Goal: Transaction & Acquisition: Purchase product/service

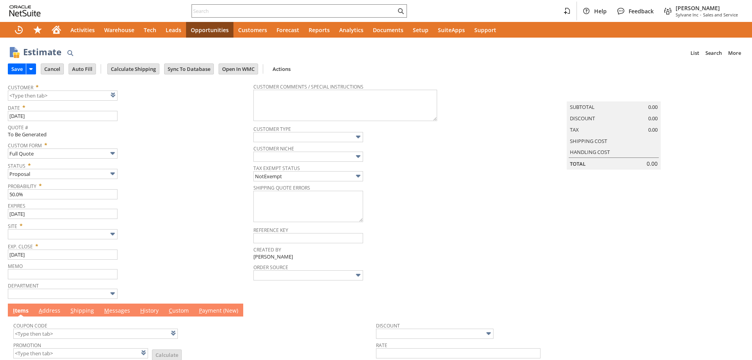
type input "9/20/2025"
type input "8/21/2025"
type input "Intelligent Recommendations ⁰"
type input "CU1236276 Whitecap Construction Supply"
click at [243, 172] on div "Status * Proposal" at bounding box center [129, 169] width 242 height 20
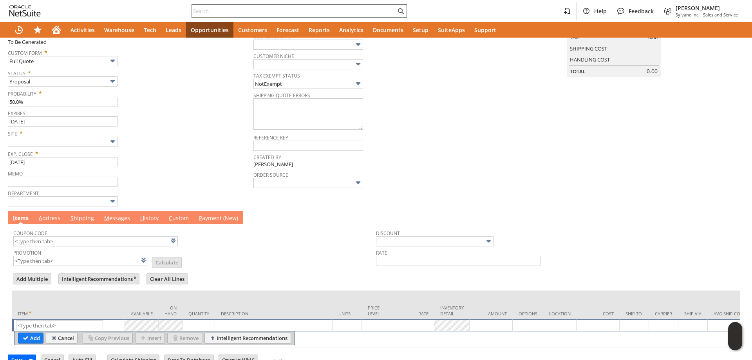
scroll to position [116, 0]
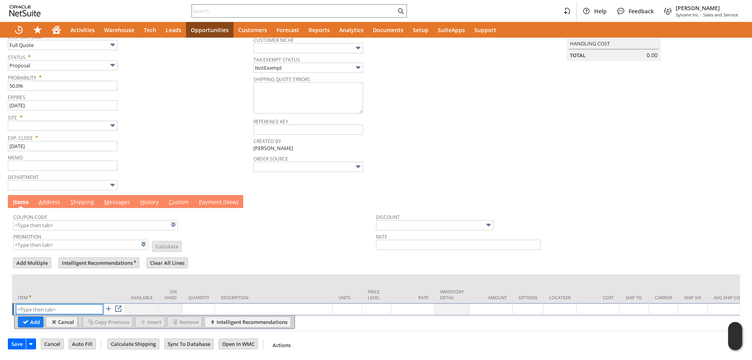
click at [53, 304] on input "text" at bounding box center [59, 309] width 87 height 10
type input "dr911"
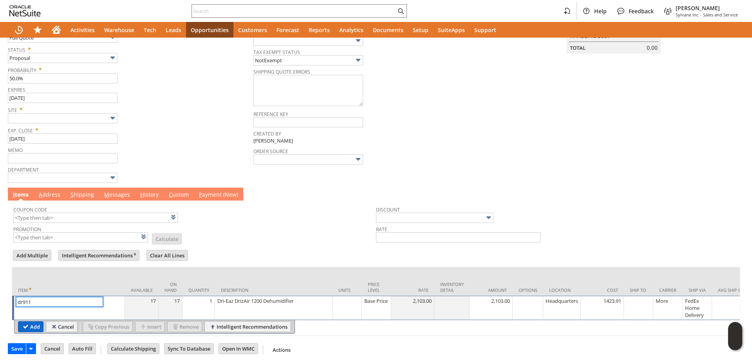
type input "1"
type input "dr911"
click at [31, 328] on input "Add" at bounding box center [30, 327] width 25 height 10
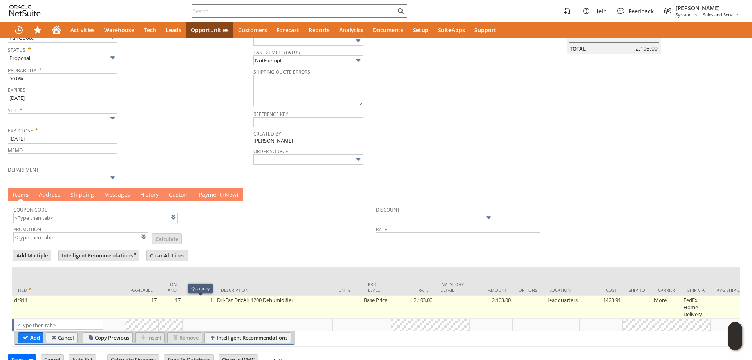
type input "Intelligent Recommendations¹⁰"
click at [212, 311] on td "1" at bounding box center [199, 307] width 33 height 23
type input "1"
type input "OK"
type input "Make Copy"
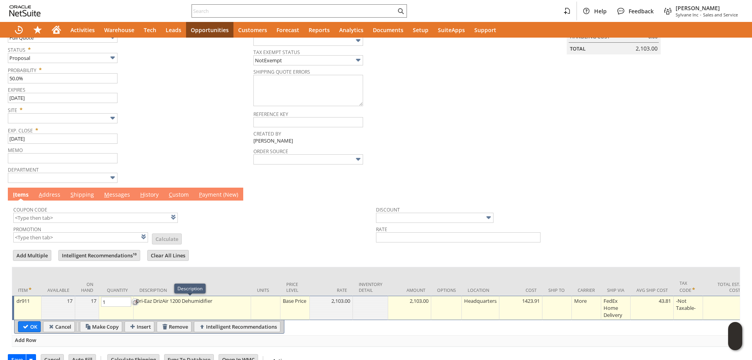
type input "2"
click at [32, 329] on input "OK" at bounding box center [29, 327] width 22 height 10
type input "Add"
type input "Copy Previous"
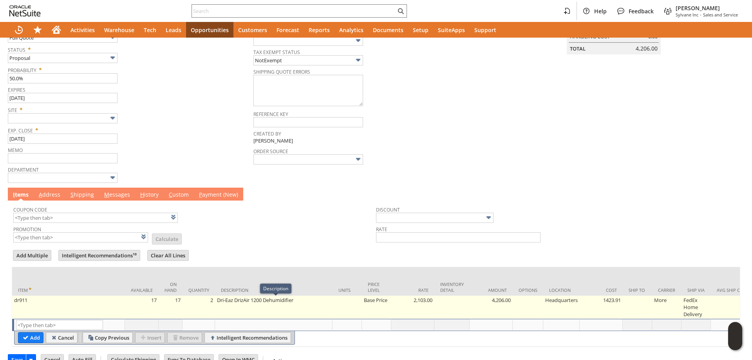
click at [389, 308] on td "Base Price" at bounding box center [376, 307] width 29 height 23
type input "Base Price"
type input "dr911"
type input "OK"
type input "Make Copy"
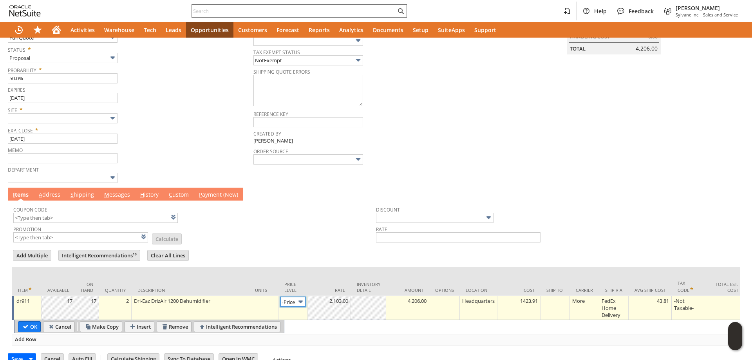
scroll to position [0, 11]
click at [299, 304] on img at bounding box center [300, 301] width 9 height 9
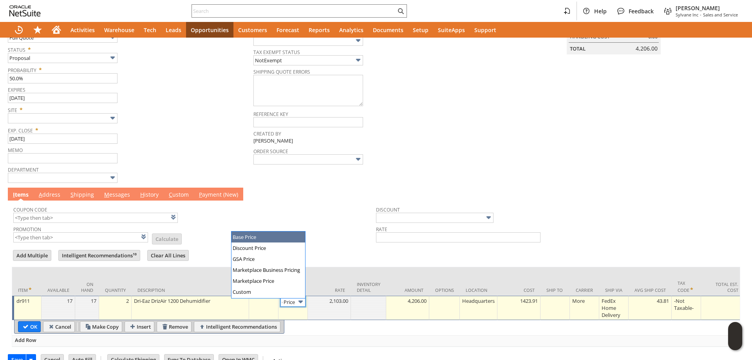
scroll to position [0, 0]
type input "Custom"
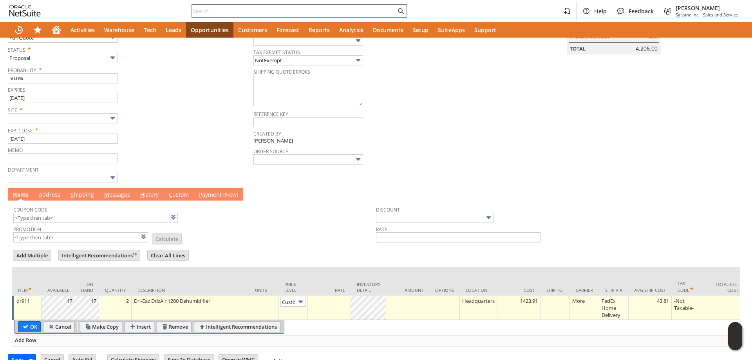
click at [320, 305] on div at bounding box center [329, 301] width 39 height 8
type input "1,975.00"
click at [30, 326] on input "OK" at bounding box center [29, 327] width 22 height 10
type input "Add"
type input "Copy Previous"
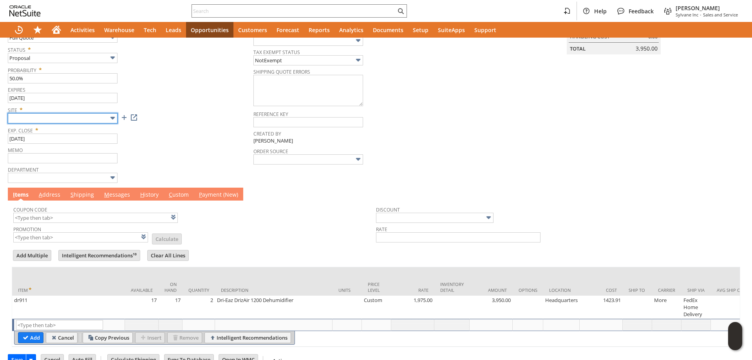
click at [90, 116] on input "text" at bounding box center [63, 118] width 110 height 10
type input "Sylvane - [DOMAIN_NAME]"
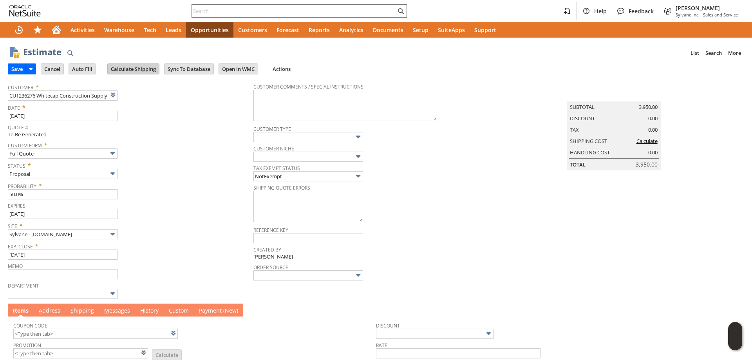
click at [140, 71] on input "Calculate Shipping" at bounding box center [133, 69] width 51 height 10
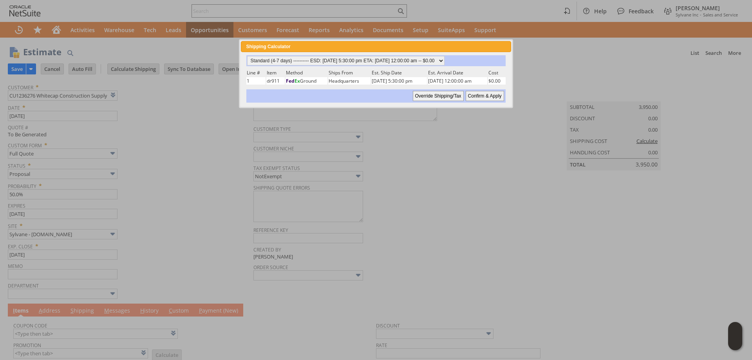
click at [487, 98] on input "Confirm & Apply" at bounding box center [485, 96] width 38 height 10
type input "Add"
type input "Copy Previous"
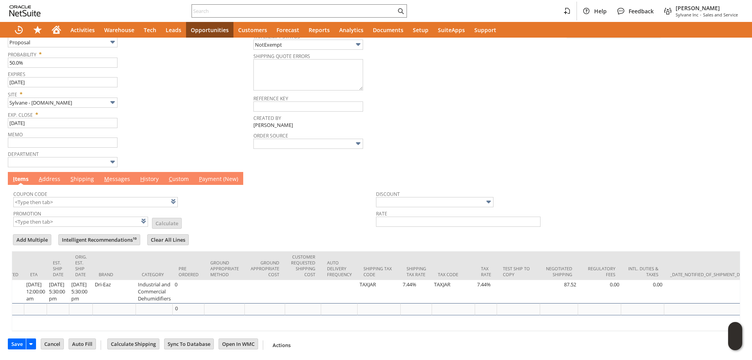
scroll to position [0, 1565]
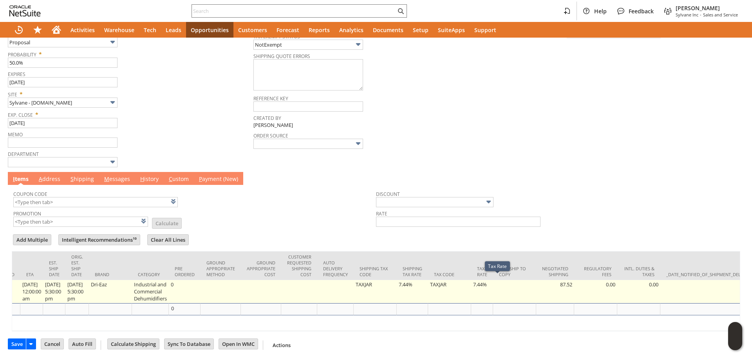
click at [493, 285] on td "7.44%" at bounding box center [482, 291] width 22 height 23
type input "7.44%"
type input "OK"
type input "Make Copy"
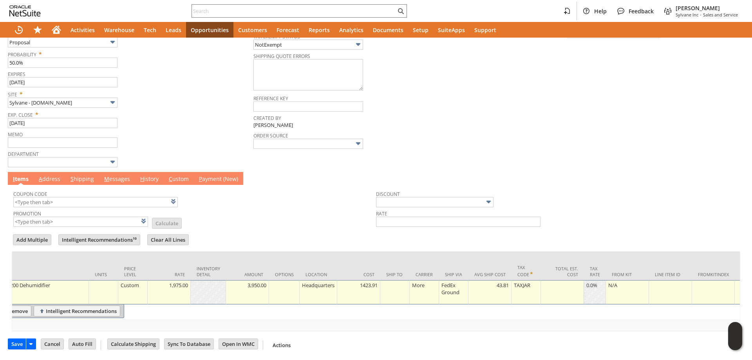
scroll to position [0, 19]
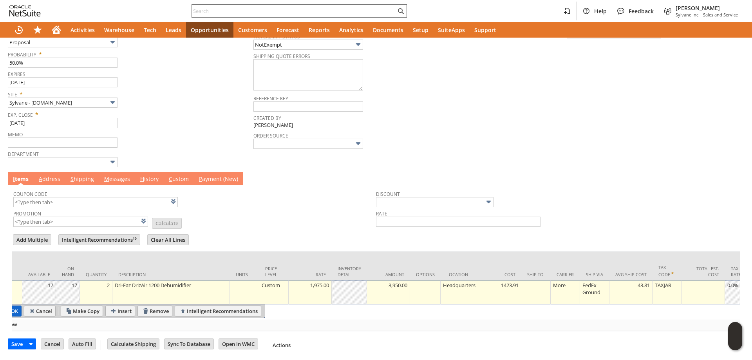
type input "0.0%"
click at [18, 309] on input "OK" at bounding box center [10, 311] width 22 height 10
type input "Add"
type input "Copy Previous"
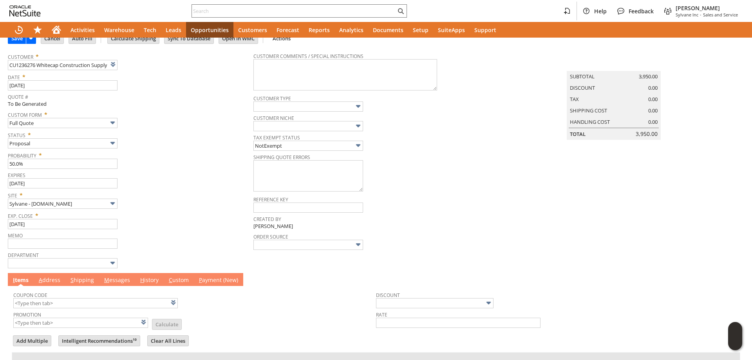
scroll to position [0, 0]
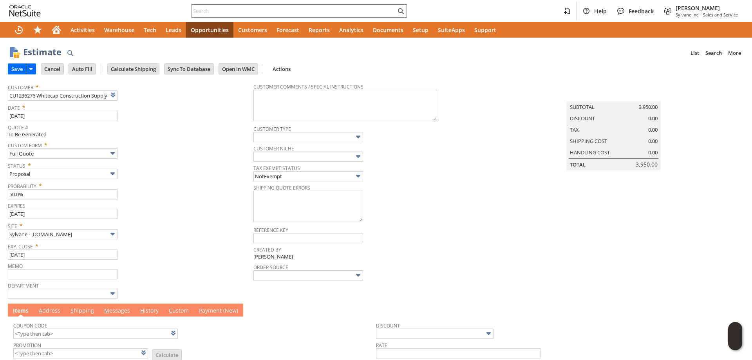
click at [550, 205] on td "Summary Subtotal 3,950.00 Discount 0.00 Tax 0.00 Shipping Cost 0.00 Handling Co…" at bounding box center [622, 189] width 246 height 221
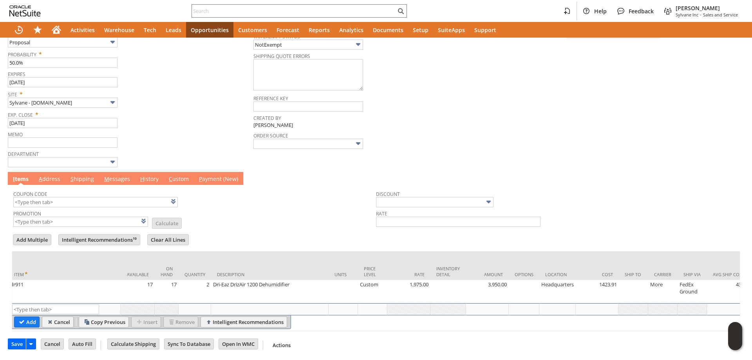
click at [105, 176] on span "M" at bounding box center [106, 178] width 5 height 7
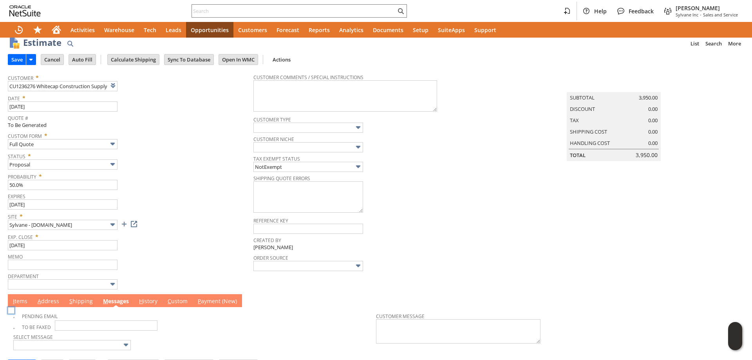
scroll to position [0, 0]
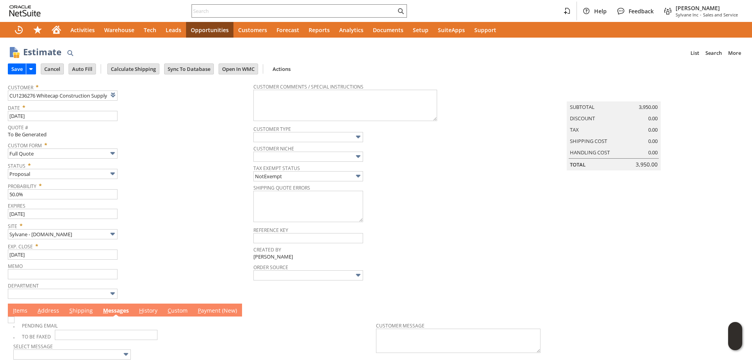
click at [45, 314] on link "A ddress" at bounding box center [48, 311] width 25 height 9
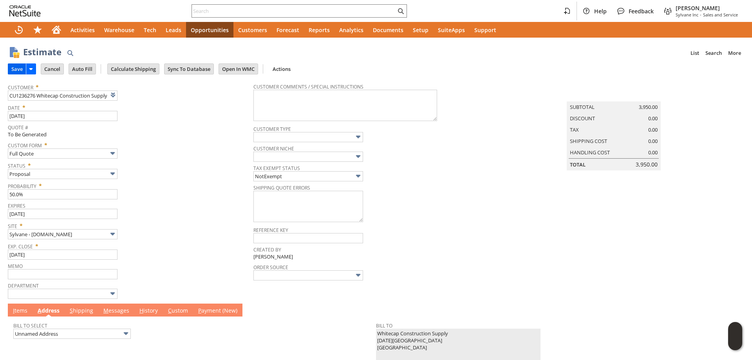
click at [16, 64] on input "Save" at bounding box center [17, 69] width 18 height 10
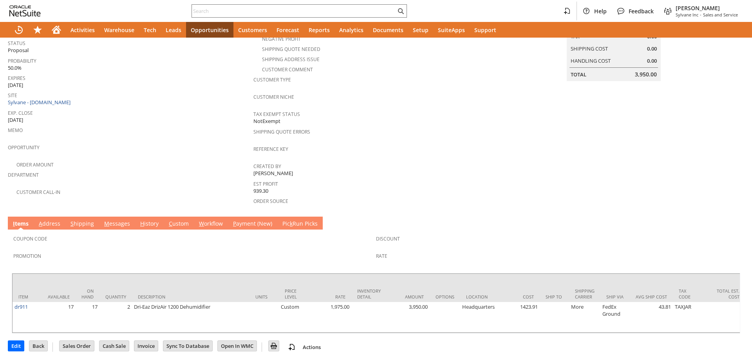
click at [120, 221] on link "M essages" at bounding box center [117, 224] width 30 height 9
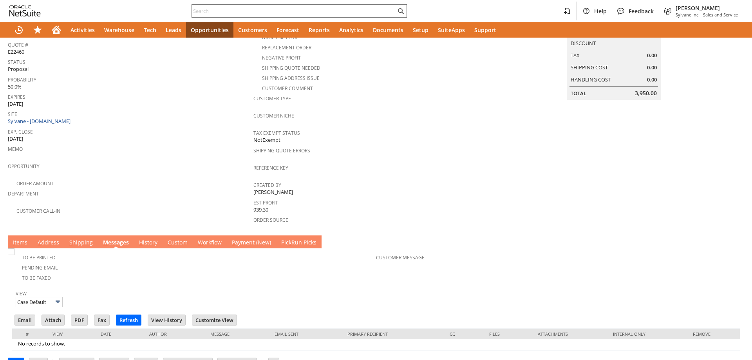
scroll to position [134, 0]
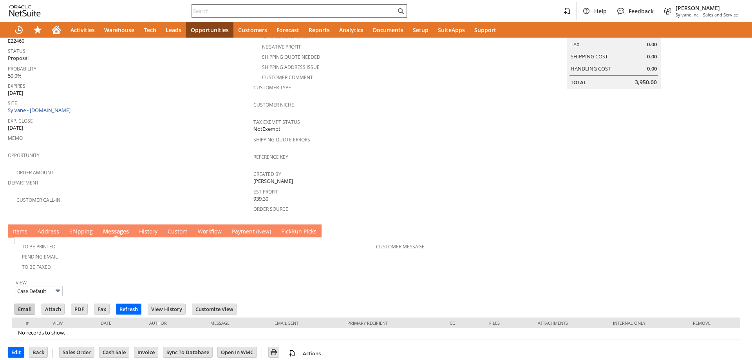
click at [28, 304] on input "Email" at bounding box center [25, 309] width 20 height 10
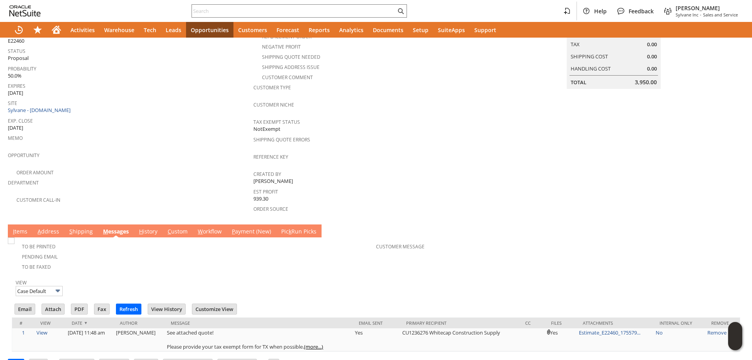
drag, startPoint x: 426, startPoint y: 131, endPoint x: 407, endPoint y: 135, distance: 18.8
click at [426, 134] on span "Shipping Quote Errors" at bounding box center [375, 138] width 242 height 9
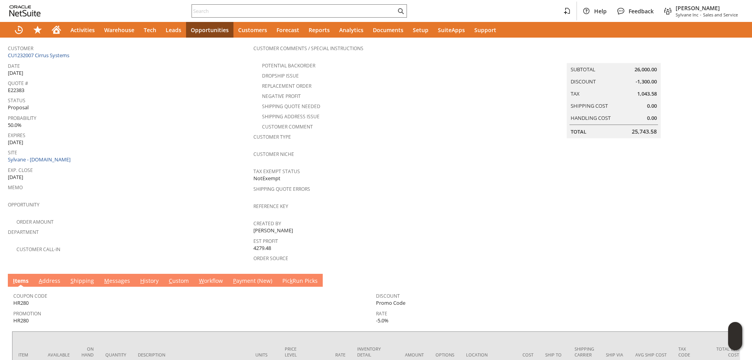
scroll to position [14, 0]
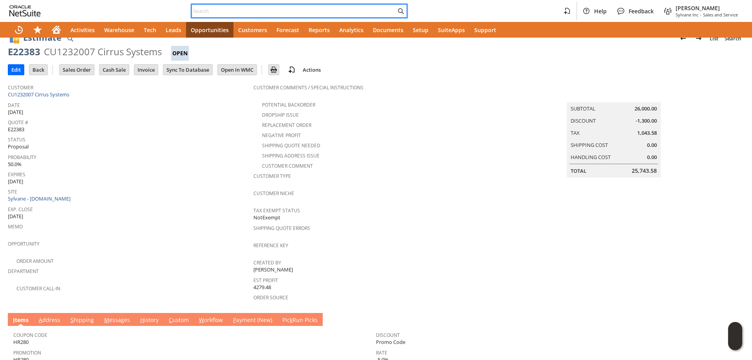
paste input "9178584848"
type input "9178584848"
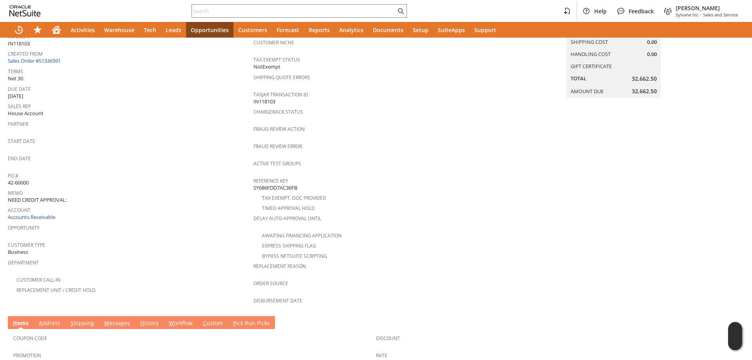
scroll to position [208, 0]
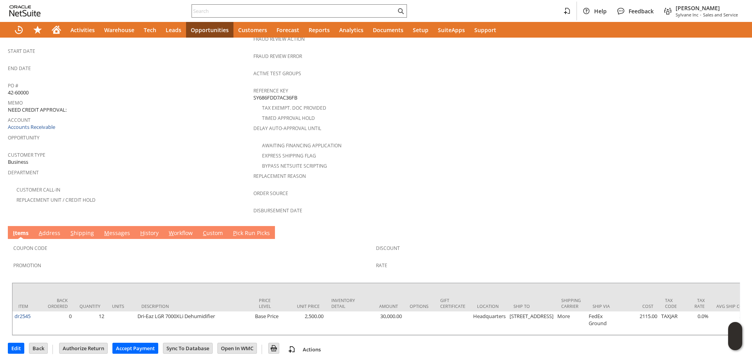
click at [120, 229] on link "M essages" at bounding box center [117, 233] width 30 height 9
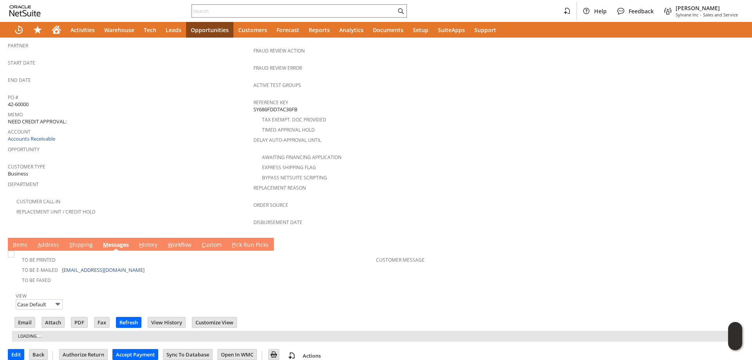
scroll to position [207, 0]
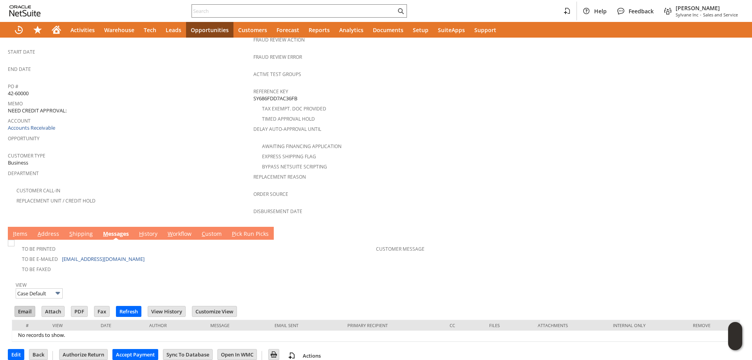
click at [27, 306] on input "Email" at bounding box center [25, 311] width 20 height 10
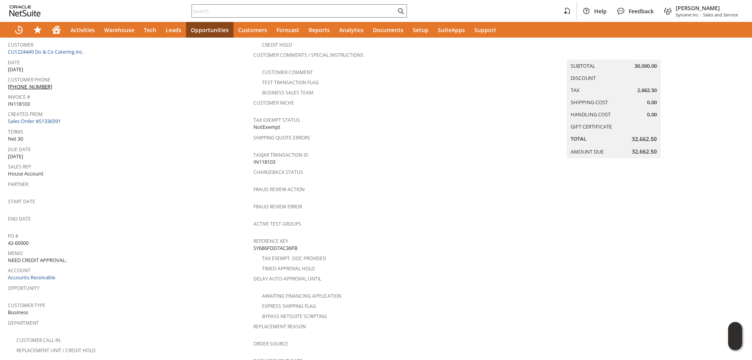
scroll to position [0, 0]
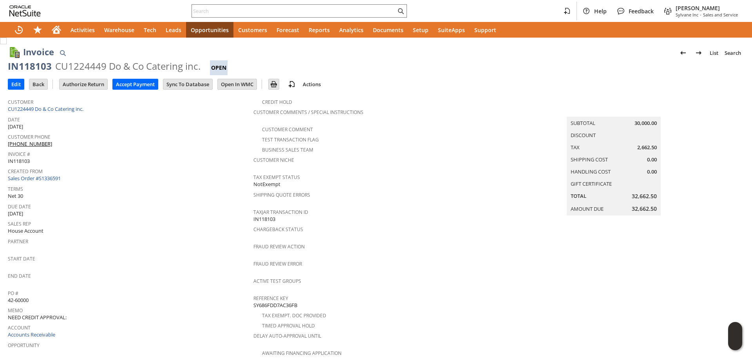
click at [27, 67] on div "IN118103" at bounding box center [30, 66] width 44 height 13
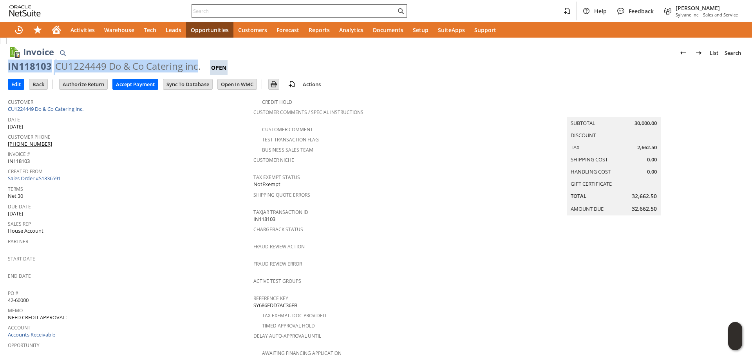
drag, startPoint x: 27, startPoint y: 67, endPoint x: 189, endPoint y: 63, distance: 161.9
click at [189, 63] on div "IN118103 CU1224449 Do & Co Catering inc. Open" at bounding box center [376, 67] width 737 height 15
copy div "IN118103 CU1224449 Do & Co Catering inc"
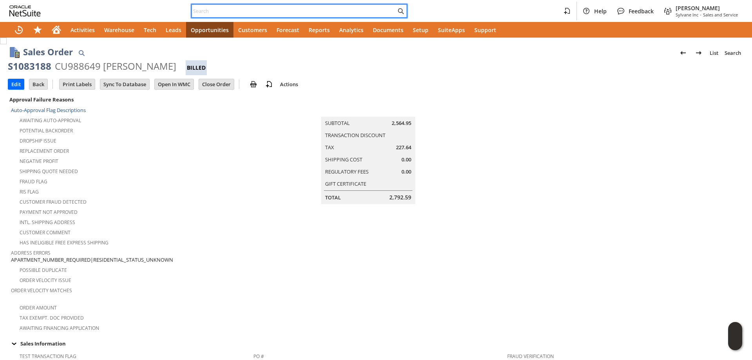
paste input "3343004458"
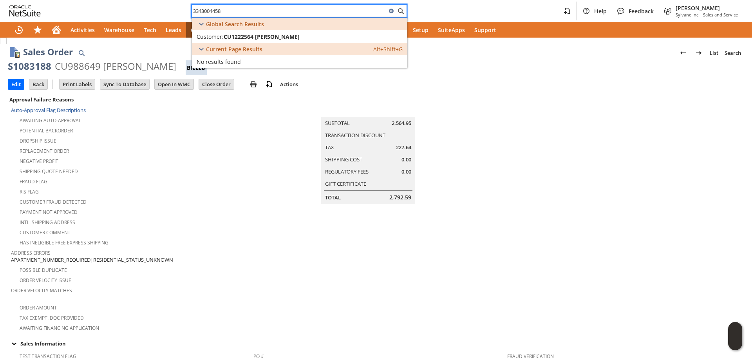
type input "3343004458"
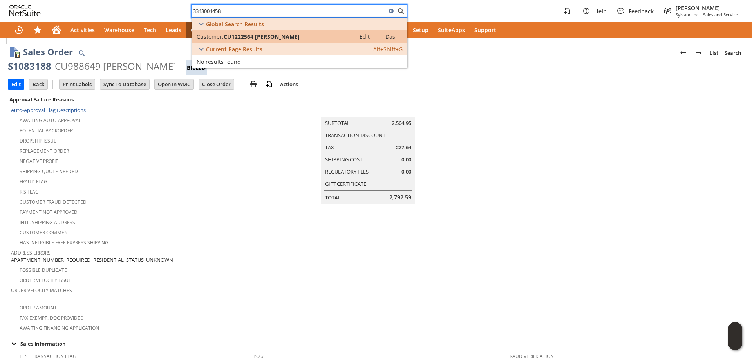
click at [252, 34] on span "CU1222564 [PERSON_NAME]" at bounding box center [262, 36] width 76 height 7
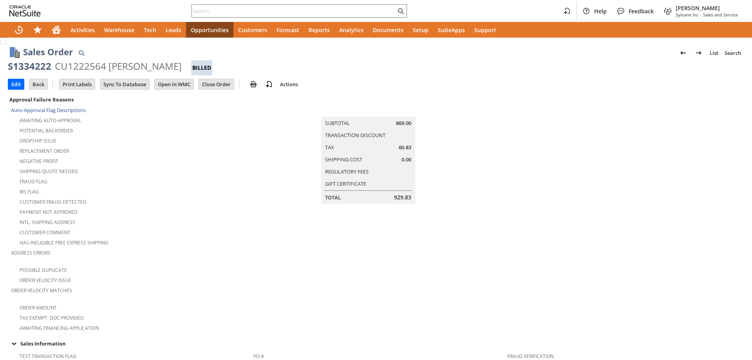
scroll to position [499, 0]
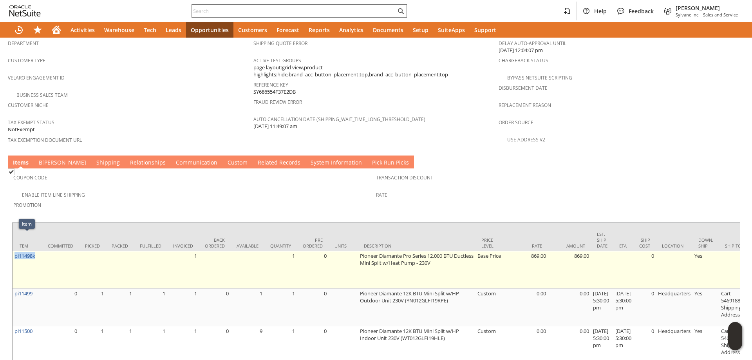
drag, startPoint x: 40, startPoint y: 239, endPoint x: 13, endPoint y: 243, distance: 26.5
click at [13, 251] on td "pi11498k" at bounding box center [27, 270] width 29 height 38
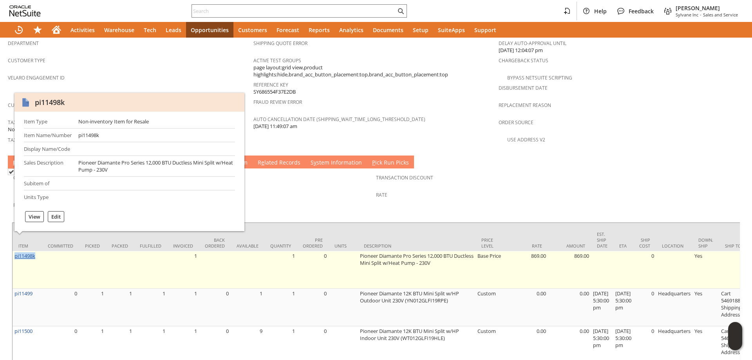
copy link "pi11498k"
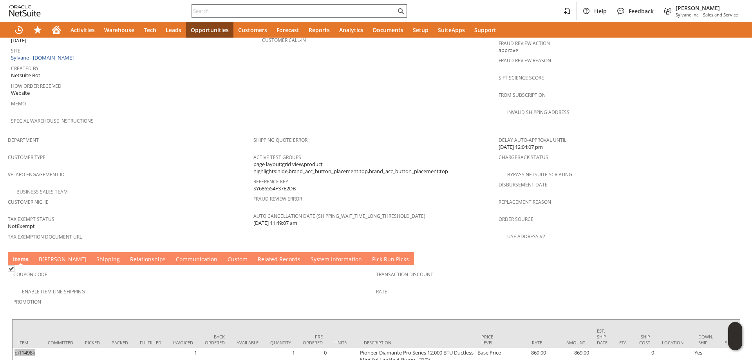
scroll to position [520, 0]
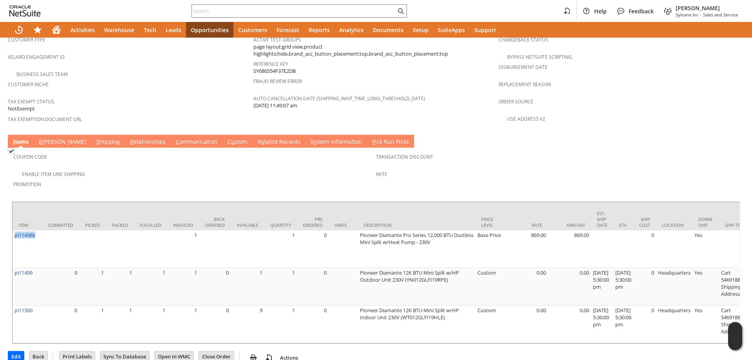
click at [174, 138] on link "C ommunication" at bounding box center [196, 142] width 45 height 9
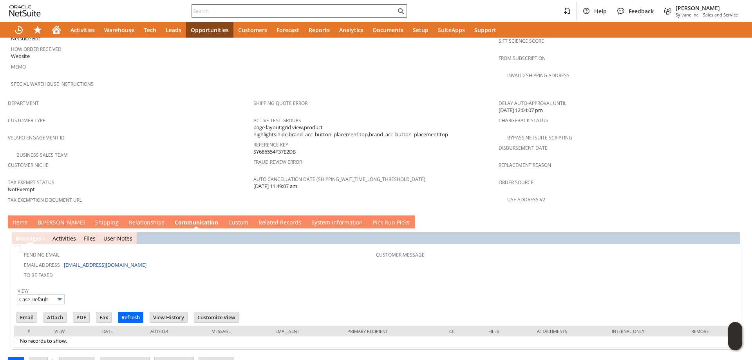
scroll to position [0, 0]
click at [28, 312] on input "Email" at bounding box center [27, 317] width 20 height 10
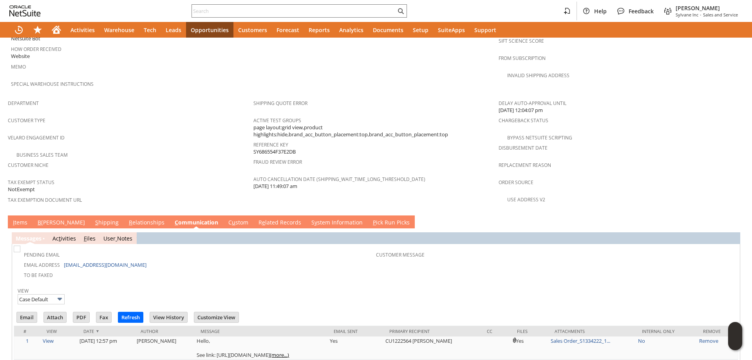
click at [16, 219] on link "I tems" at bounding box center [20, 223] width 18 height 9
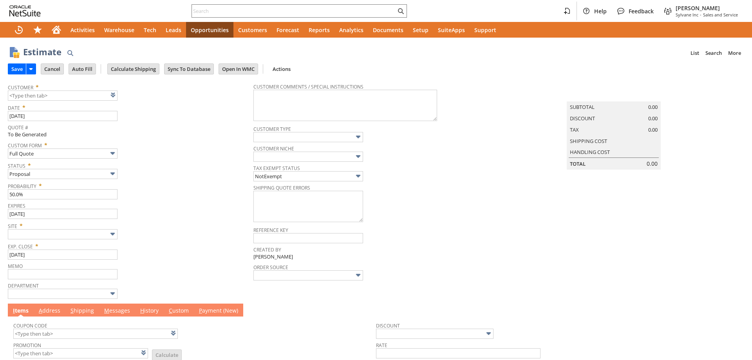
type input "[DATE]"
type input "Intelligent Recommendations ⁰"
click at [126, 96] on link at bounding box center [123, 95] width 9 height 9
type input "CU1236306 Seahorse Defense Supply"
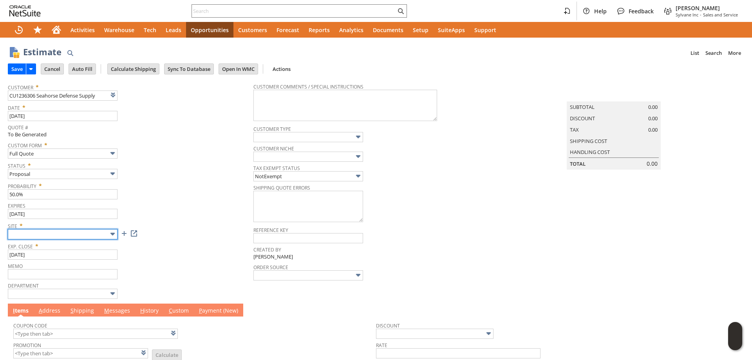
drag, startPoint x: 64, startPoint y: 235, endPoint x: 67, endPoint y: 239, distance: 4.7
click at [64, 235] on input "text" at bounding box center [63, 234] width 110 height 10
drag, startPoint x: 78, startPoint y: 281, endPoint x: 79, endPoint y: 252, distance: 28.6
type input "Sylvane - [DOMAIN_NAME]"
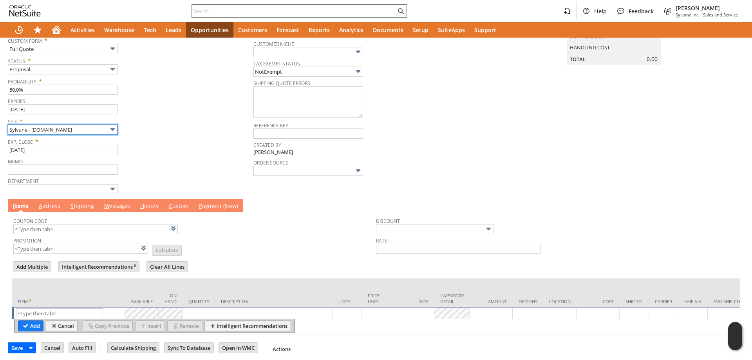
scroll to position [116, 0]
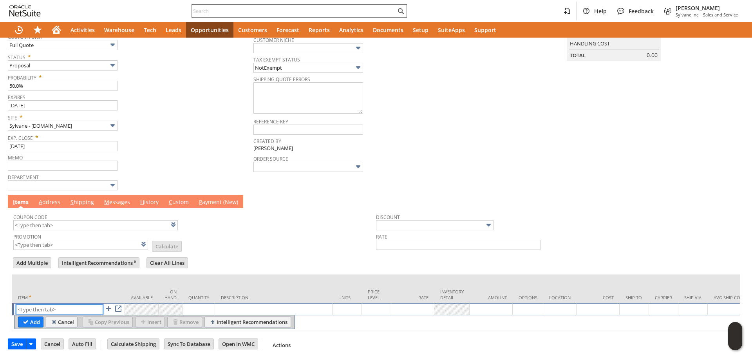
paste input "fn12439"
type input "fn12439"
click at [30, 317] on input "Add" at bounding box center [30, 322] width 25 height 10
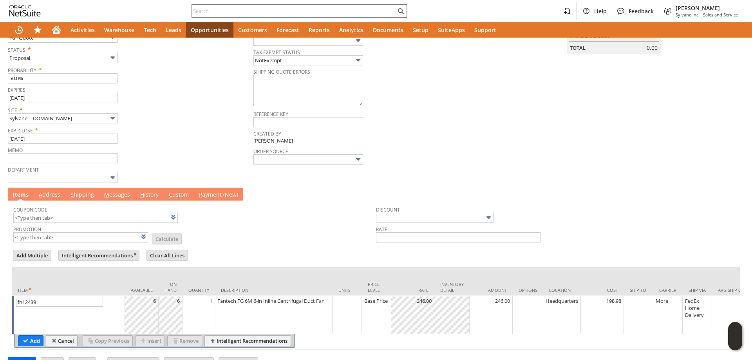
click at [197, 310] on td "1" at bounding box center [199, 315] width 33 height 38
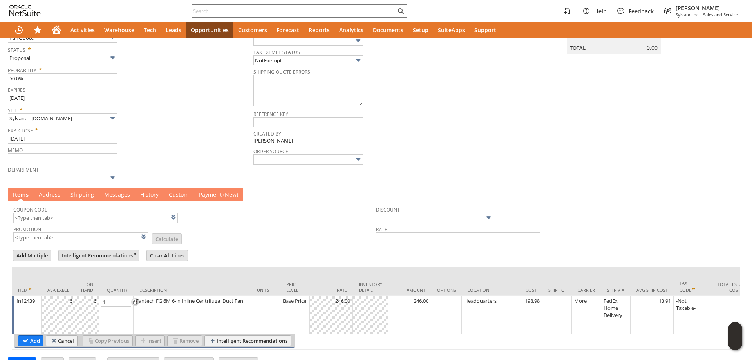
type input "2"
click at [33, 341] on input "Add" at bounding box center [30, 341] width 25 height 10
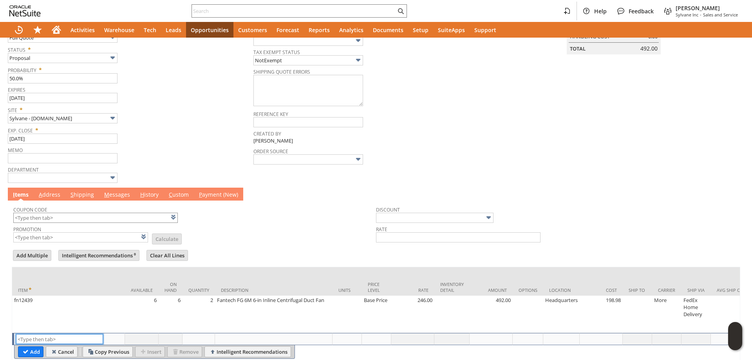
scroll to position [0, 0]
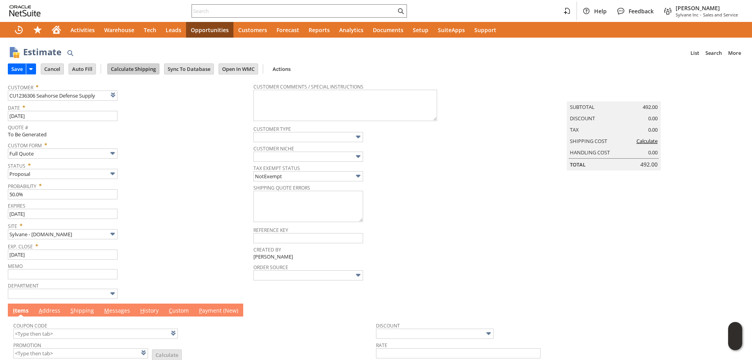
click at [147, 67] on input "Calculate Shipping" at bounding box center [133, 69] width 51 height 10
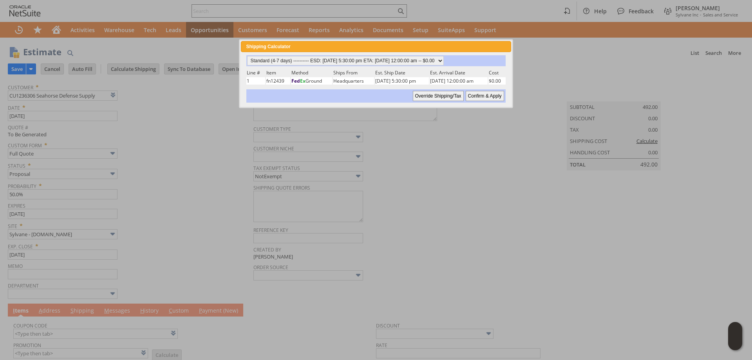
click at [485, 97] on input "Confirm & Apply" at bounding box center [485, 96] width 38 height 10
type input "Add"
type input "Copy Previous"
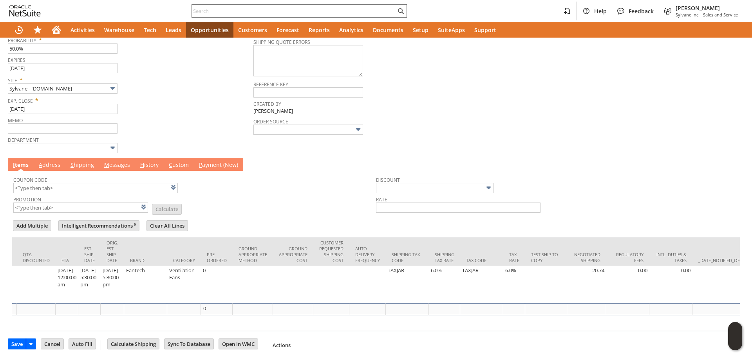
scroll to position [0, 1584]
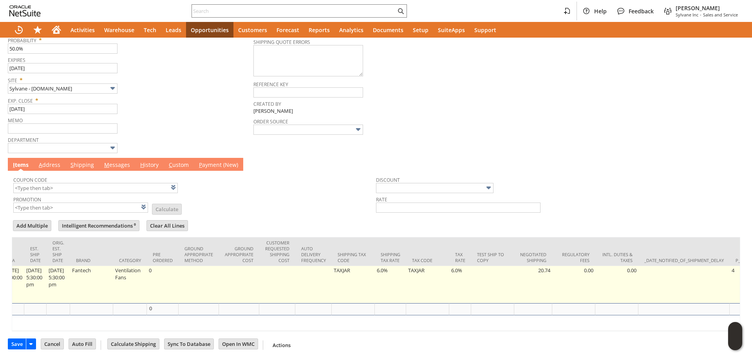
click at [449, 277] on td "TAXJAR" at bounding box center [427, 284] width 43 height 37
type input "TAXJAR"
type input "OK"
type input "Make Copy"
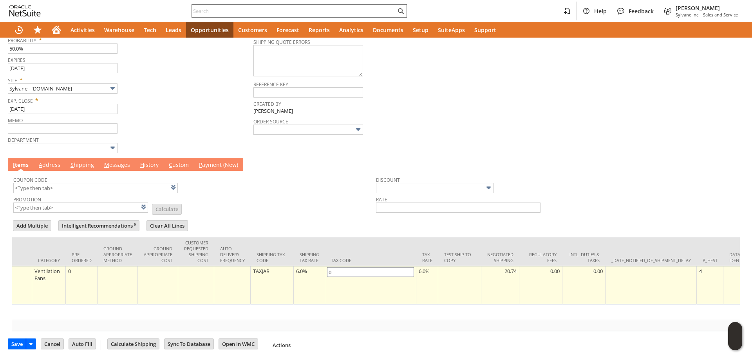
click at [377, 270] on input "0" at bounding box center [370, 272] width 87 height 10
type input "TAXJAR"
click at [438, 274] on td "6.0%" at bounding box center [428, 285] width 22 height 38
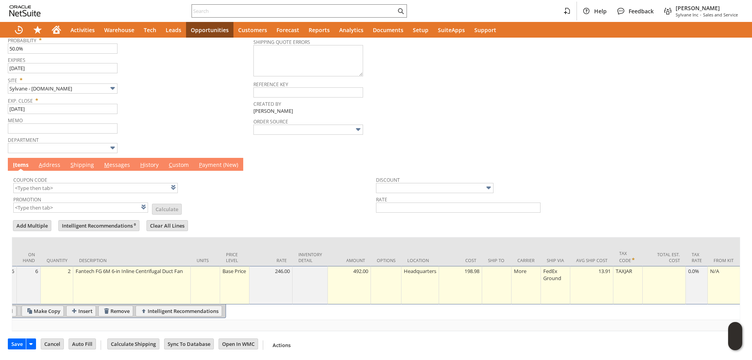
scroll to position [0, 0]
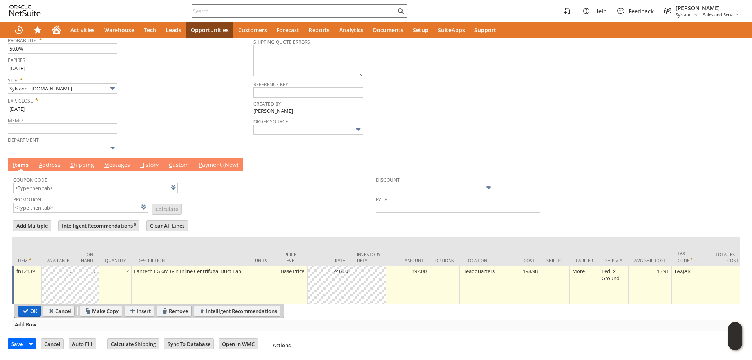
type input "0.0%"
click at [31, 309] on input "OK" at bounding box center [29, 311] width 22 height 10
type input "Add"
type input "Copy Previous"
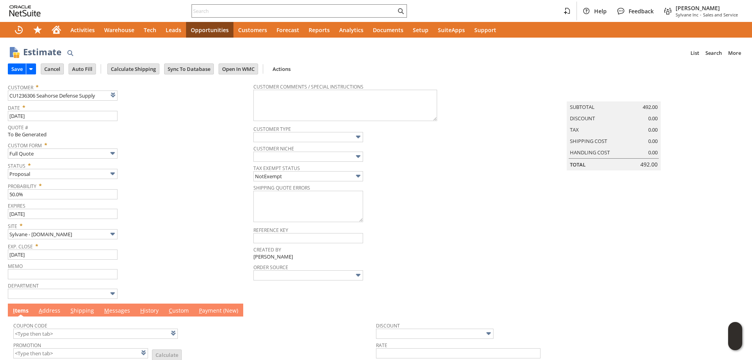
scroll to position [153, 0]
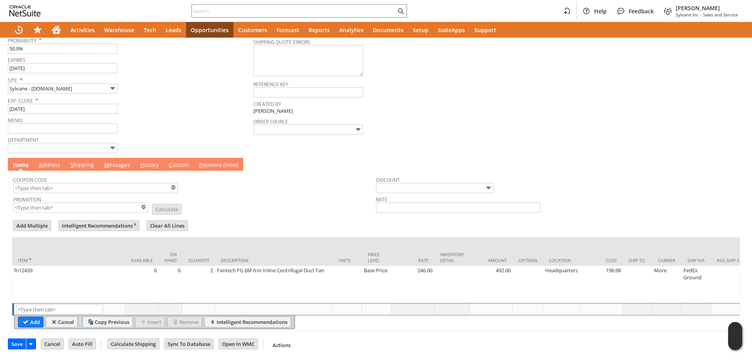
click at [120, 161] on link "M essages" at bounding box center [117, 165] width 30 height 9
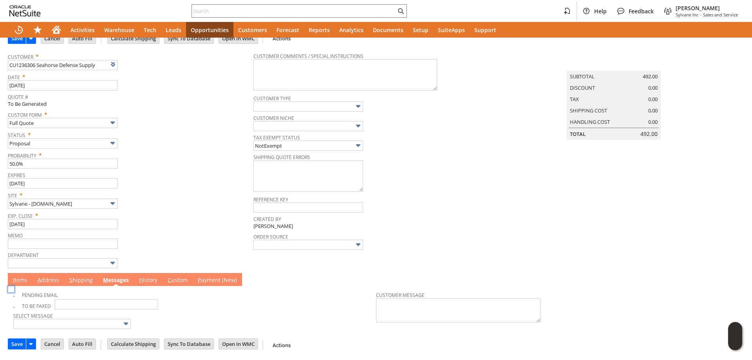
scroll to position [32, 0]
click at [14, 293] on img at bounding box center [11, 289] width 7 height 7
checkbox input "false"
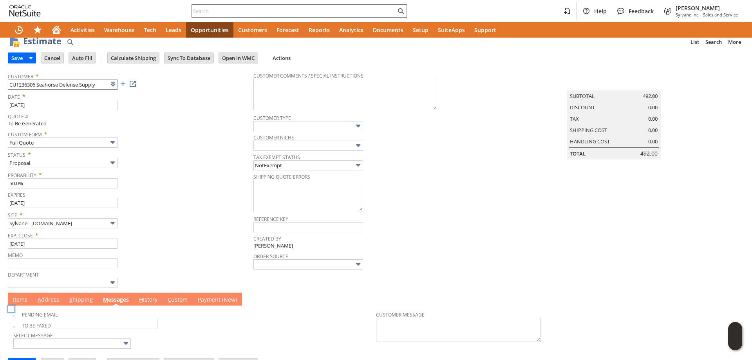
scroll to position [0, 0]
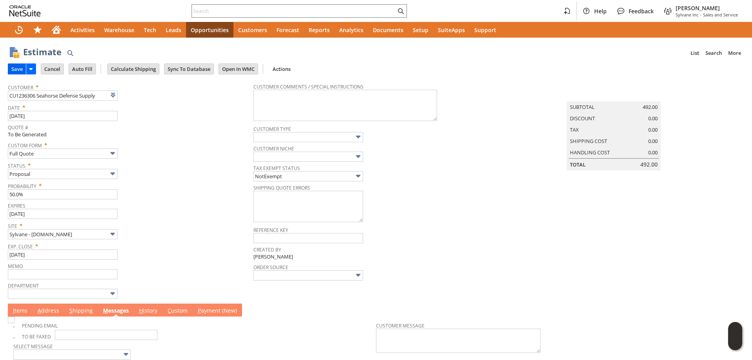
click at [15, 69] on input "Save" at bounding box center [17, 69] width 18 height 10
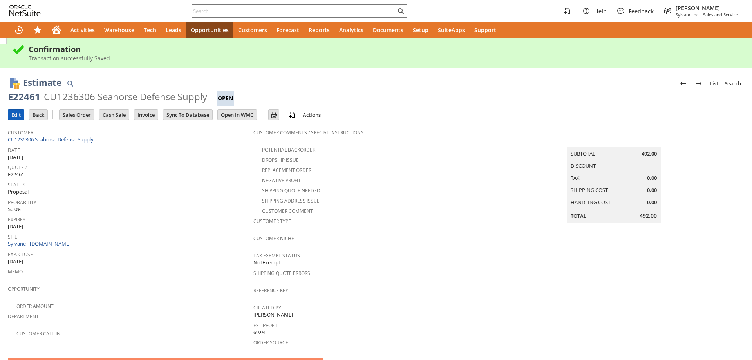
click at [19, 114] on input "Edit" at bounding box center [16, 115] width 16 height 10
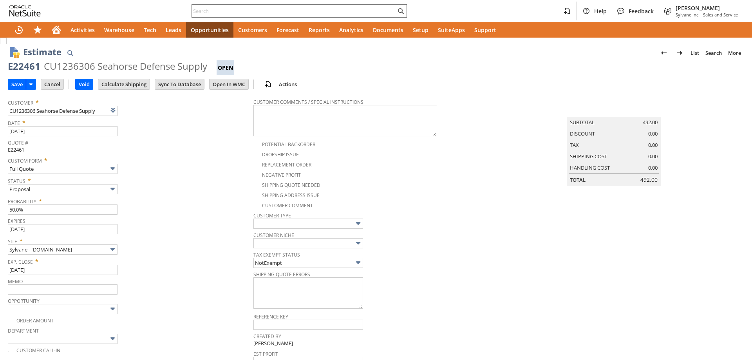
scroll to position [235, 0]
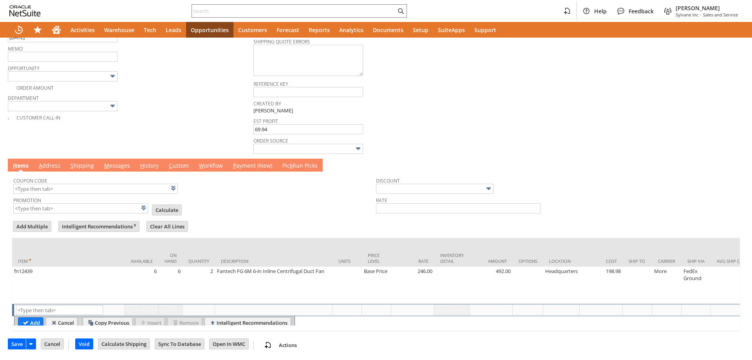
type input "Intelligent Recommendations ⁰"
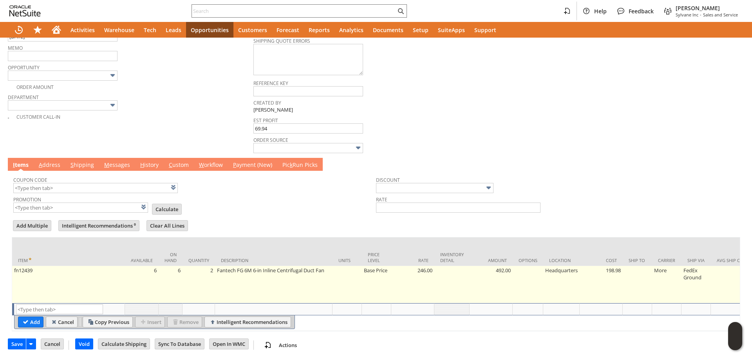
click at [258, 281] on td "Fantech FG 6M 6-in Inline Centrifugal Duct Fan" at bounding box center [274, 284] width 118 height 37
type input "OK"
type input "Make Copy"
type textarea "Fantech FG 6M 6-in Inline Centrifugal Duct Fan"
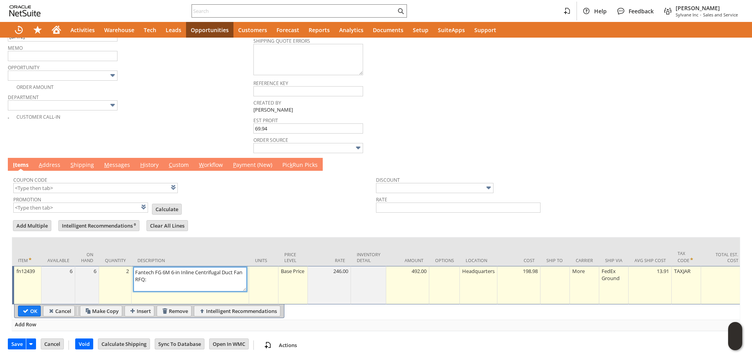
paste textarea "V008/25-10172"
type textarea "Fantech FG 6M 6-in Inline Centrifugal Duct Fan RFQ: V008/25-10172 In Stock and …"
click at [35, 306] on input "OK" at bounding box center [29, 311] width 22 height 10
type input "Add"
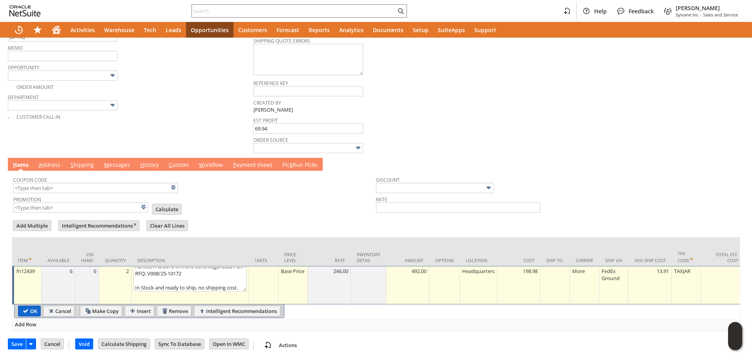
type input "Copy Previous"
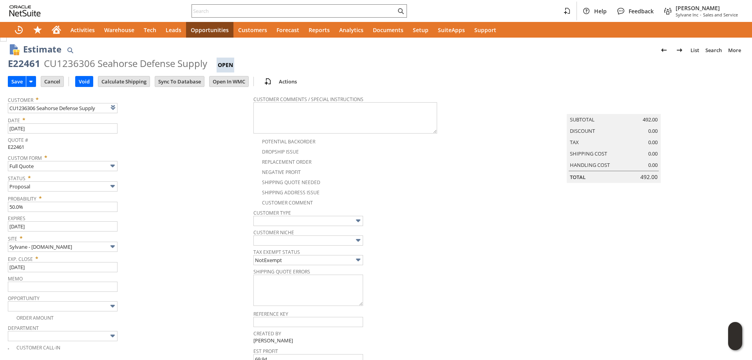
scroll to position [238, 0]
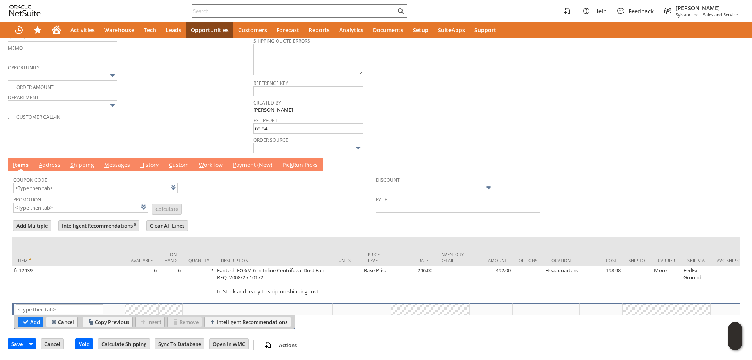
click at [124, 163] on link "M essages" at bounding box center [117, 165] width 30 height 9
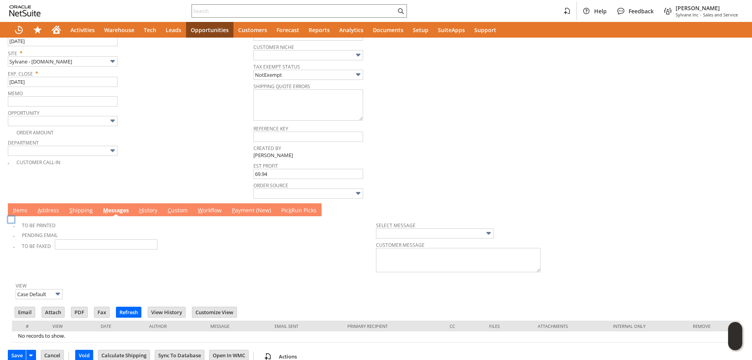
scroll to position [0, 0]
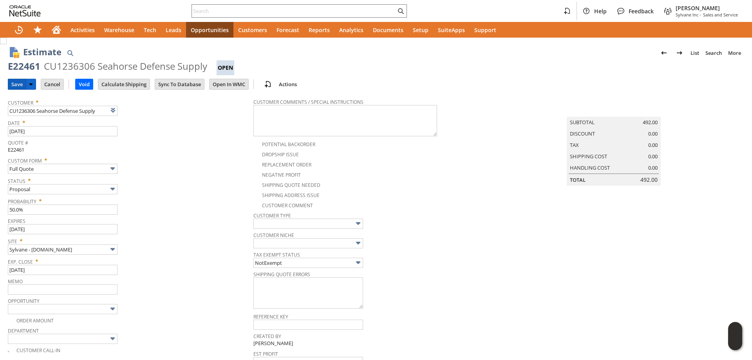
click at [13, 87] on input "Save" at bounding box center [17, 84] width 18 height 10
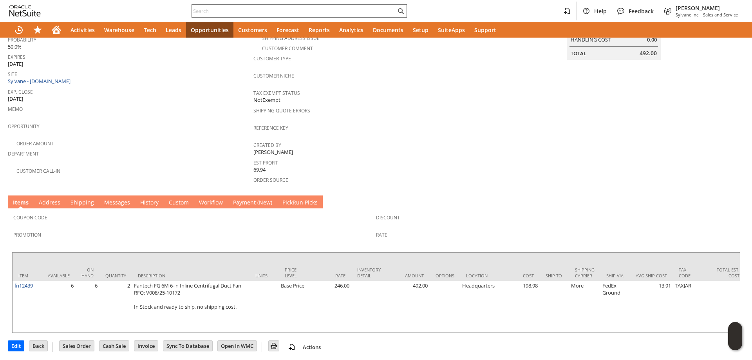
click at [116, 199] on link "M essages" at bounding box center [117, 203] width 30 height 9
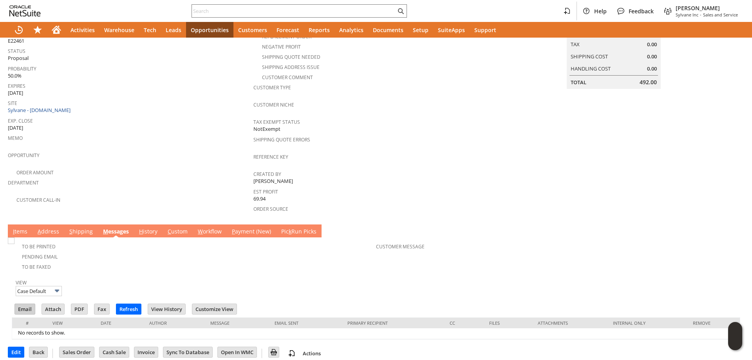
click at [20, 304] on input "Email" at bounding box center [25, 309] width 20 height 10
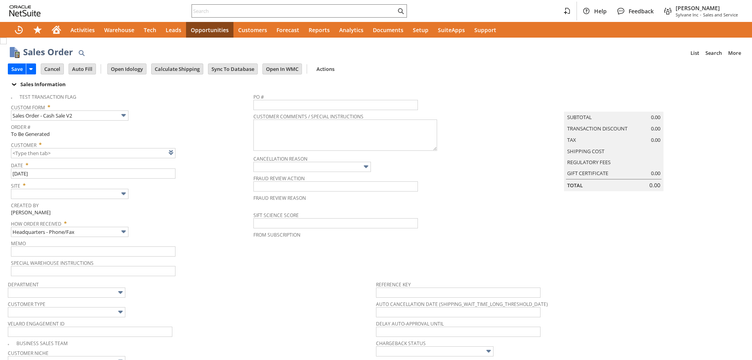
type input "Intelligent Recommendations ⁰"
click at [181, 154] on link at bounding box center [181, 152] width 9 height 9
type input "CU1236310 Alan Valenti"
click at [78, 195] on input "text" at bounding box center [70, 194] width 118 height 10
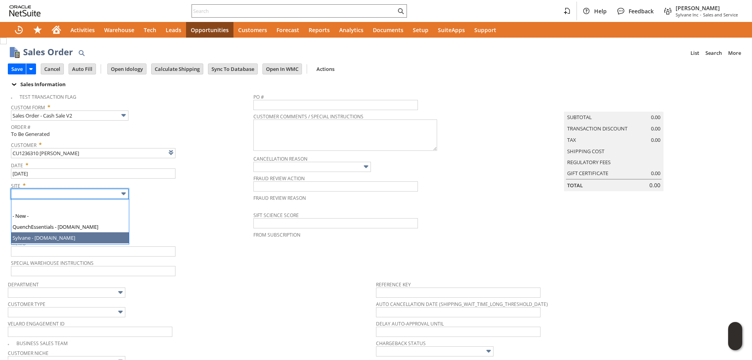
type input "Sylvane - [DOMAIN_NAME]"
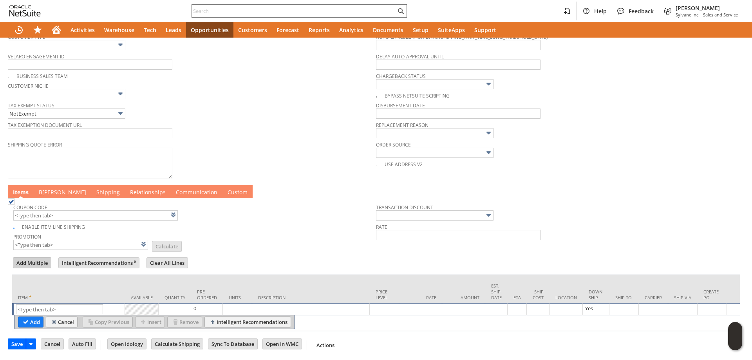
scroll to position [275, 0]
paste input "sv15142"
type input "sv15142"
click at [30, 317] on input "Add" at bounding box center [30, 322] width 25 height 10
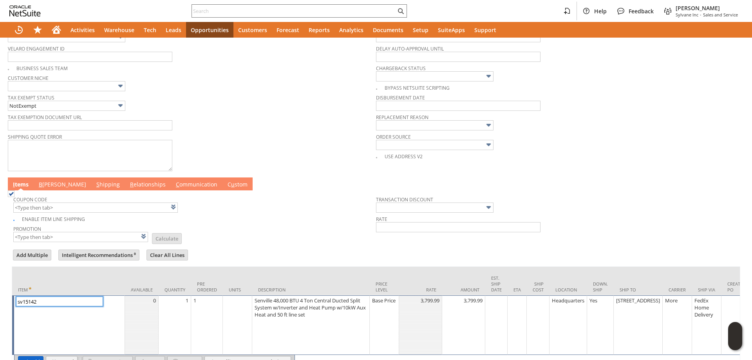
scroll to position [322, 0]
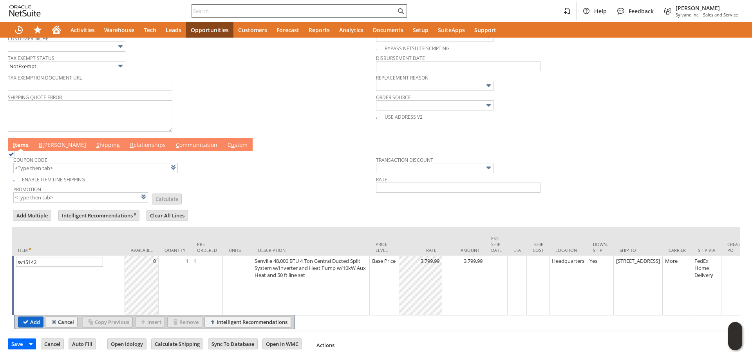
click at [27, 317] on input "Add" at bounding box center [30, 322] width 25 height 10
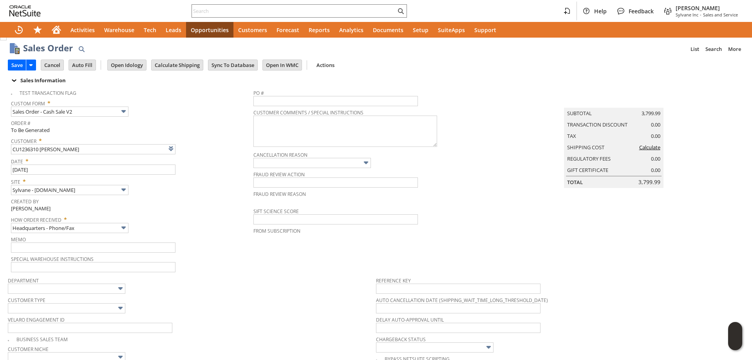
scroll to position [0, 0]
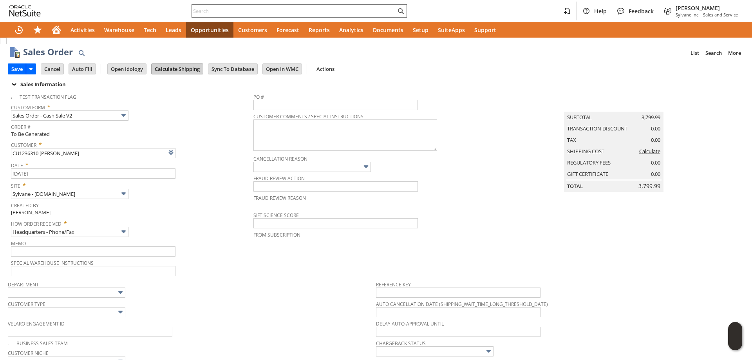
click at [180, 65] on input "Calculate Shipping" at bounding box center [177, 69] width 51 height 10
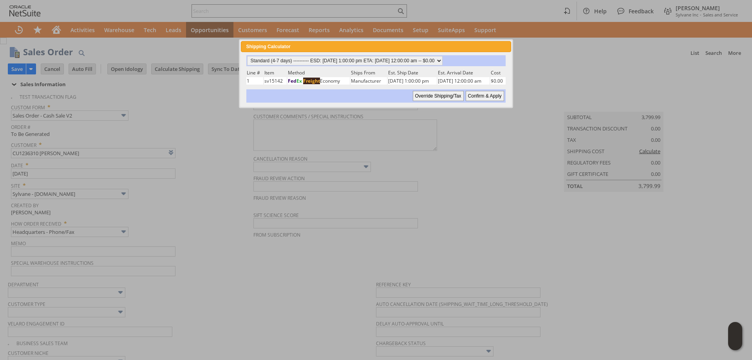
click at [479, 97] on input "Confirm & Apply" at bounding box center [485, 96] width 38 height 10
type input "Add"
type input "Copy Previous"
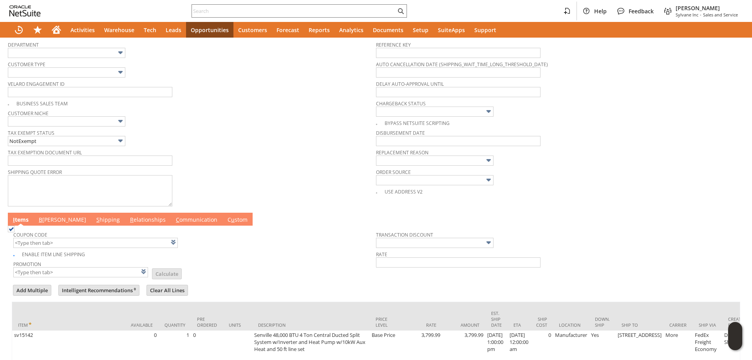
scroll to position [293, 0]
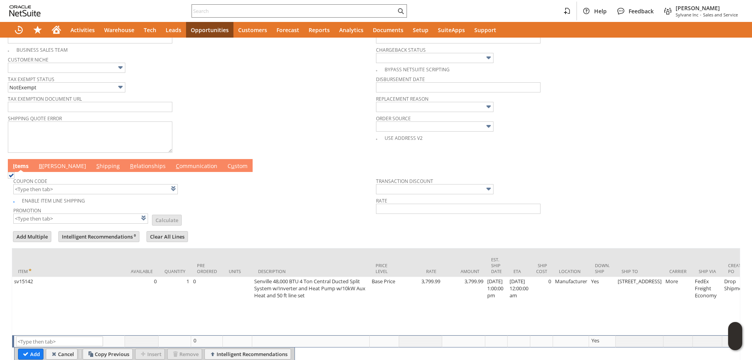
click at [47, 171] on link "B illing" at bounding box center [62, 166] width 51 height 9
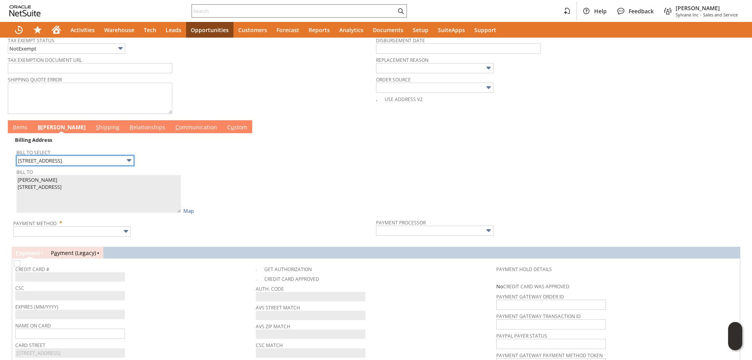
scroll to position [372, 0]
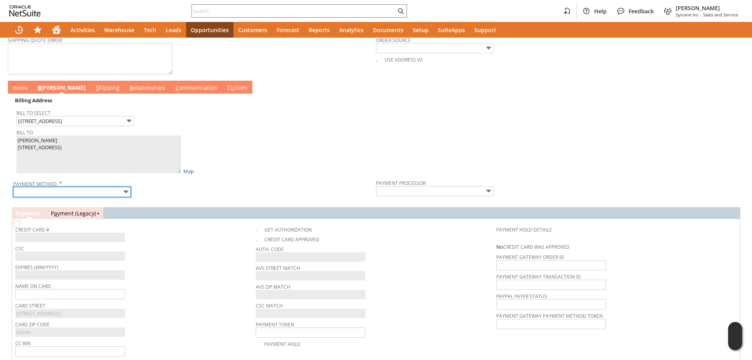
click at [95, 195] on input "text" at bounding box center [72, 192] width 118 height 10
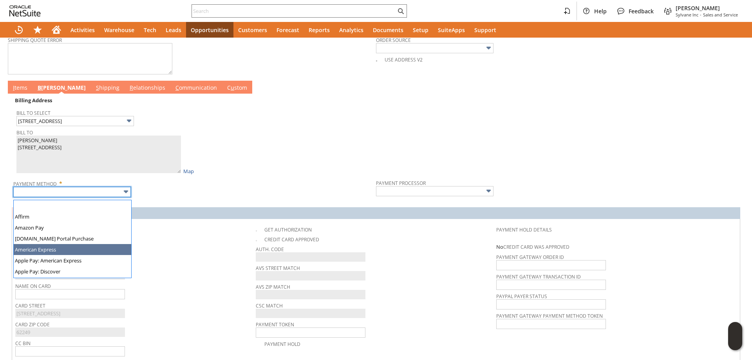
scroll to position [219, 0]
type input "Visa / Mastercard"
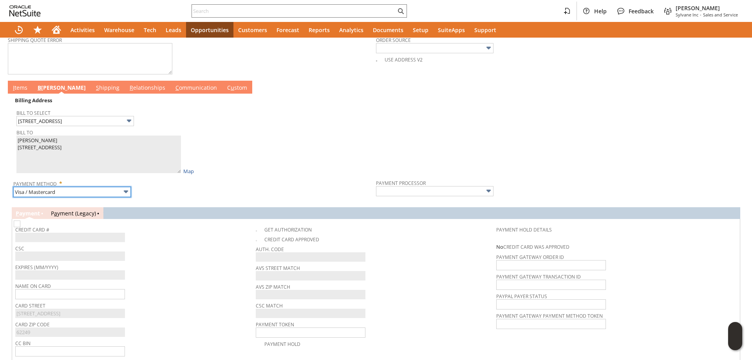
type input "Braintree"
checkbox input "true"
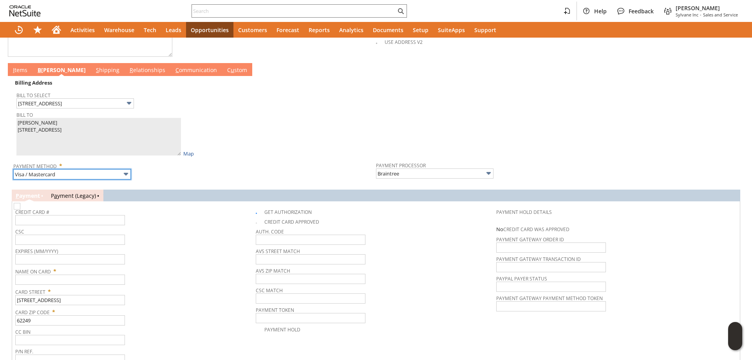
scroll to position [372, 0]
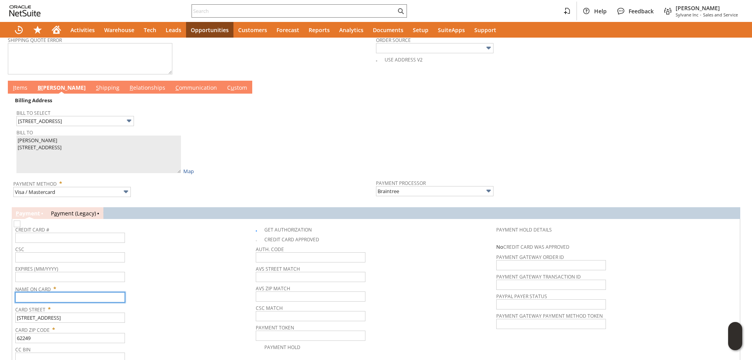
paste input "[PERSON_NAME]"
type input "Alan Valenti"
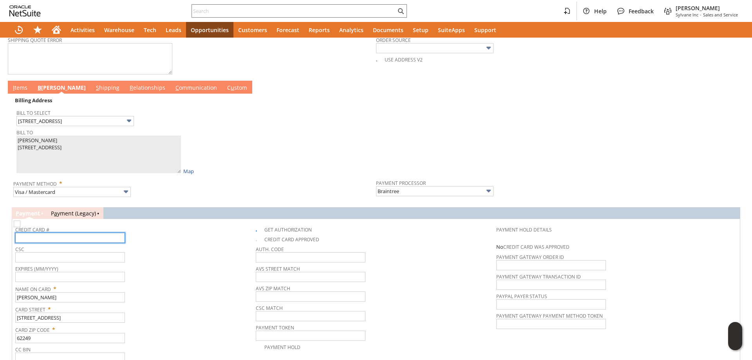
click at [68, 242] on input "text" at bounding box center [70, 238] width 110 height 10
type input "4904833176222522"
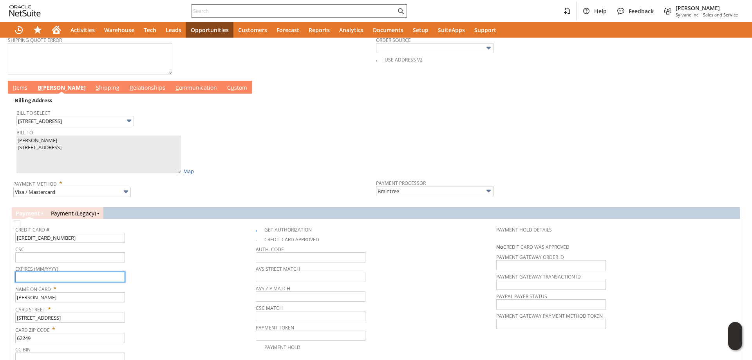
click at [71, 277] on input "text" at bounding box center [70, 277] width 110 height 10
type input "09/2028"
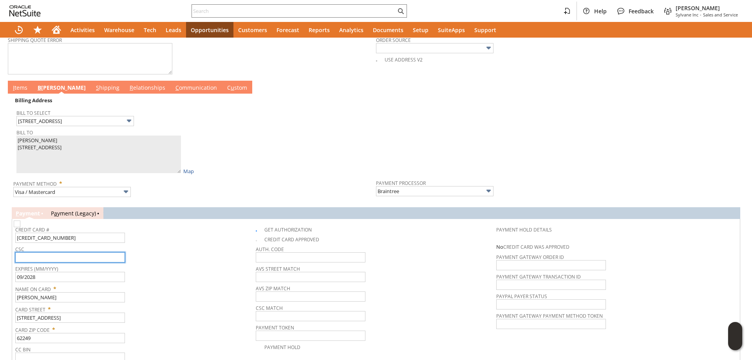
click at [54, 260] on input "text" at bounding box center [70, 257] width 110 height 10
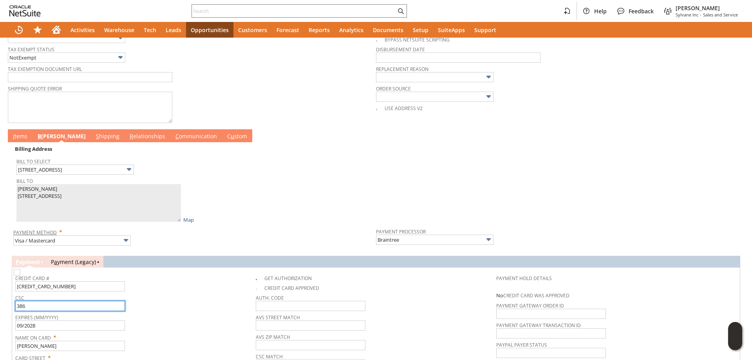
scroll to position [293, 0]
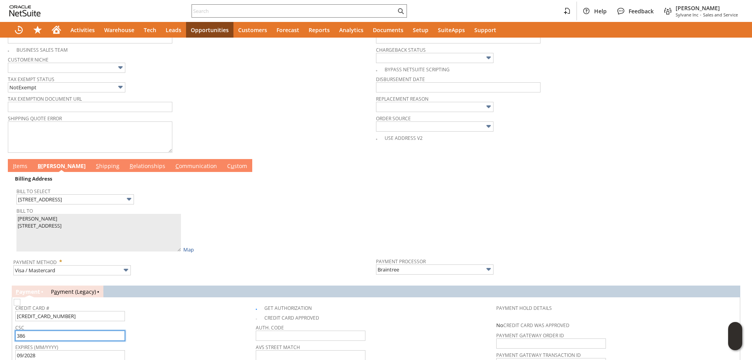
type input "386"
click at [25, 171] on link "I tems" at bounding box center [20, 166] width 18 height 9
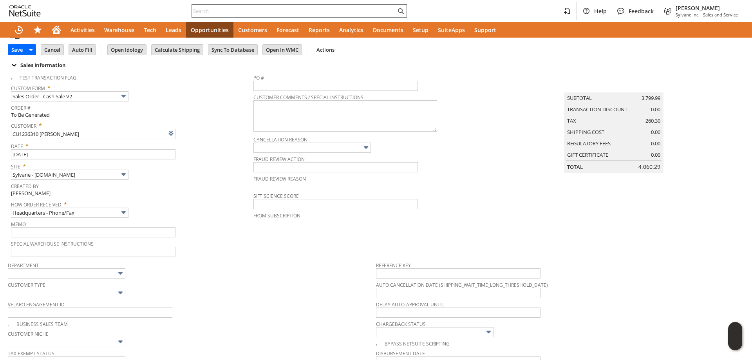
scroll to position [0, 0]
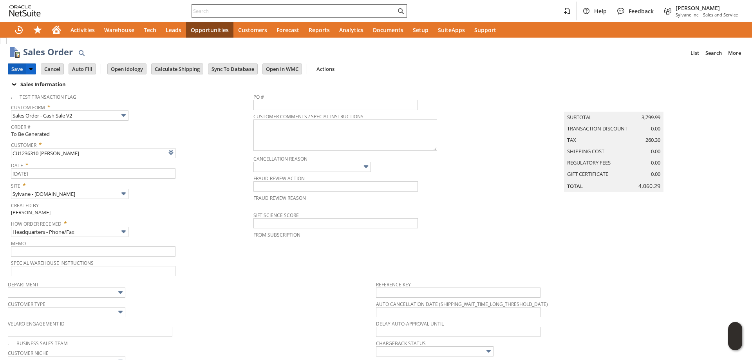
click at [22, 69] on input "Save" at bounding box center [17, 69] width 18 height 10
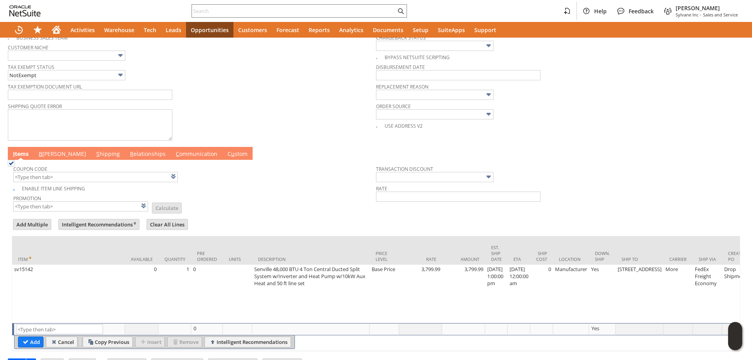
scroll to position [333, 0]
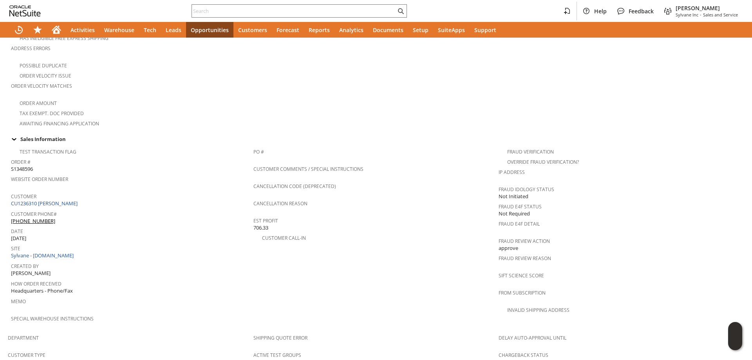
scroll to position [509, 0]
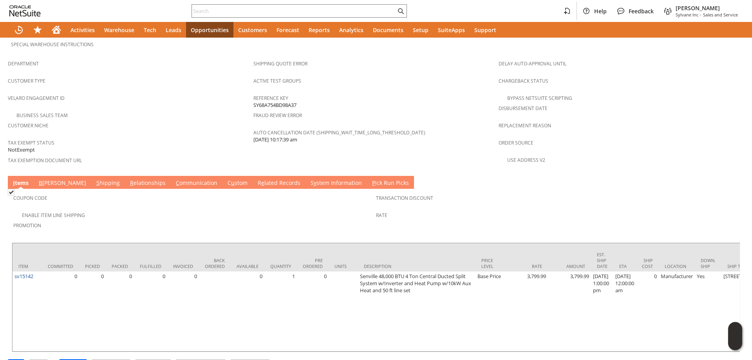
click at [49, 179] on link "B [PERSON_NAME]" at bounding box center [62, 183] width 51 height 9
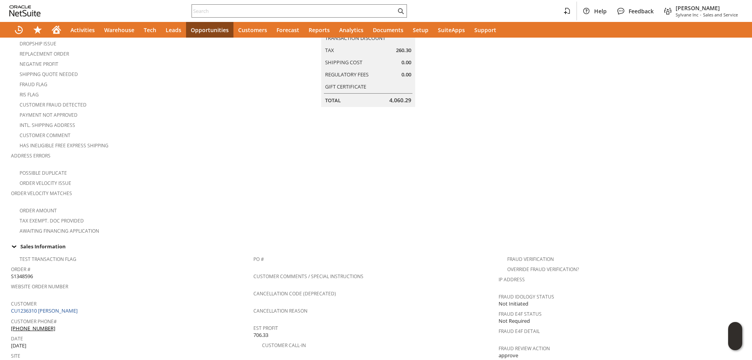
scroll to position [0, 0]
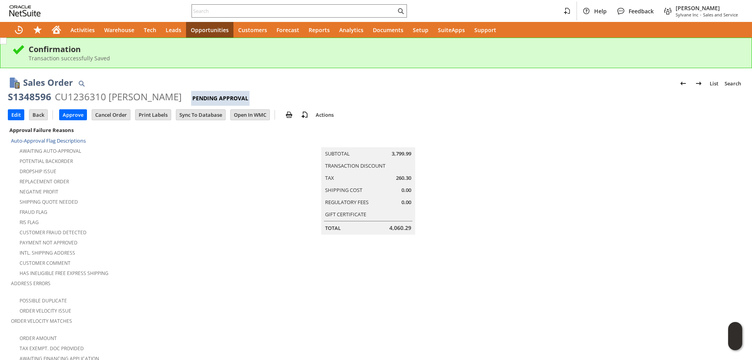
click at [250, 229] on div "Customer Fraud Detected" at bounding box center [132, 231] width 243 height 9
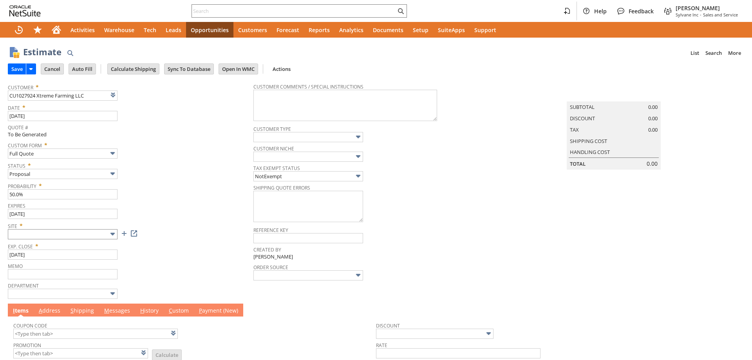
type input "Intelligent Recommendations ⁰"
click at [78, 240] on td "Site *" at bounding box center [131, 230] width 246 height 20
click at [78, 237] on input "text" at bounding box center [63, 234] width 110 height 10
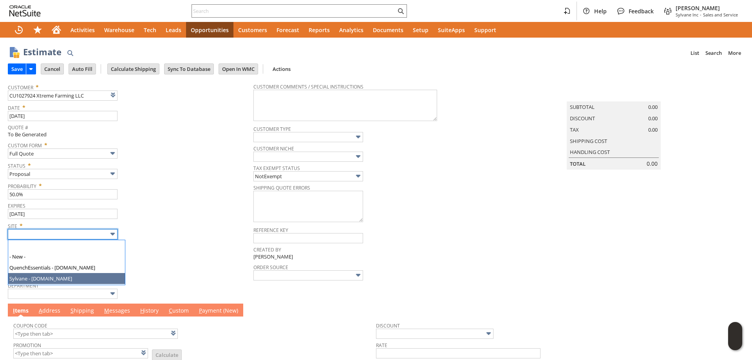
drag, startPoint x: 47, startPoint y: 276, endPoint x: 45, endPoint y: 281, distance: 4.6
type input "Sylvane - [DOMAIN_NAME]"
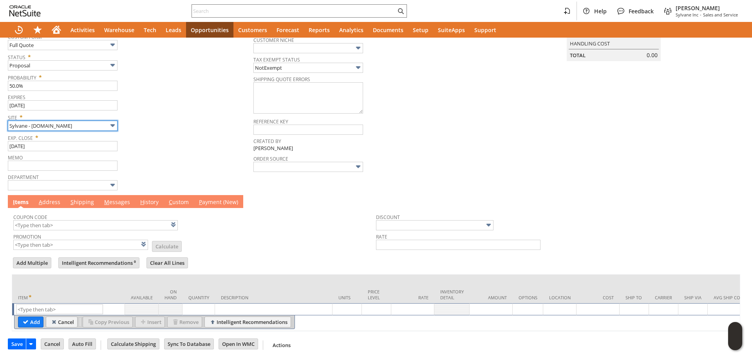
scroll to position [116, 0]
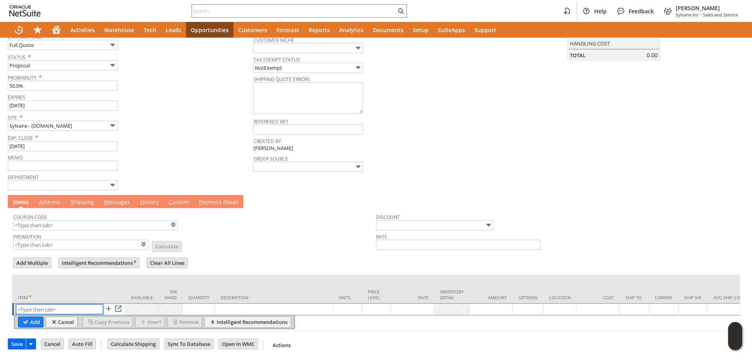
paste input "tr13930"
type input "tr13930"
click at [34, 317] on input "Add" at bounding box center [30, 322] width 25 height 10
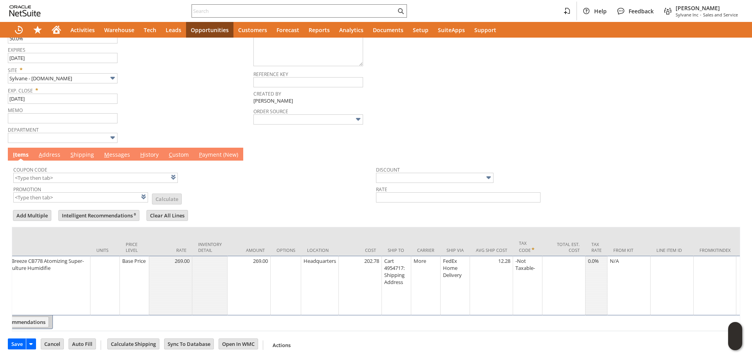
scroll to position [0, 261]
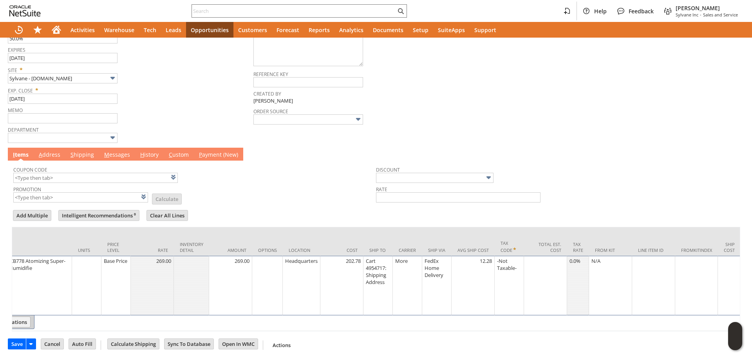
click at [373, 257] on div "Cart 4954717: Shipping Address" at bounding box center [378, 271] width 25 height 29
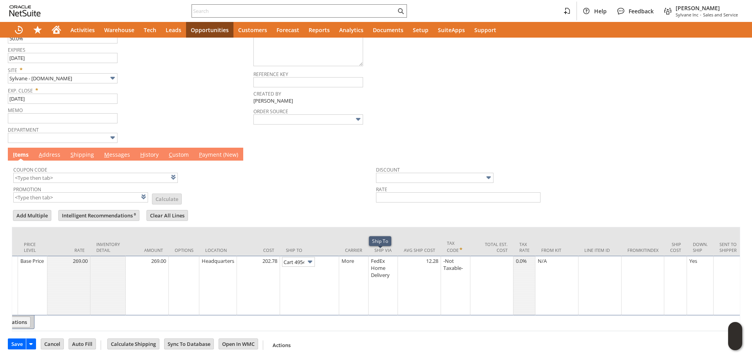
scroll to position [0, 53]
click at [300, 257] on input "Cart 4954717: Shipping Address" at bounding box center [298, 262] width 33 height 10
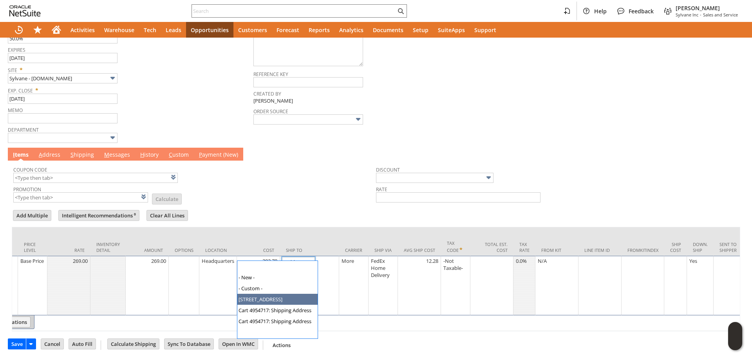
type input "4001 Five Oaks ct"
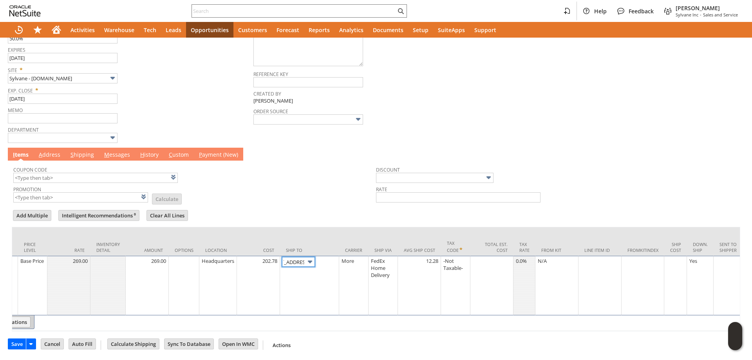
scroll to position [0, 0]
click at [333, 257] on link at bounding box center [331, 261] width 9 height 9
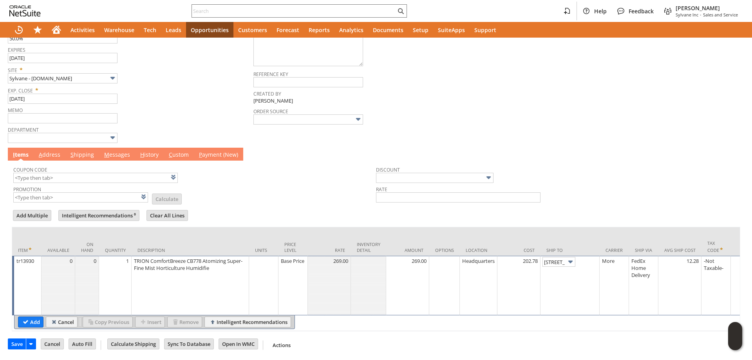
click at [304, 266] on td "Base Price" at bounding box center [293, 286] width 29 height 60
click at [287, 257] on input "Base Price" at bounding box center [293, 262] width 25 height 10
type input "Disco...rice"
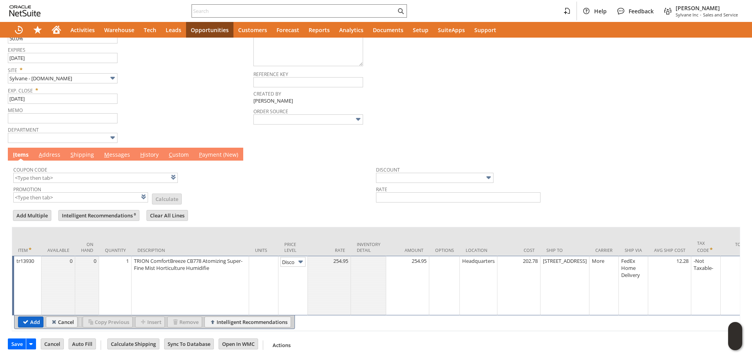
click at [26, 317] on input "Add" at bounding box center [30, 322] width 25 height 10
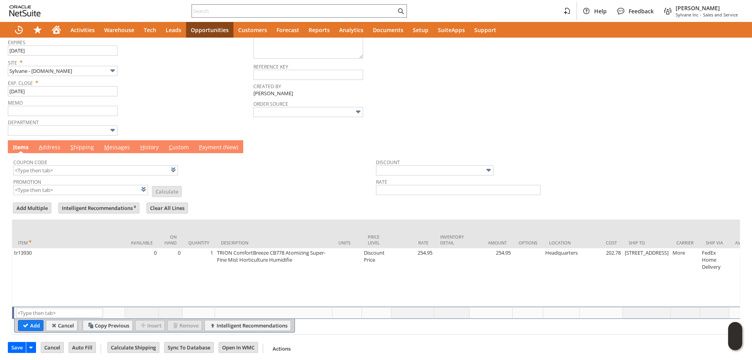
click at [111, 148] on link "M essages" at bounding box center [117, 147] width 30 height 9
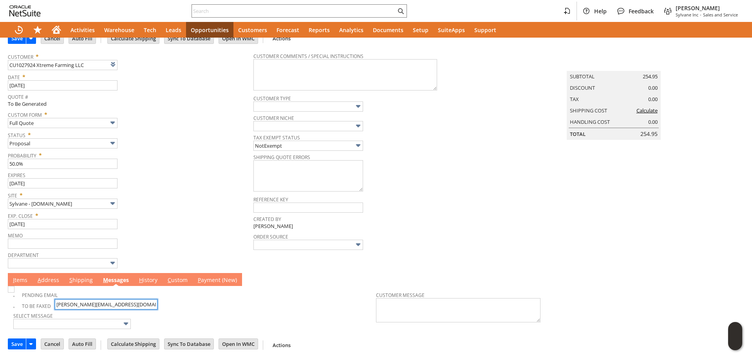
click at [87, 304] on input "taylor@cultivatextreme.com" at bounding box center [106, 304] width 103 height 10
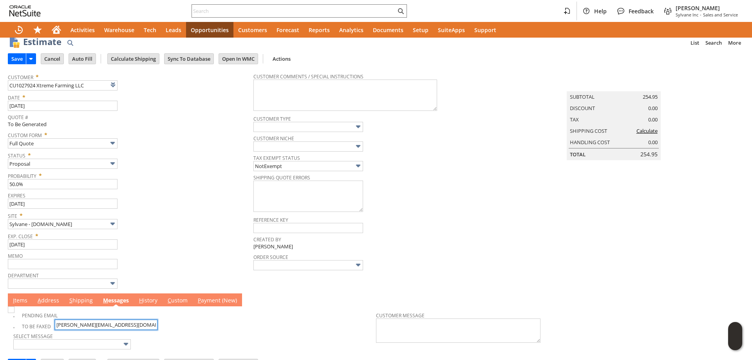
scroll to position [0, 0]
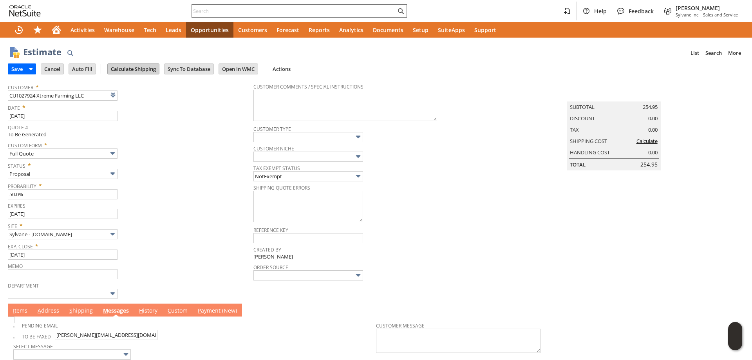
click at [136, 69] on input "Calculate Shipping" at bounding box center [133, 69] width 51 height 10
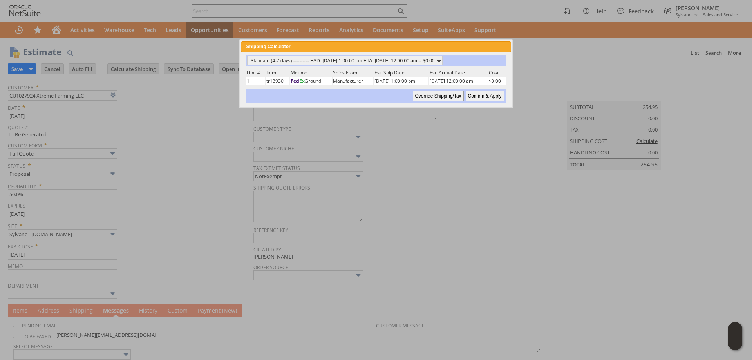
click at [480, 98] on input "Confirm & Apply" at bounding box center [485, 96] width 38 height 10
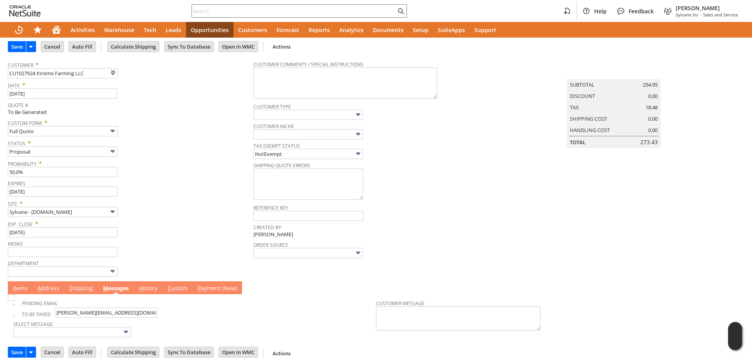
scroll to position [32, 0]
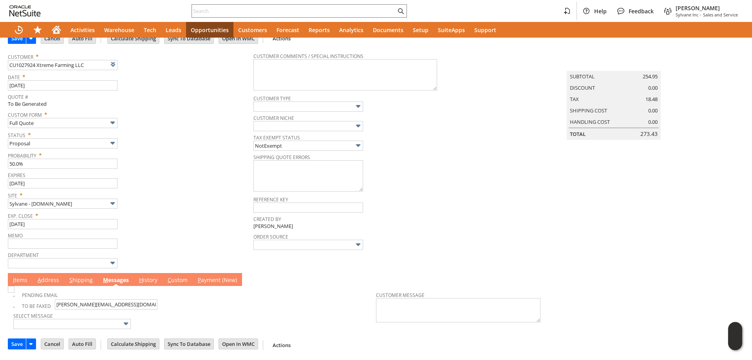
click at [16, 282] on link "I tems" at bounding box center [20, 280] width 18 height 9
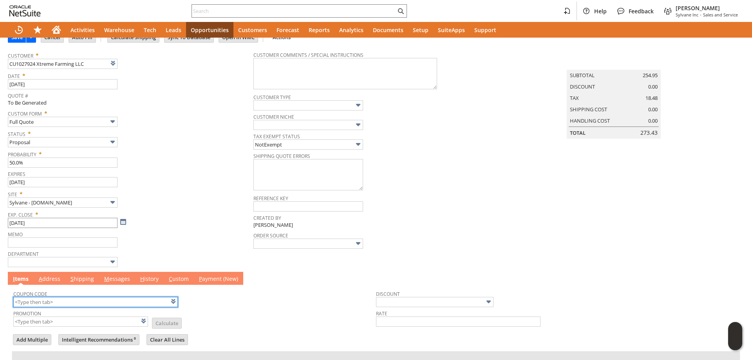
scroll to position [0, 0]
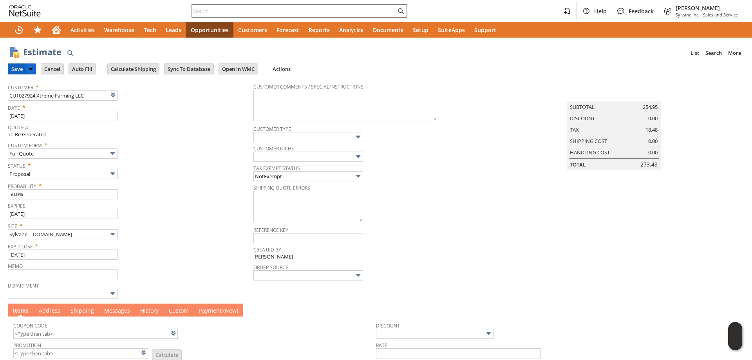
click at [13, 68] on input "Save" at bounding box center [17, 69] width 18 height 10
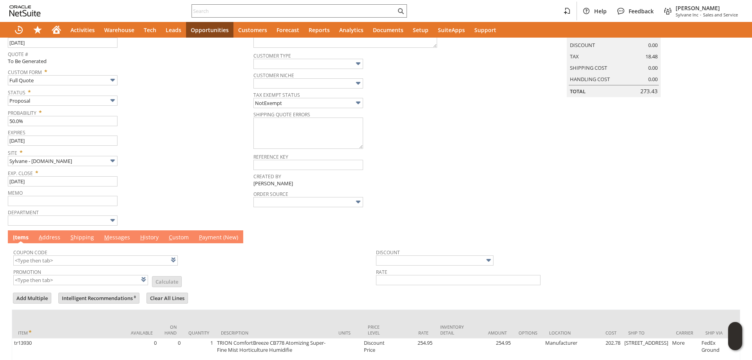
scroll to position [174, 0]
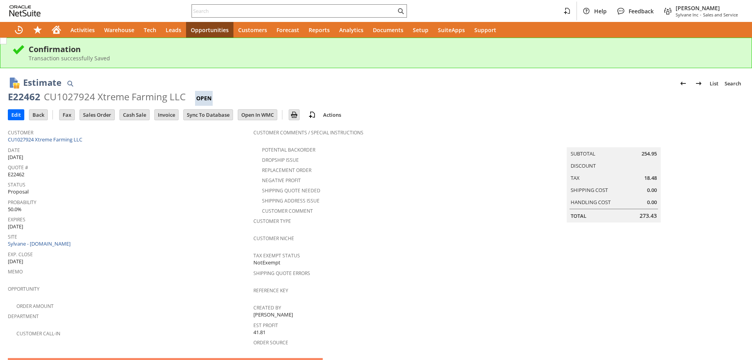
click at [122, 360] on link "M essages" at bounding box center [117, 365] width 30 height 9
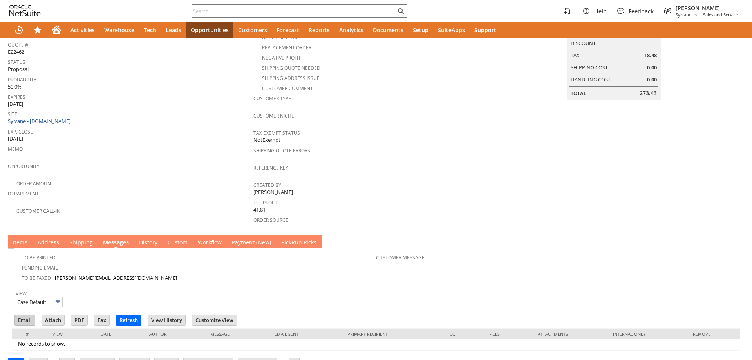
click at [29, 329] on td "#" at bounding box center [29, 334] width 34 height 11
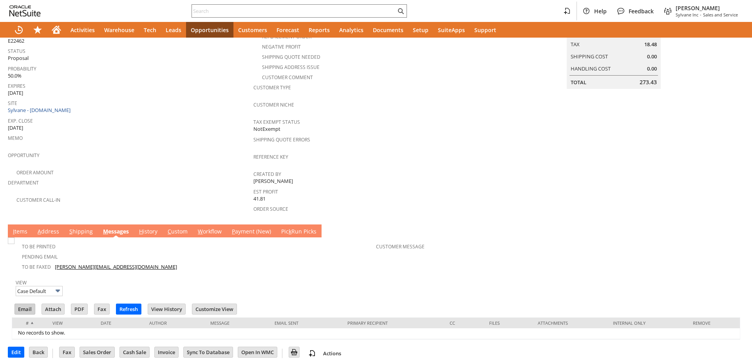
scroll to position [0, 0]
click at [32, 304] on input "Email" at bounding box center [25, 309] width 20 height 10
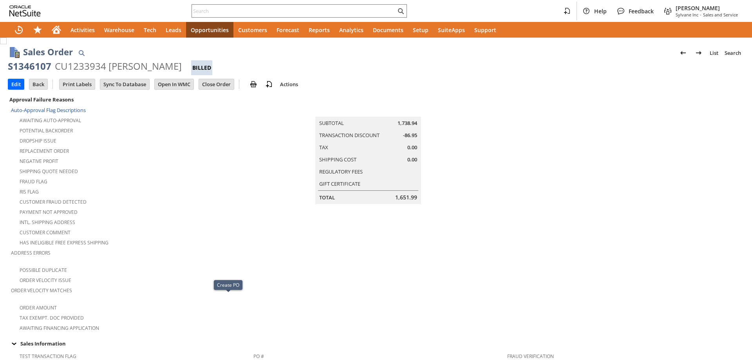
scroll to position [0, 576]
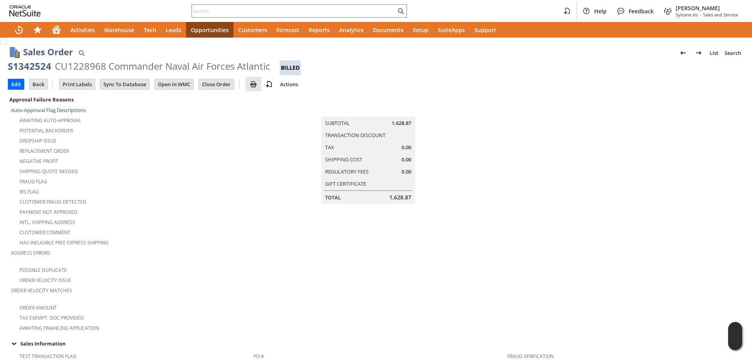
click at [258, 86] on img at bounding box center [253, 84] width 9 height 9
click at [263, 97] on span "Print" at bounding box center [288, 97] width 56 height 7
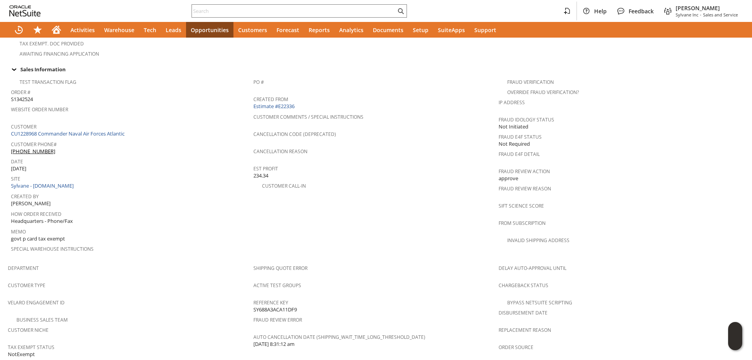
scroll to position [459, 0]
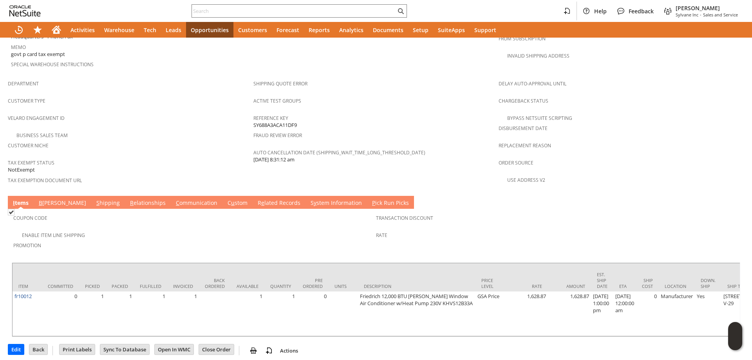
click at [47, 199] on link "B [PERSON_NAME]" at bounding box center [62, 203] width 51 height 9
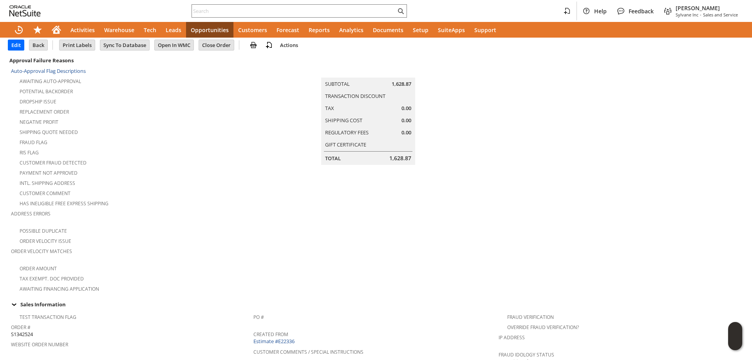
scroll to position [0, 0]
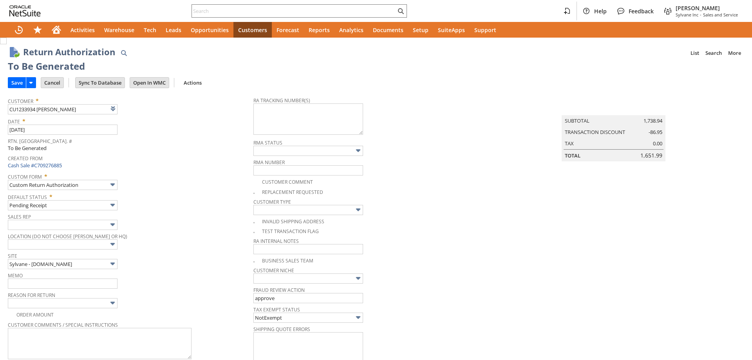
scroll to position [490, 0]
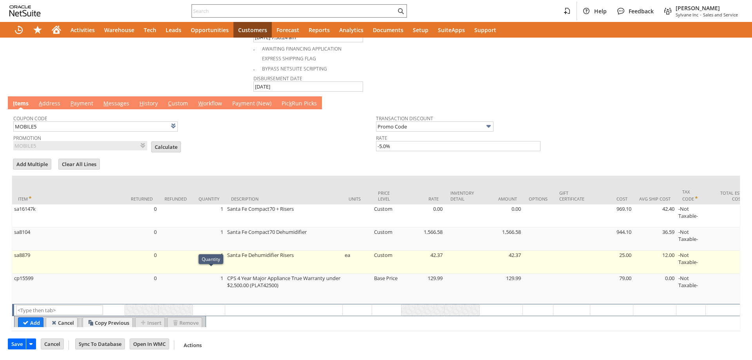
click at [221, 254] on td "1" at bounding box center [209, 262] width 33 height 23
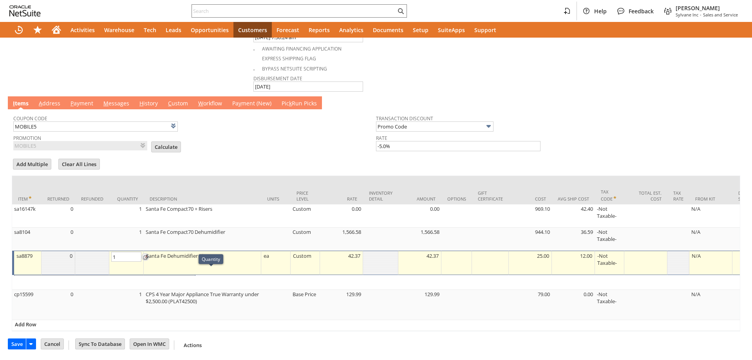
click at [261, 255] on td "ea" at bounding box center [275, 263] width 29 height 24
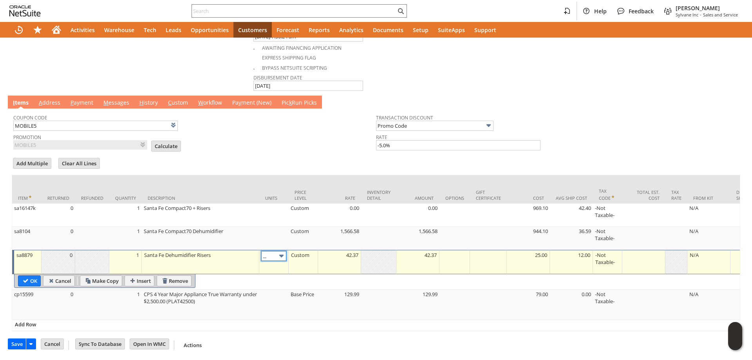
type input "ea"
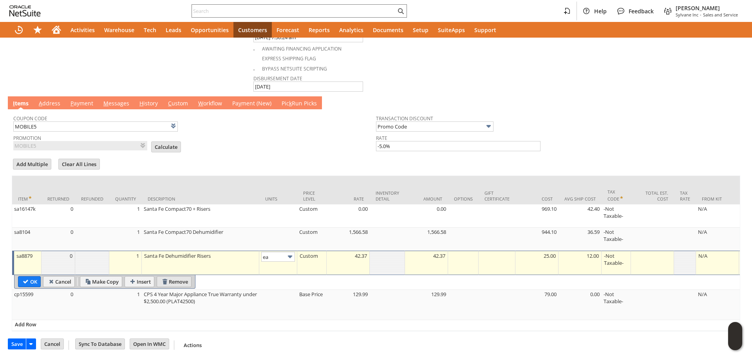
click at [185, 281] on input "Remove" at bounding box center [174, 282] width 34 height 10
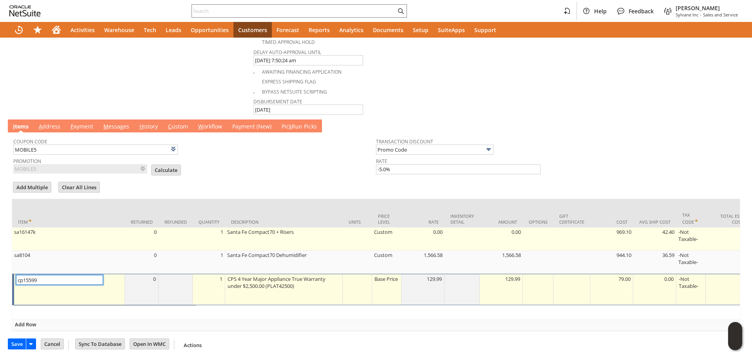
scroll to position [474, 0]
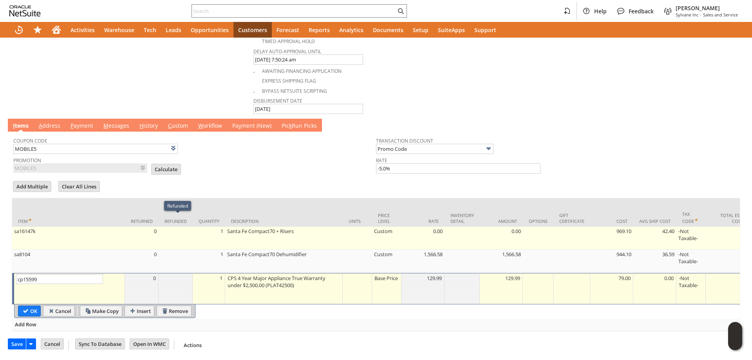
click at [187, 227] on td at bounding box center [176, 238] width 34 height 23
type input "sa16147k"
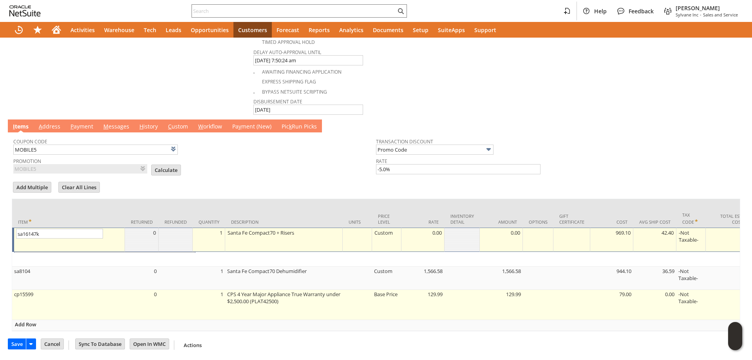
scroll to position [467, 0]
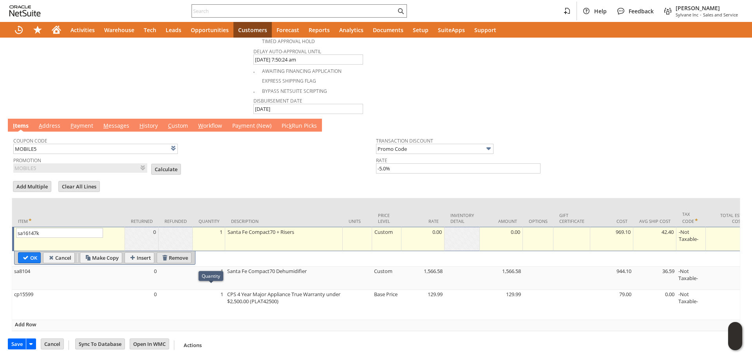
click at [185, 255] on input "Remove" at bounding box center [174, 258] width 34 height 10
type input "sa8104"
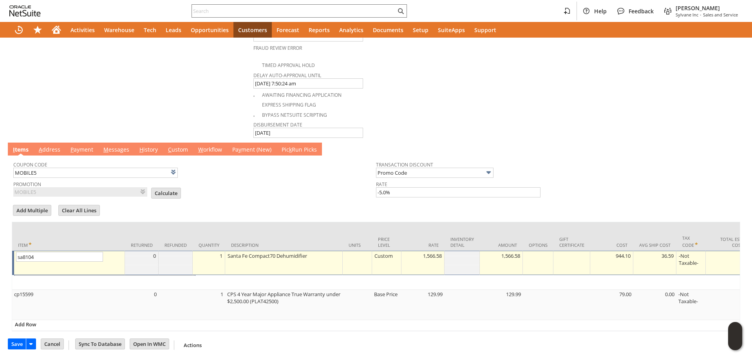
scroll to position [444, 0]
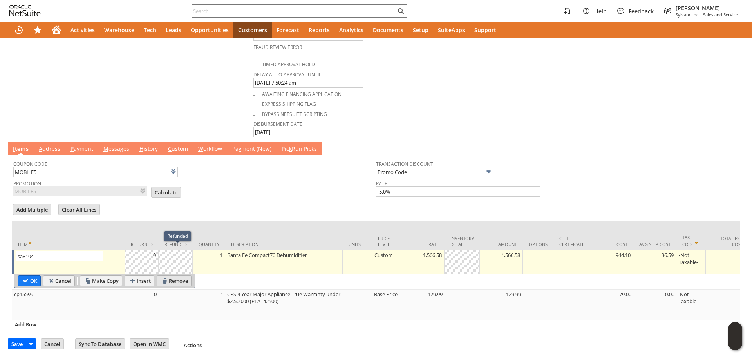
click at [179, 276] on input "Remove" at bounding box center [174, 281] width 34 height 10
type input "cp15599"
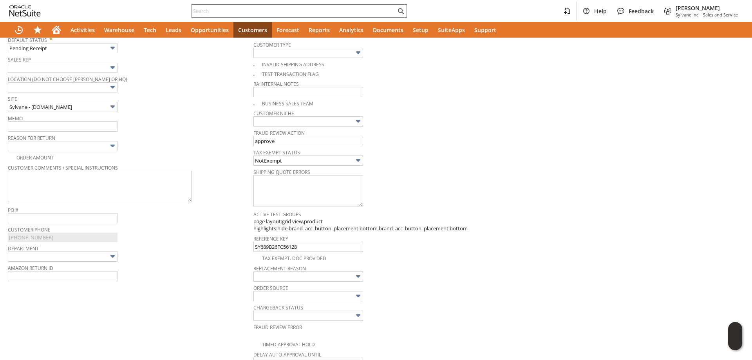
scroll to position [114, 0]
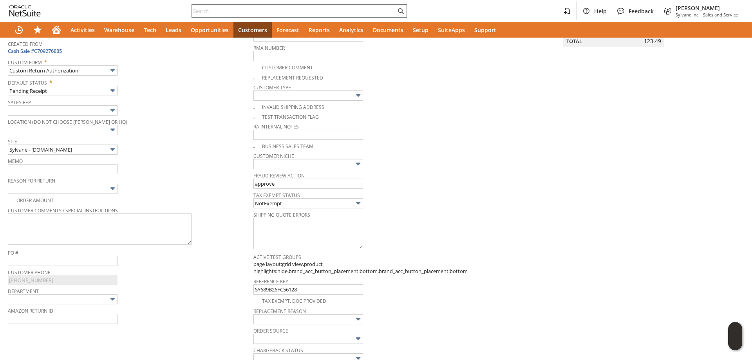
click at [59, 164] on span "Memo" at bounding box center [129, 160] width 242 height 9
click at [56, 175] on td "Memo" at bounding box center [131, 166] width 246 height 20
click at [61, 170] on input "text" at bounding box center [63, 169] width 110 height 10
type input "warranty no longer needed"
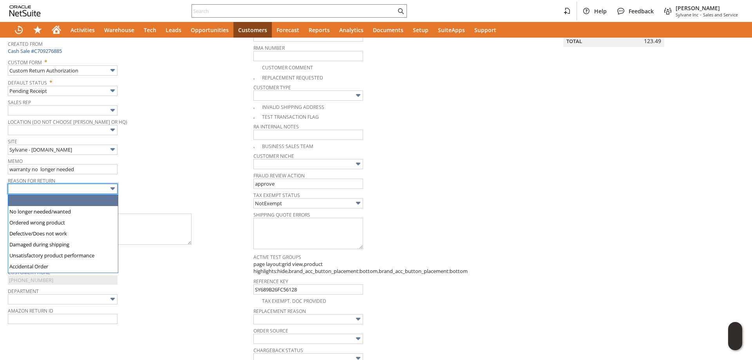
click at [70, 186] on input "text" at bounding box center [63, 189] width 110 height 10
type input "No longer needed/wanted"
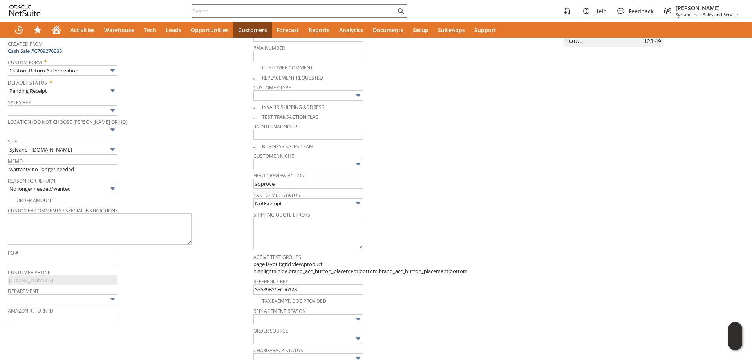
click at [205, 175] on td "Memo warranty no longer needed" at bounding box center [131, 166] width 246 height 20
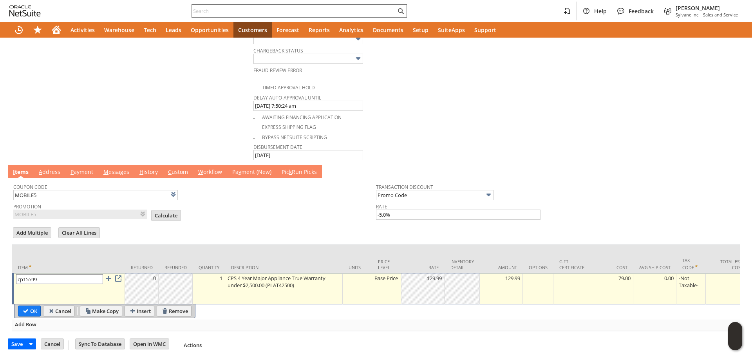
click at [30, 306] on input "OK" at bounding box center [29, 311] width 22 height 10
type input "Add"
type input "Copy Previous"
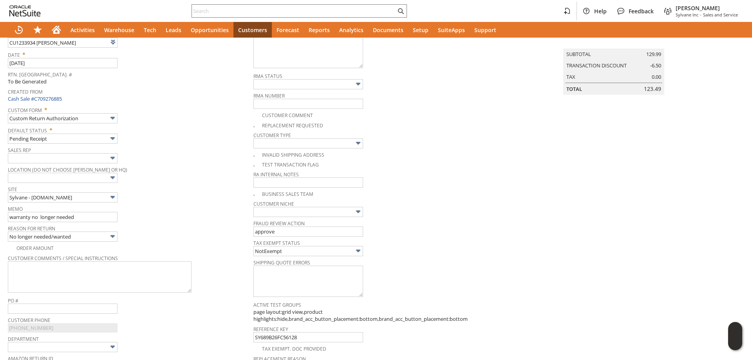
scroll to position [0, 0]
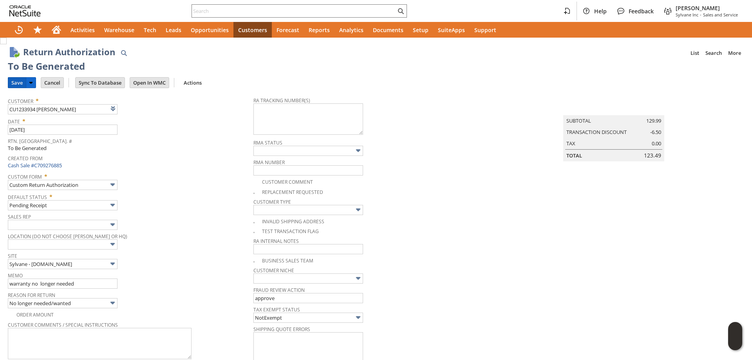
click at [16, 80] on input "Save" at bounding box center [17, 83] width 18 height 10
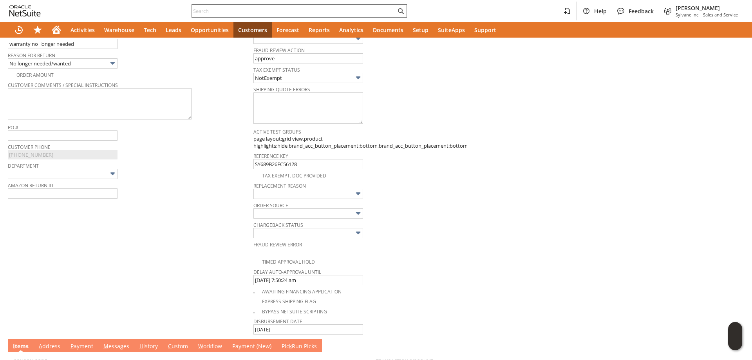
scroll to position [313, 0]
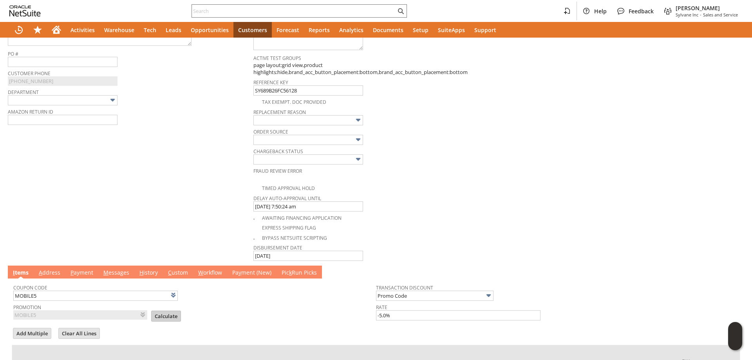
click at [162, 318] on input "Calculate" at bounding box center [166, 316] width 29 height 10
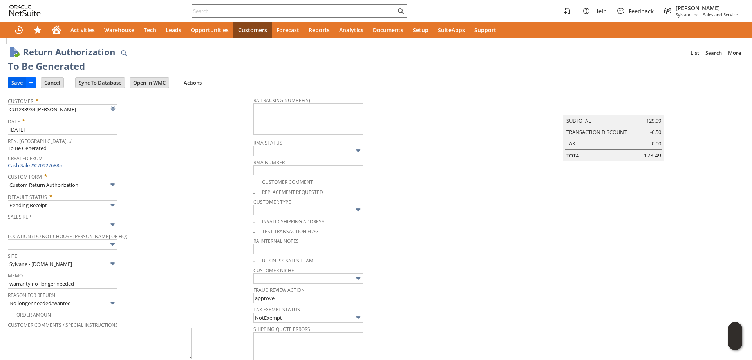
click at [16, 81] on input "Save" at bounding box center [17, 83] width 18 height 10
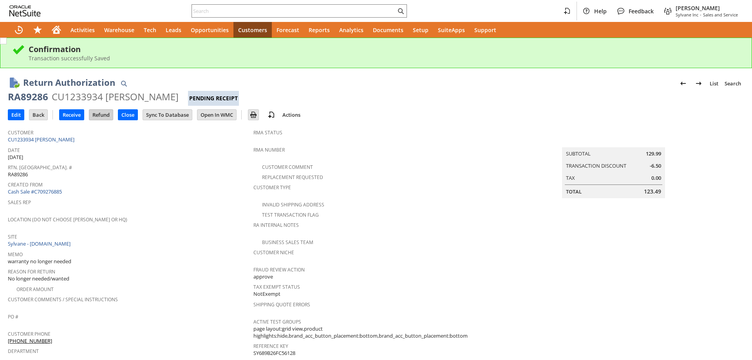
click at [103, 116] on input "Refund" at bounding box center [101, 115] width 24 height 10
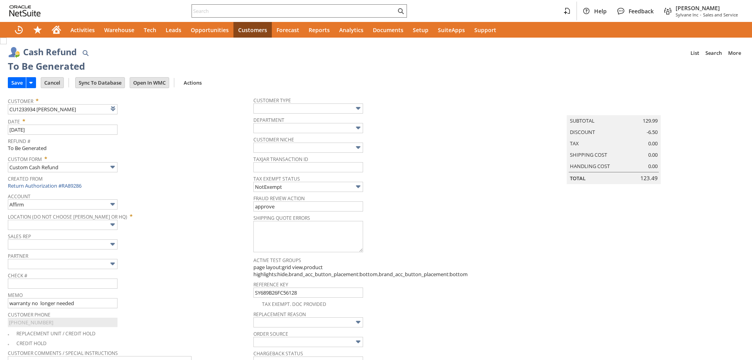
type input "Regions - Merchant 0414"
type input "Headquarters : Head... : Pending Testing"
type input "MOBILE5"
type input "-5.0%"
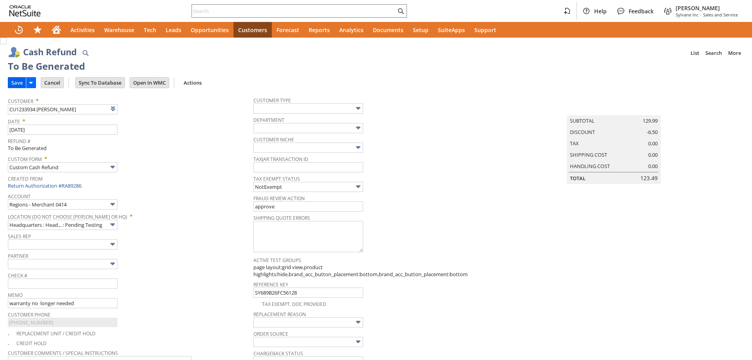
click at [16, 81] on input "Save" at bounding box center [17, 83] width 18 height 10
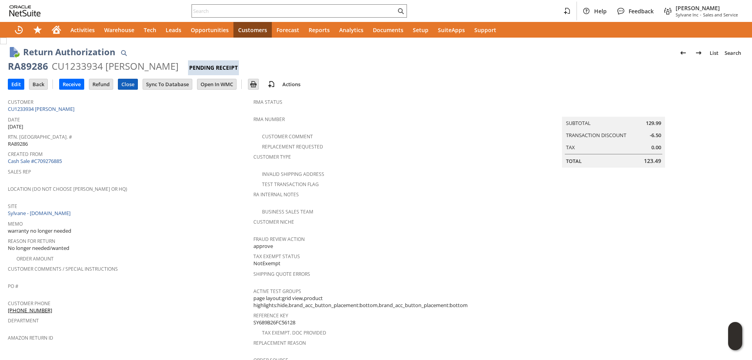
click at [131, 85] on input "Close" at bounding box center [127, 84] width 19 height 10
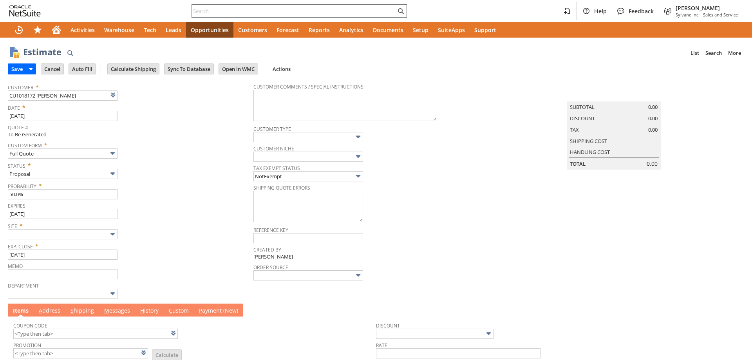
type input "Intelligent Recommendations¹⁰"
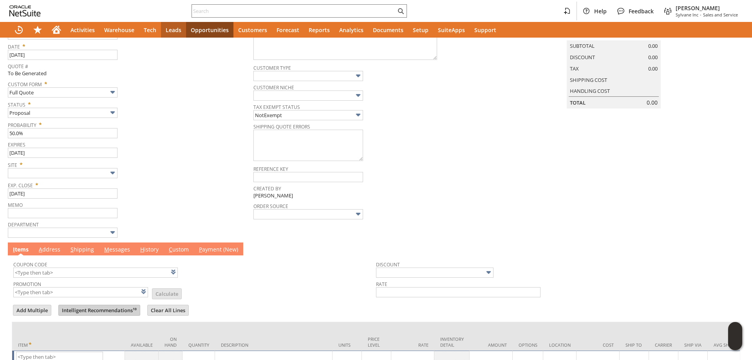
scroll to position [116, 0]
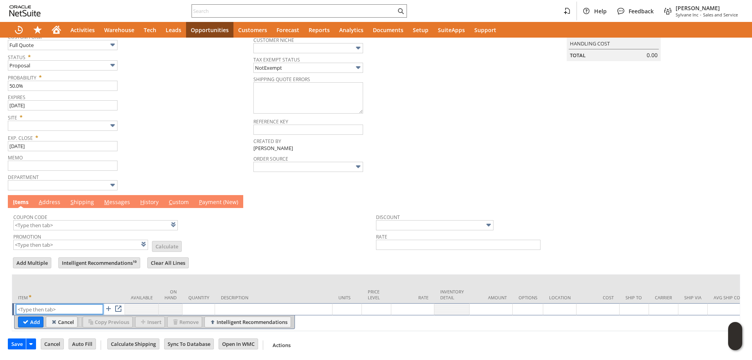
paste input "sa3452"
type input "sa3452"
click at [37, 317] on input "Add" at bounding box center [30, 322] width 25 height 10
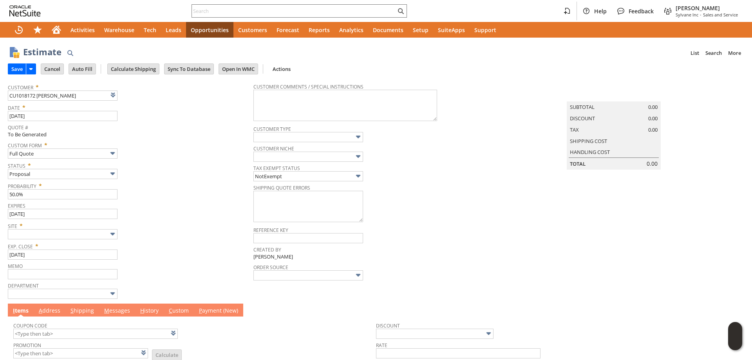
scroll to position [135, 0]
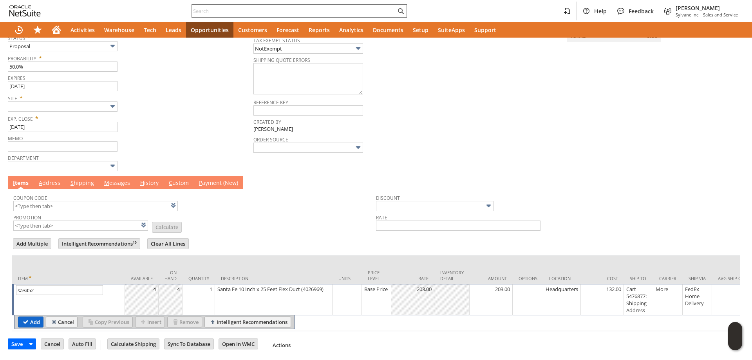
click at [37, 317] on input "Add" at bounding box center [30, 322] width 25 height 10
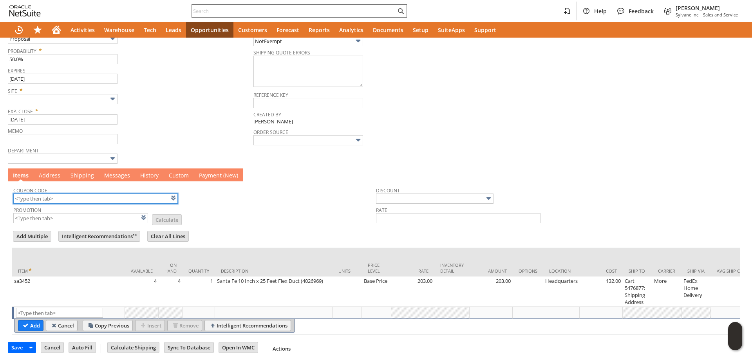
click at [79, 201] on input "text" at bounding box center [95, 199] width 165 height 10
click at [331, 230] on div at bounding box center [376, 228] width 729 height 4
type input "KL284"
type input "Promo Code"
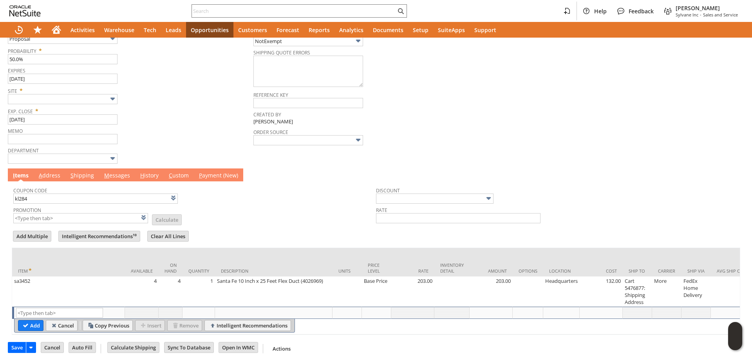
type input "-6.0%"
click at [51, 177] on link "A ddress" at bounding box center [49, 176] width 25 height 9
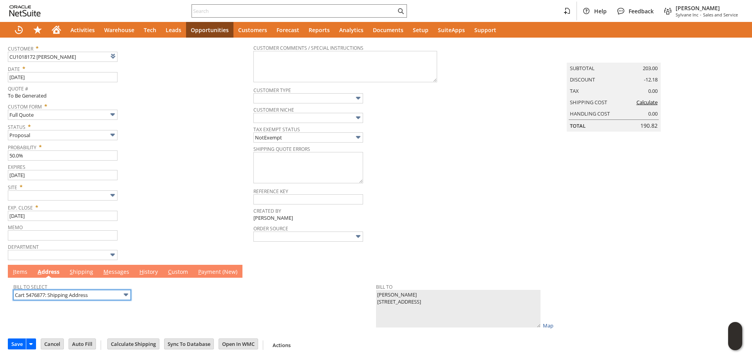
scroll to position [0, 0]
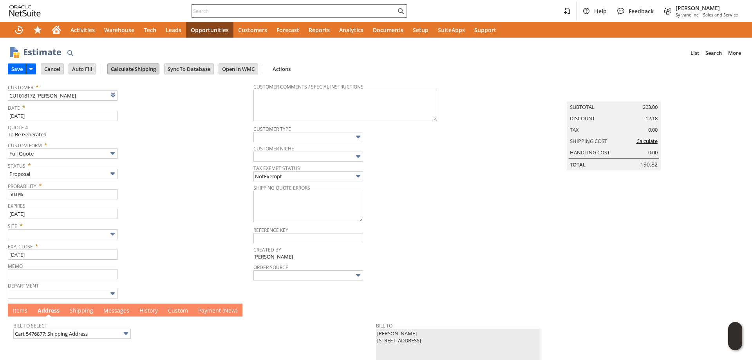
click at [135, 70] on input "Calculate Shipping" at bounding box center [133, 69] width 51 height 10
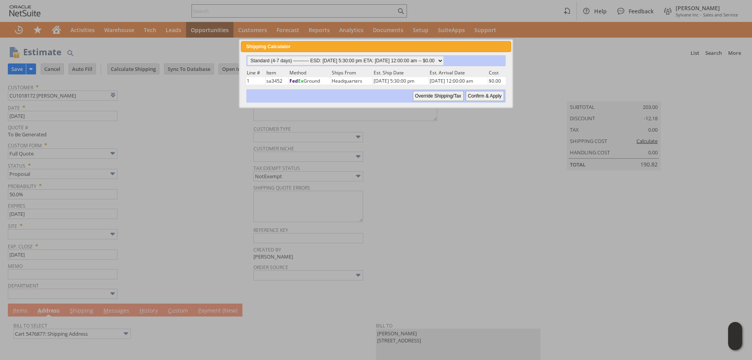
click at [480, 96] on input "Confirm & Apply" at bounding box center [485, 96] width 38 height 10
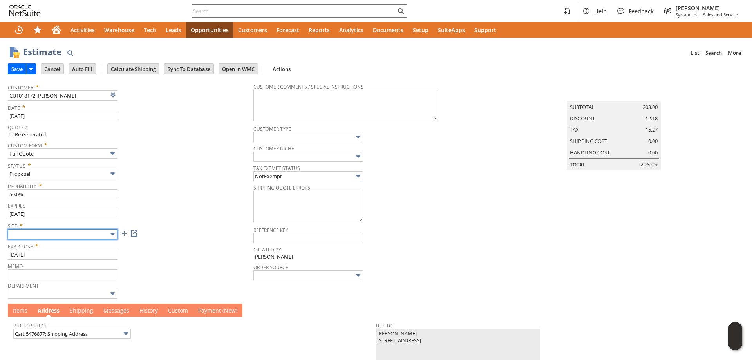
click at [89, 239] on input "text" at bounding box center [63, 234] width 110 height 10
type input "Sylvane - [DOMAIN_NAME]"
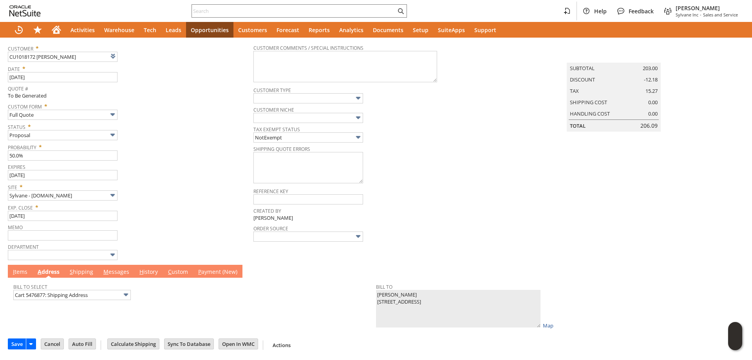
click at [103, 274] on span "M" at bounding box center [105, 271] width 5 height 7
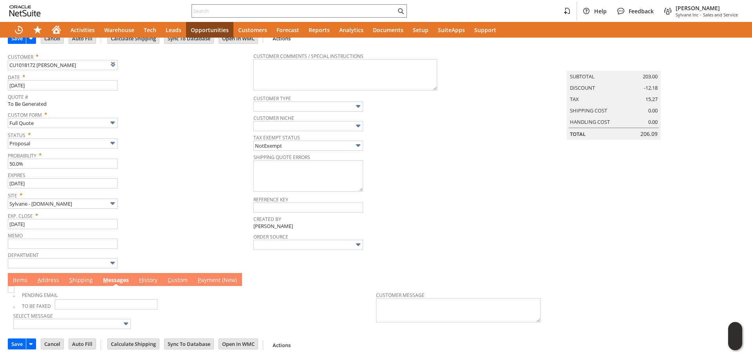
click at [14, 293] on img at bounding box center [11, 289] width 7 height 7
checkbox input "true"
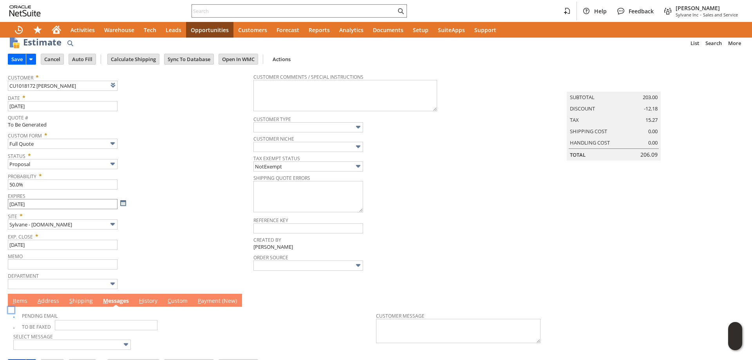
scroll to position [0, 0]
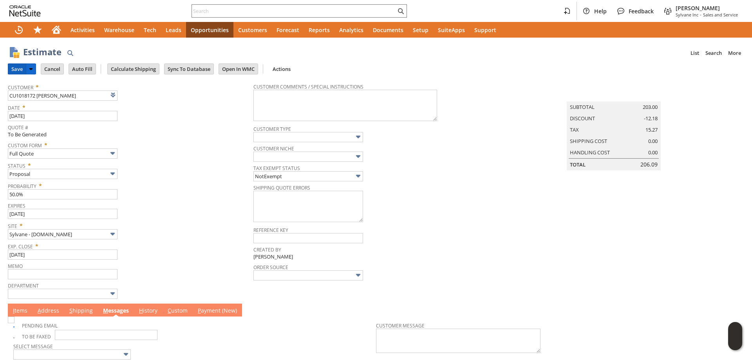
click at [16, 69] on input "Save" at bounding box center [17, 69] width 18 height 10
click at [30, 313] on td "I tems" at bounding box center [20, 310] width 25 height 13
click at [25, 313] on link "I tems" at bounding box center [20, 311] width 18 height 9
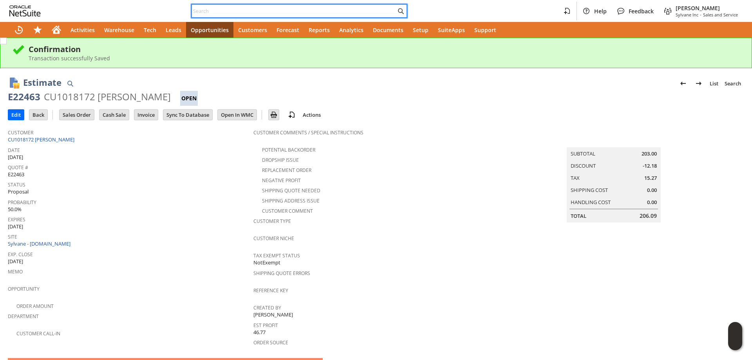
paste input "E22344"
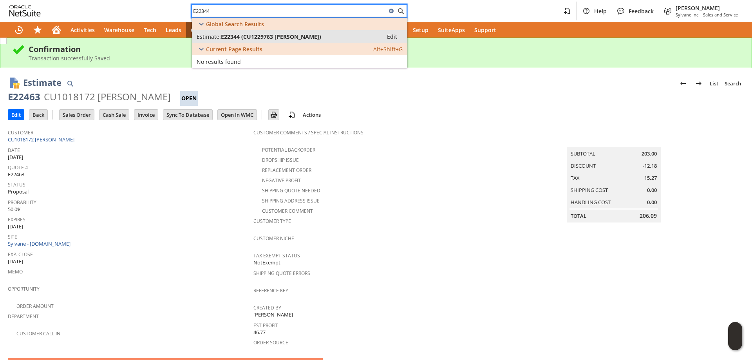
type input "E22344"
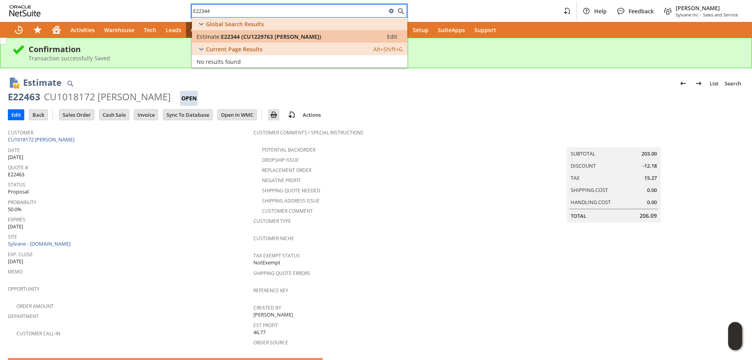
click at [268, 38] on span "E22344 (CU1229763 James Clark)" at bounding box center [271, 36] width 100 height 7
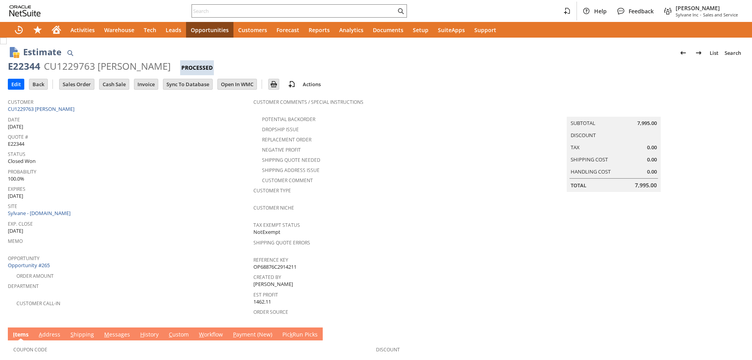
click at [54, 109] on link "CU1229763 [PERSON_NAME]" at bounding box center [42, 108] width 69 height 7
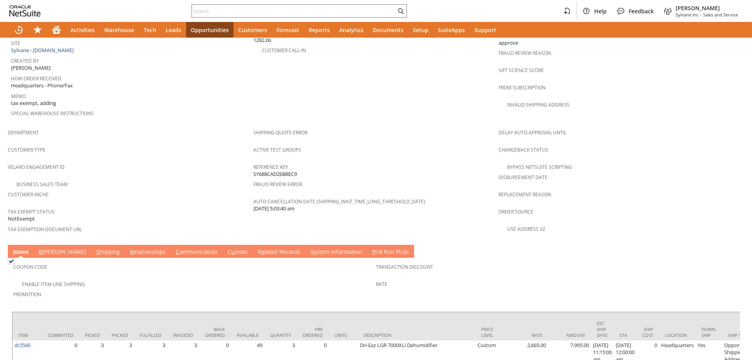
click at [309, 248] on link "S y stem Information" at bounding box center [336, 252] width 55 height 9
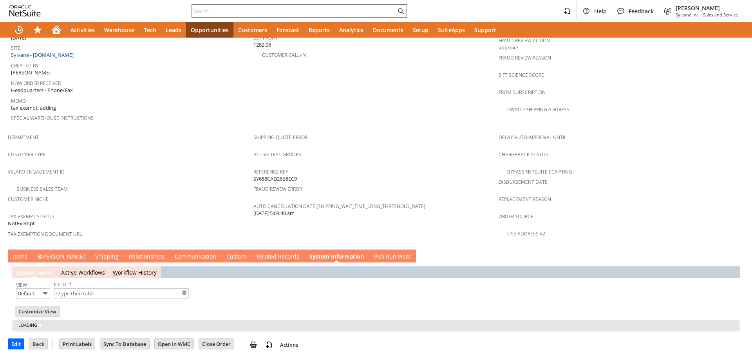
scroll to position [387, 0]
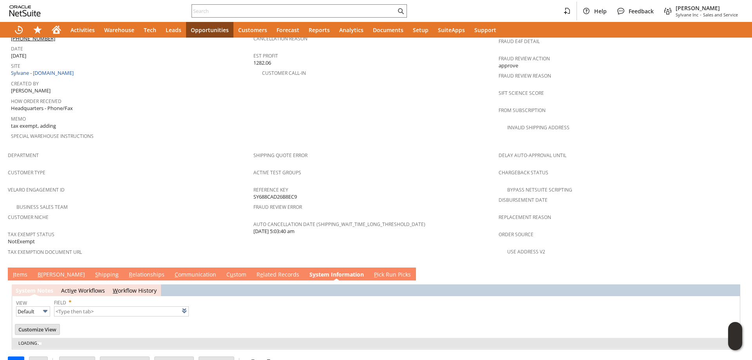
type input "1 to 25 of 100"
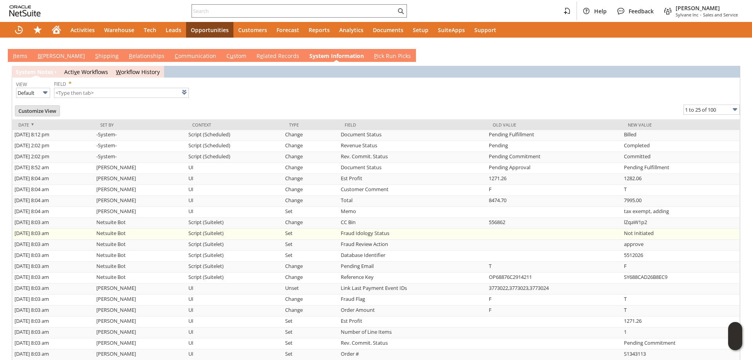
scroll to position [371, 0]
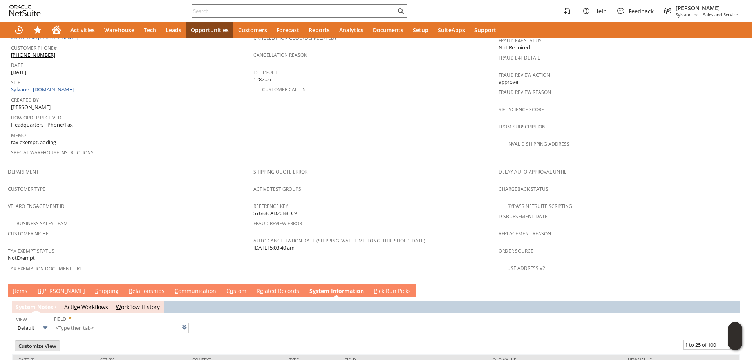
click at [173, 287] on link "C ommunication" at bounding box center [195, 291] width 45 height 9
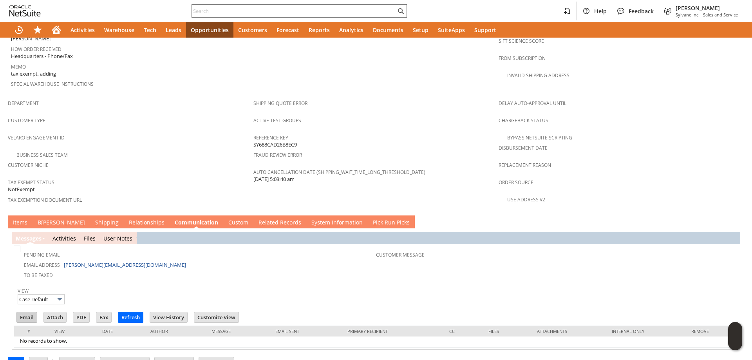
scroll to position [0, 0]
click at [20, 312] on input "Email" at bounding box center [27, 317] width 20 height 10
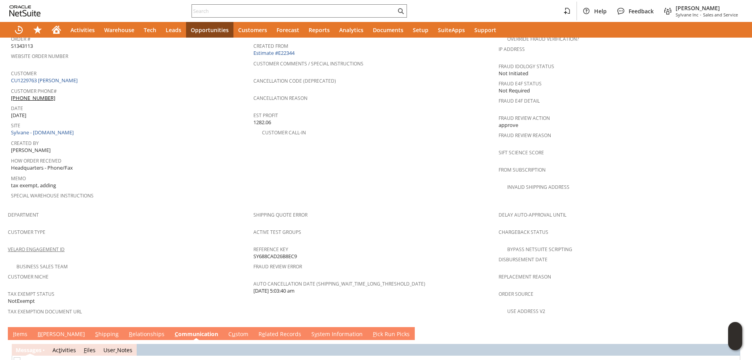
scroll to position [400, 0]
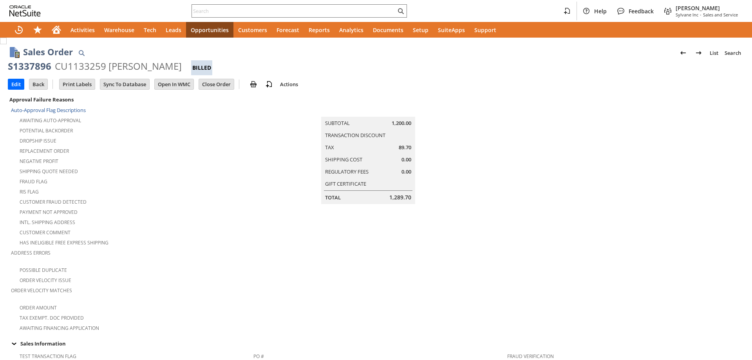
scroll to position [648, 0]
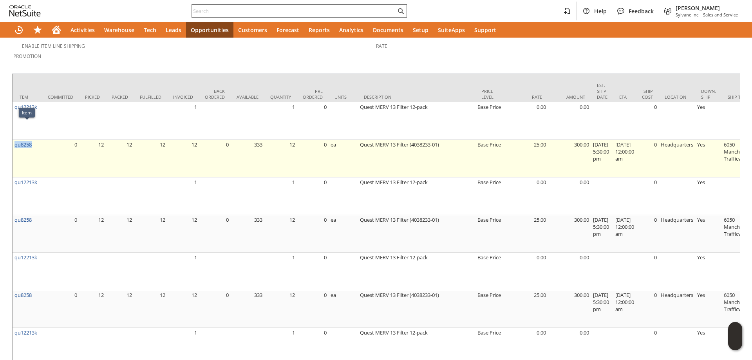
drag, startPoint x: 35, startPoint y: 127, endPoint x: 14, endPoint y: 131, distance: 21.1
click at [14, 140] on td "qu8258" at bounding box center [27, 159] width 29 height 38
copy link "qu8258"
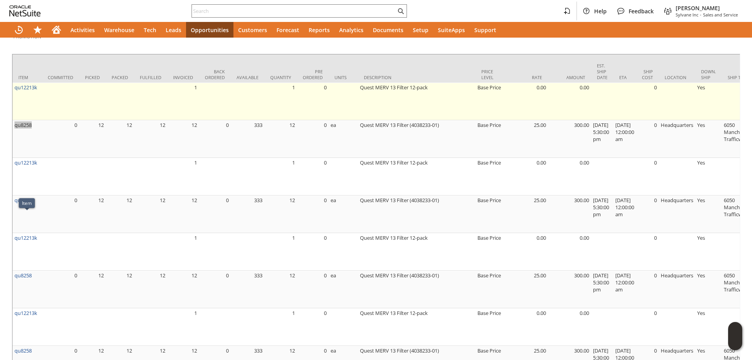
scroll to position [630, 0]
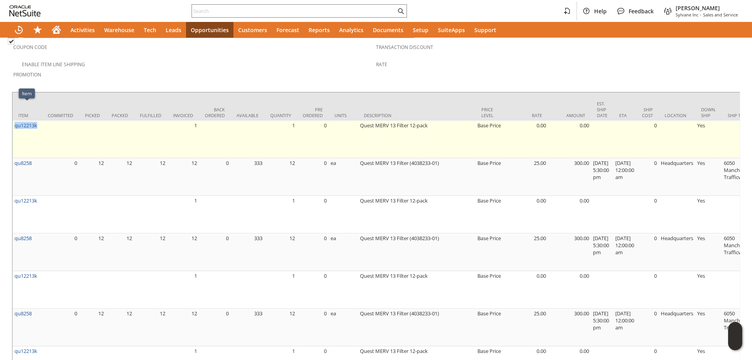
drag, startPoint x: 40, startPoint y: 107, endPoint x: 17, endPoint y: 113, distance: 24.0
click at [16, 121] on td "qu12213k" at bounding box center [27, 140] width 29 height 38
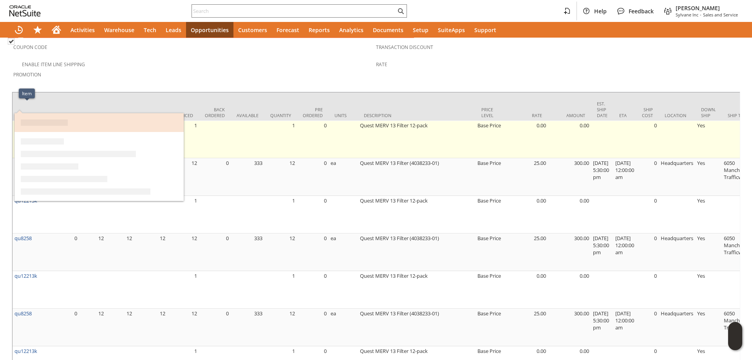
copy link "qu12213k"
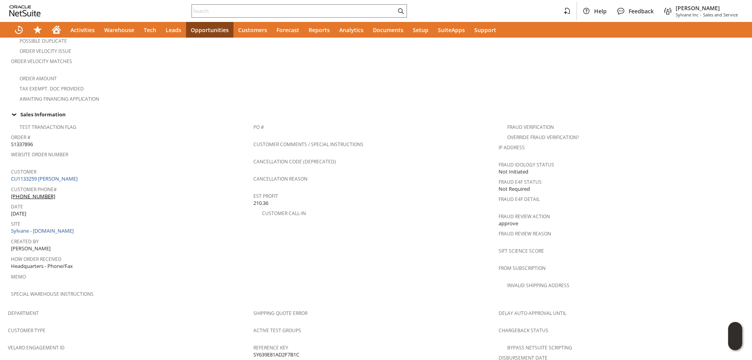
scroll to position [277, 0]
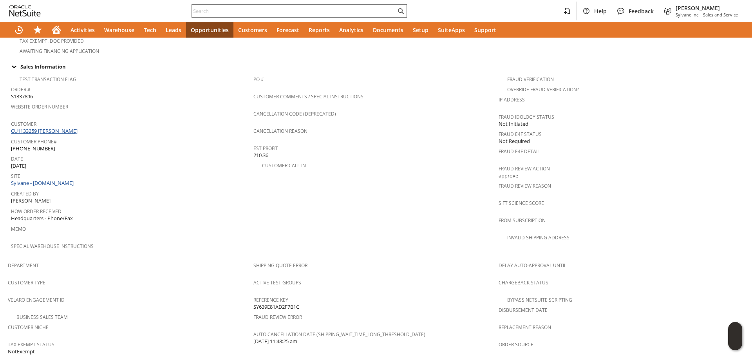
click at [53, 127] on link "CU1133259 [PERSON_NAME]" at bounding box center [45, 130] width 69 height 7
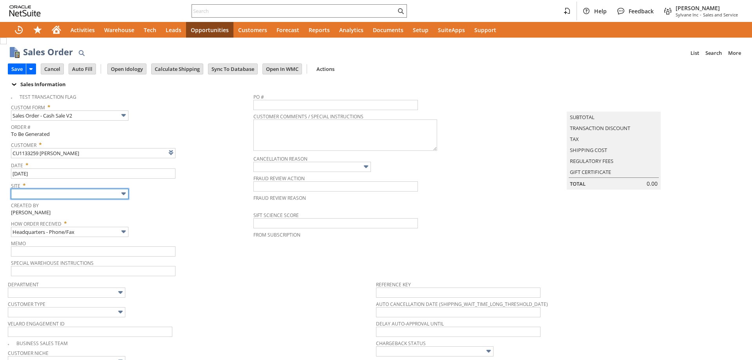
click at [84, 194] on input "text" at bounding box center [70, 194] width 118 height 10
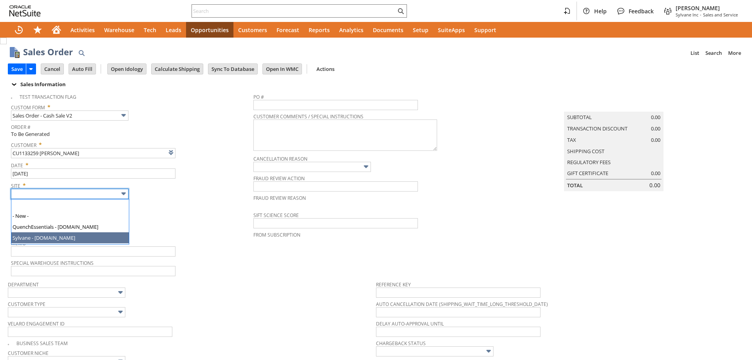
type input "Sylvane - [DOMAIN_NAME]"
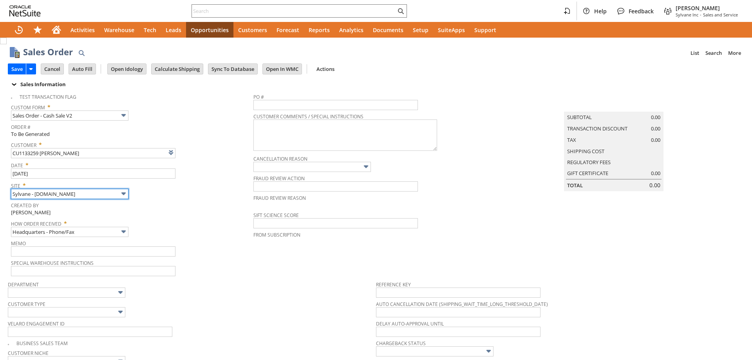
type input "Intelligent Recommendations ¹"
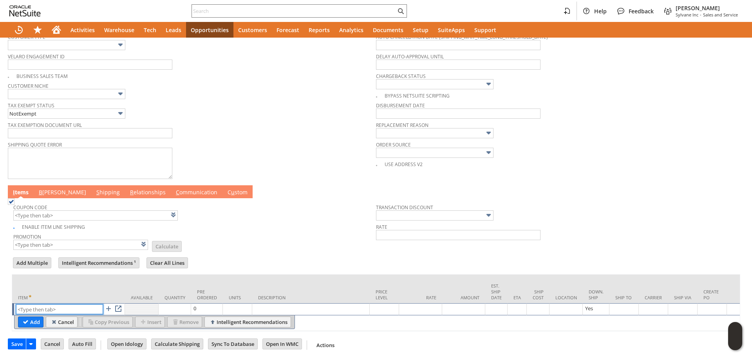
paste input "qu12213k"
type input "qu12213k"
click at [35, 318] on input "Add" at bounding box center [30, 322] width 25 height 10
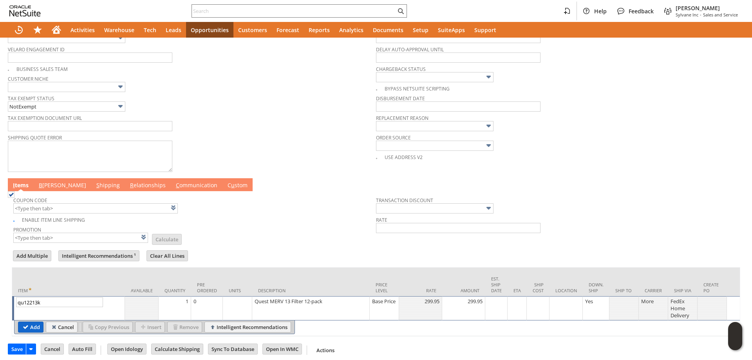
click at [25, 328] on input "Add" at bounding box center [30, 327] width 25 height 10
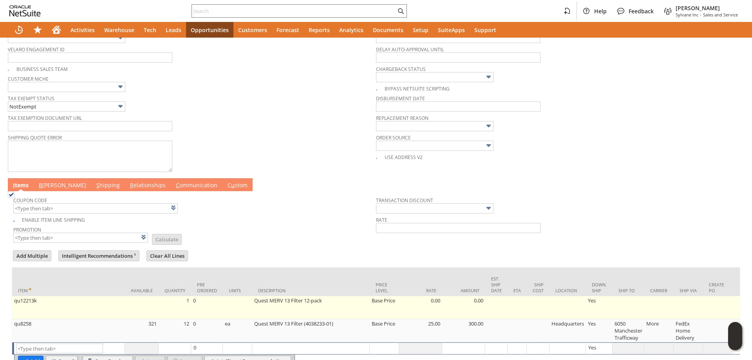
type input "Intelligent Recommendations¹⁰"
click at [182, 308] on td "1" at bounding box center [175, 307] width 33 height 23
type input "1"
type input "OK"
type input "Make Copy"
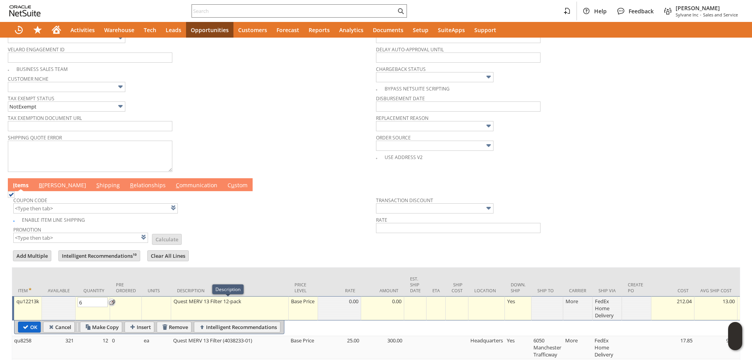
type input "6"
click at [23, 330] on body "Help Feedback Tucker Moss Sylvane Inc - Sales and Service Activities Warehouse …" at bounding box center [376, 180] width 752 height 360
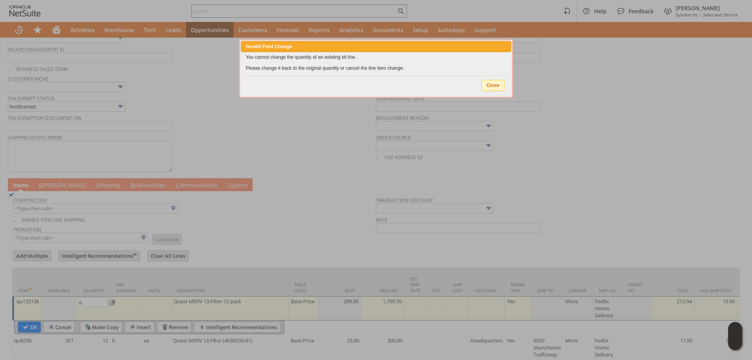
click at [499, 84] on span "Close" at bounding box center [493, 85] width 22 height 10
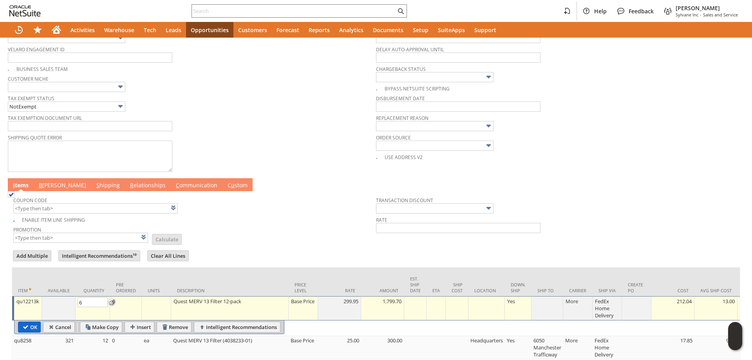
click at [28, 327] on input "OK" at bounding box center [29, 327] width 22 height 10
type input "Add"
type input "Copy Previous"
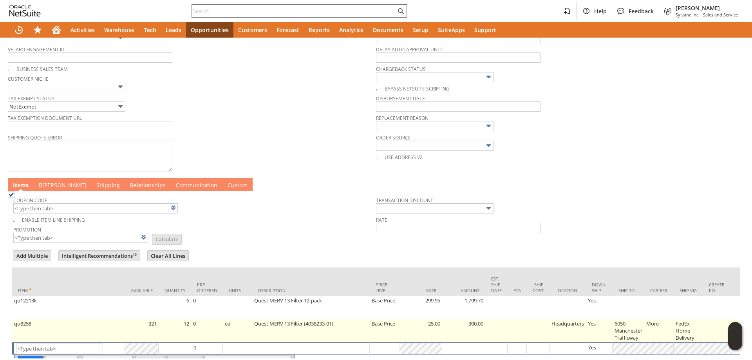
scroll to position [313, 0]
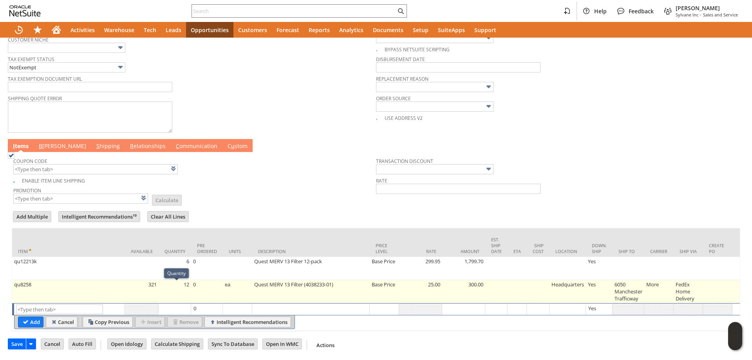
click at [178, 292] on td "12" at bounding box center [175, 291] width 33 height 23
type input "12"
type input "Base Price"
type input "OK"
type input "Make Copy"
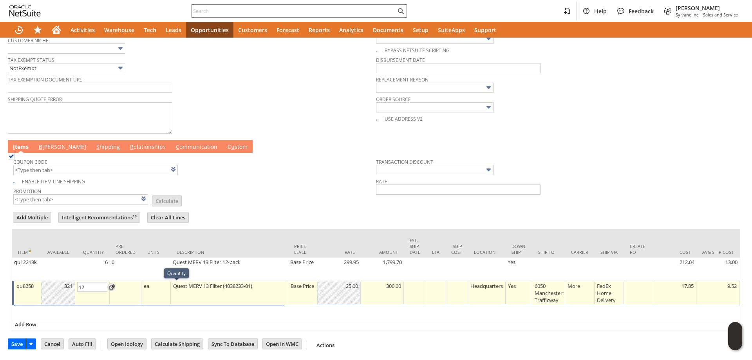
type input "Base Price"
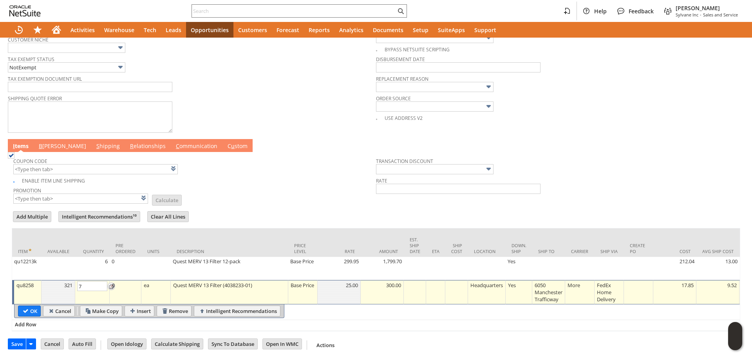
type input "72"
click at [25, 311] on input "OK" at bounding box center [29, 311] width 22 height 10
type input "Add"
type input "Copy Previous"
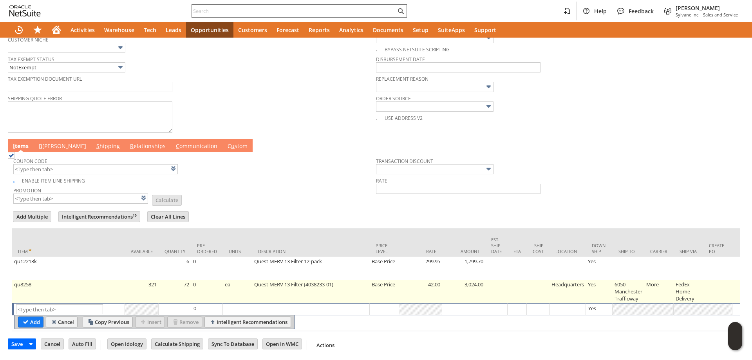
click at [387, 291] on td "Base Price" at bounding box center [384, 291] width 29 height 23
type input "Base Price"
type input "OK"
type input "Make Copy"
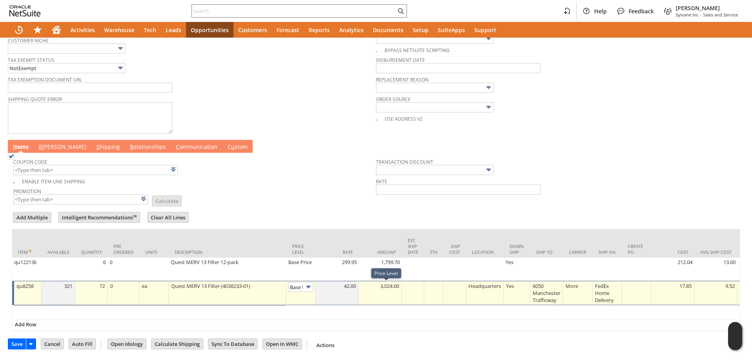
click at [304, 285] on img at bounding box center [308, 287] width 9 height 9
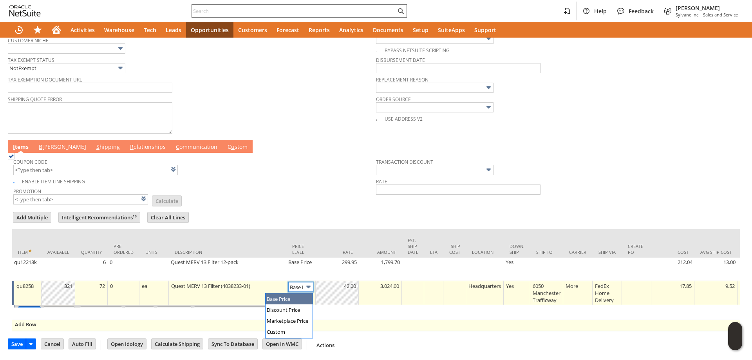
type input "Base Price"
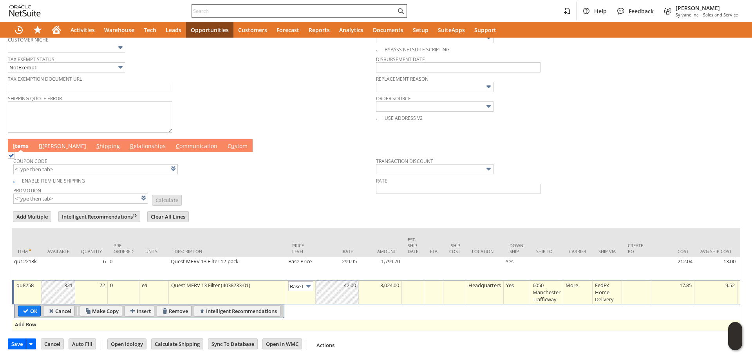
type input "Add"
type input "Copy Previous"
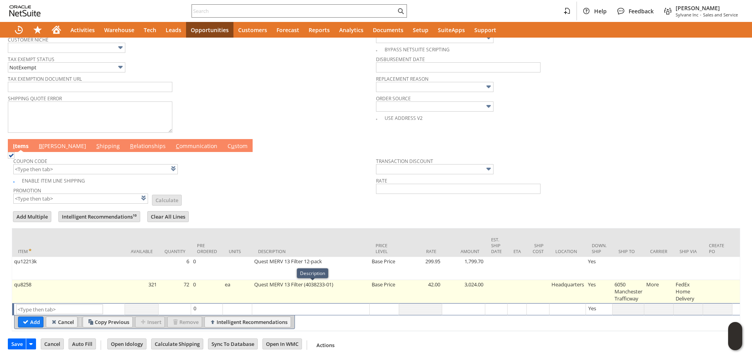
click at [301, 286] on td "Quest MERV 13 Filter (4038233-01)" at bounding box center [311, 291] width 118 height 23
type textarea "Quest MERV 13 Filter (4038233-01)"
type input "6050 Manchester Trafficway"
type input "OK"
type input "Make Copy"
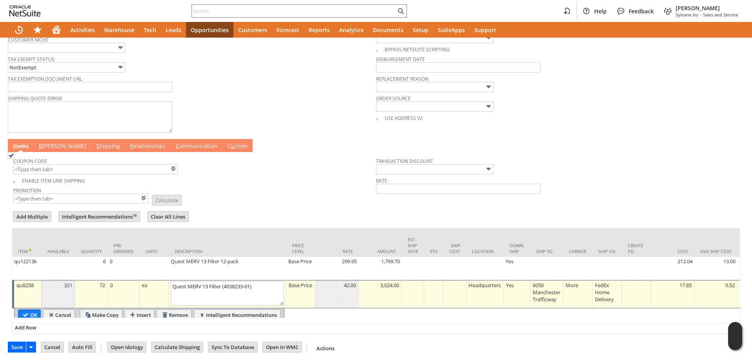
type input "Base Price"
click at [311, 289] on div "Base Price" at bounding box center [300, 285] width 25 height 8
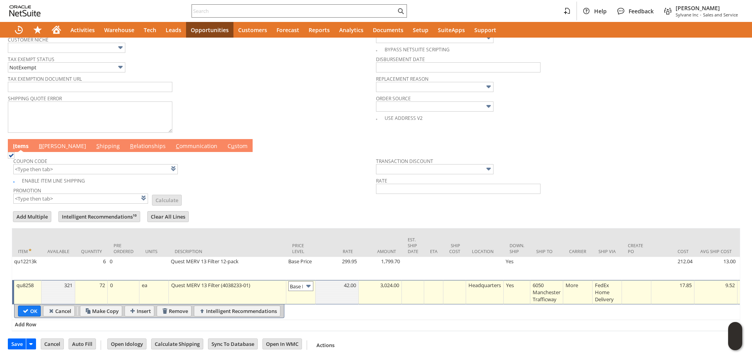
scroll to position [0, 11]
click at [296, 288] on input "Base Price" at bounding box center [300, 286] width 25 height 10
type input "Custom"
click at [337, 299] on td at bounding box center [337, 292] width 43 height 24
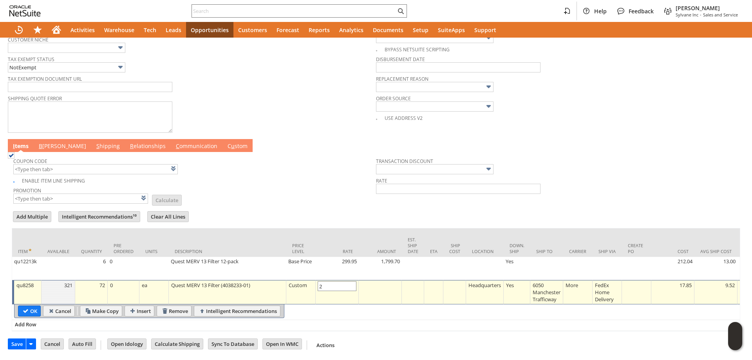
type input "25"
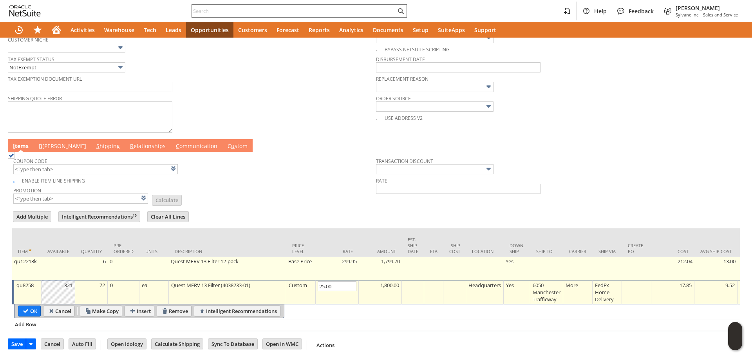
click at [299, 264] on td "Base Price" at bounding box center [300, 268] width 29 height 23
click at [0, 0] on input "Custom" at bounding box center [0, 0] width 0 height 0
type input "qu12213k"
type input "OK"
type input "Make Copy"
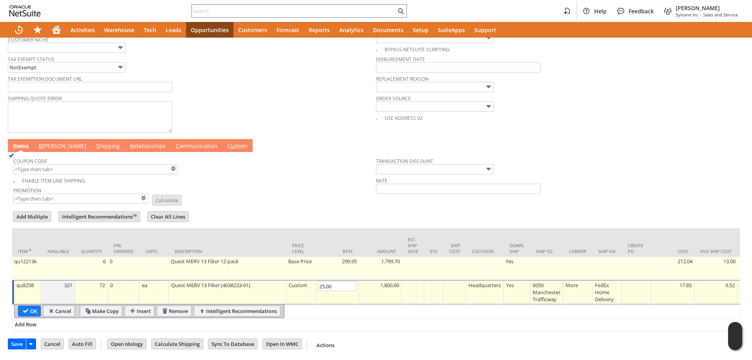
type input "Base Price"
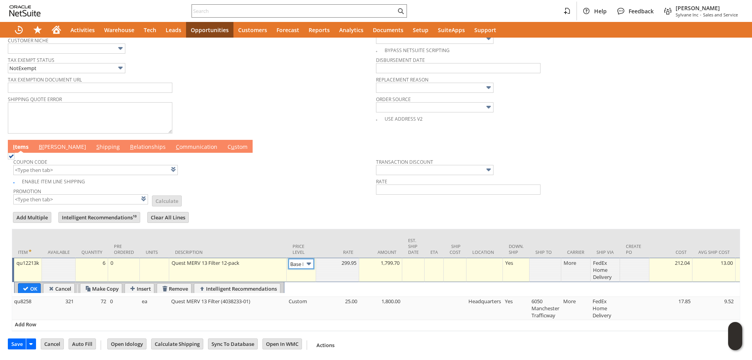
click at [299, 265] on input "Base Price" at bounding box center [301, 264] width 25 height 10
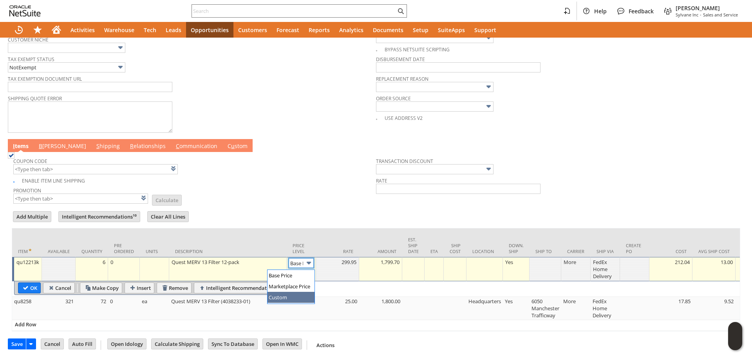
type input "Custom"
click at [340, 274] on td at bounding box center [337, 269] width 43 height 24
type input "0"
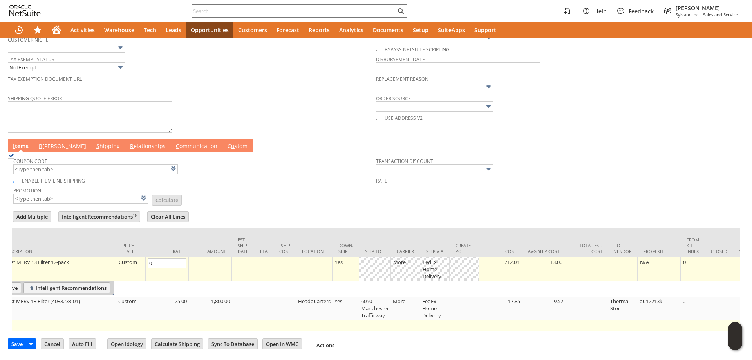
scroll to position [0, 174]
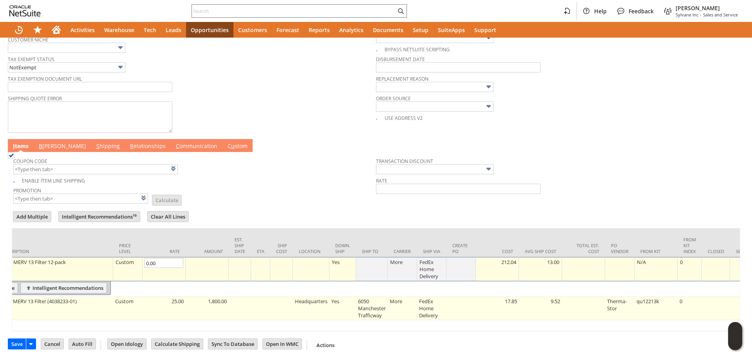
click at [381, 313] on td "6050 Manchester Trafficway" at bounding box center [372, 308] width 32 height 23
type input "6050 Manchester Trafficway"
type input "OK"
type input "Make Copy"
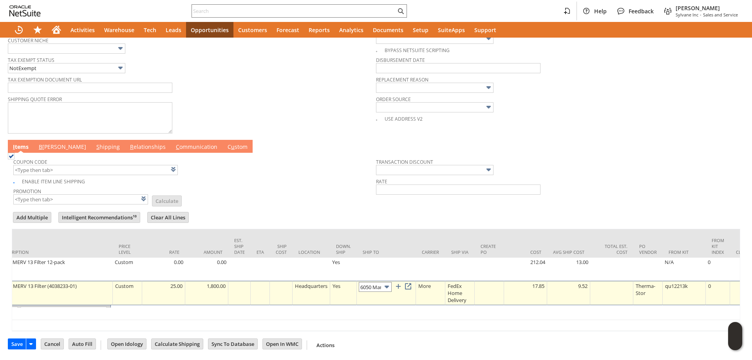
click at [383, 287] on input "6050 Manchester Trafficway" at bounding box center [375, 287] width 33 height 10
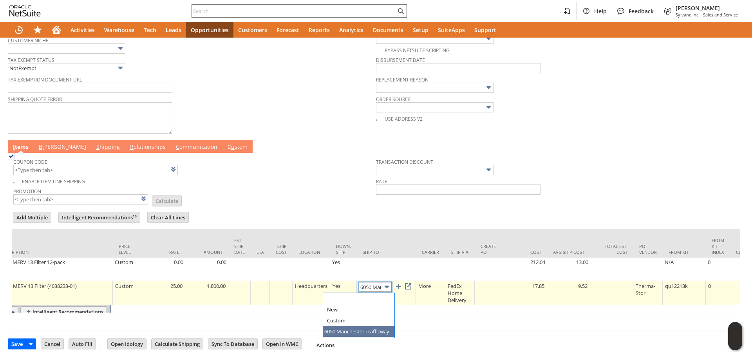
scroll to position [0, 43]
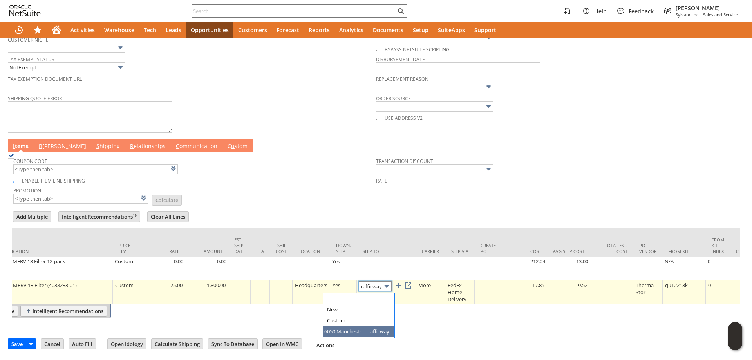
click at [383, 287] on input "6050 Manchester Trafficway" at bounding box center [375, 286] width 33 height 10
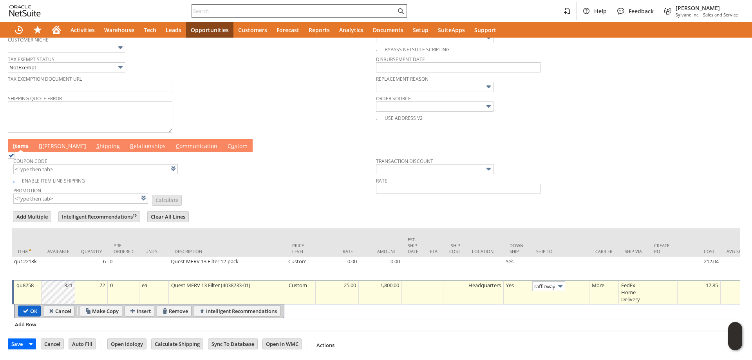
scroll to position [0, 0]
click at [27, 315] on input "OK" at bounding box center [29, 311] width 22 height 10
type input "Add"
type input "Copy Previous"
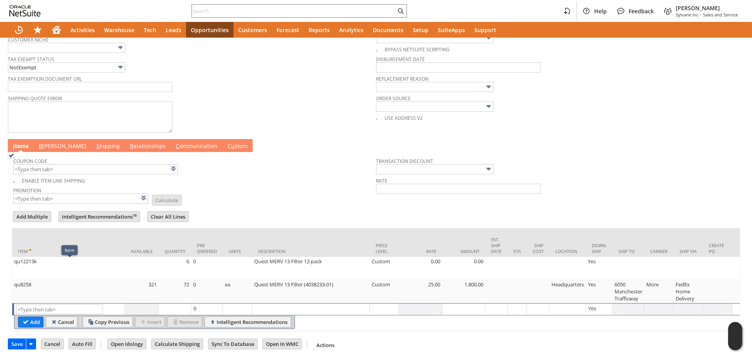
click at [52, 148] on link "B illing" at bounding box center [62, 146] width 51 height 9
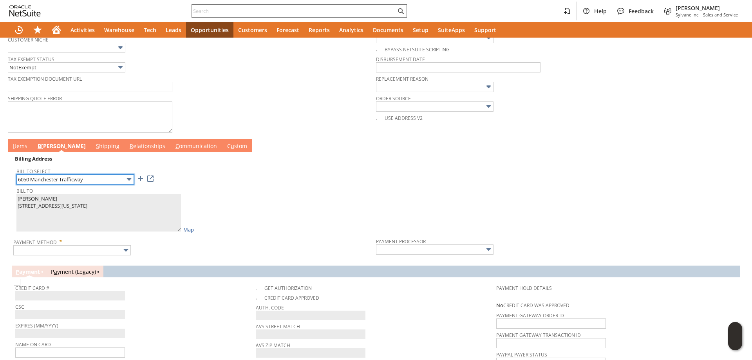
click at [58, 180] on input "6050 Manchester Trafficway" at bounding box center [75, 179] width 118 height 10
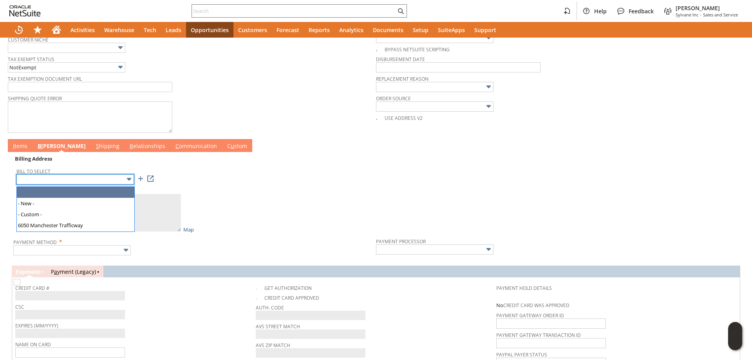
click at [59, 183] on input "text" at bounding box center [75, 179] width 118 height 10
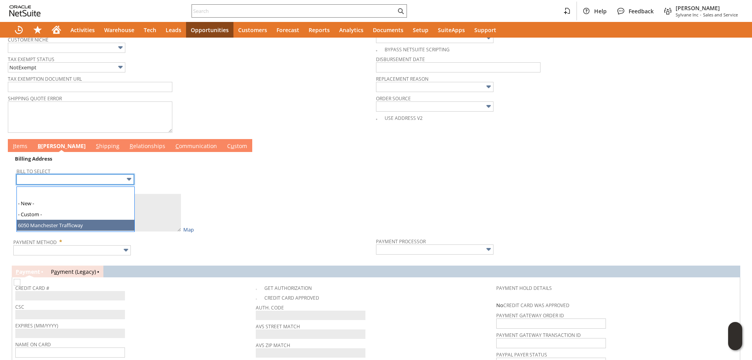
drag, startPoint x: 40, startPoint y: 225, endPoint x: 40, endPoint y: 231, distance: 6.3
type input "6050 Manchester Trafficway"
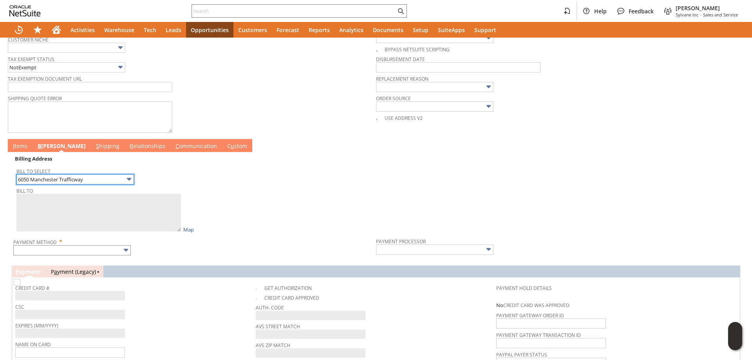
type textarea "Bob Campbell 6050 Manchester Trafficway Kansas City MO 64130 United States"
type input "6050 Manchester Trafficway"
type input "64130"
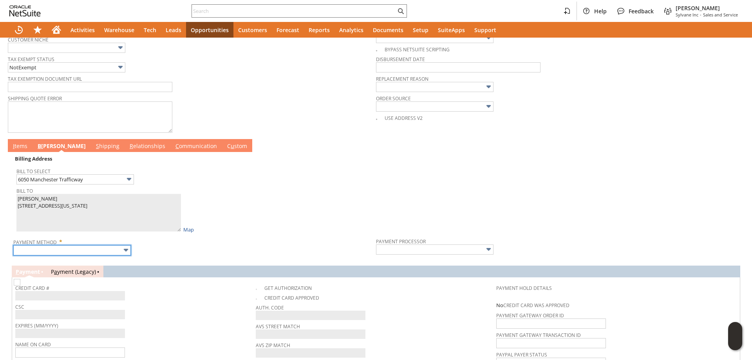
click at [45, 255] on input "text" at bounding box center [72, 250] width 118 height 10
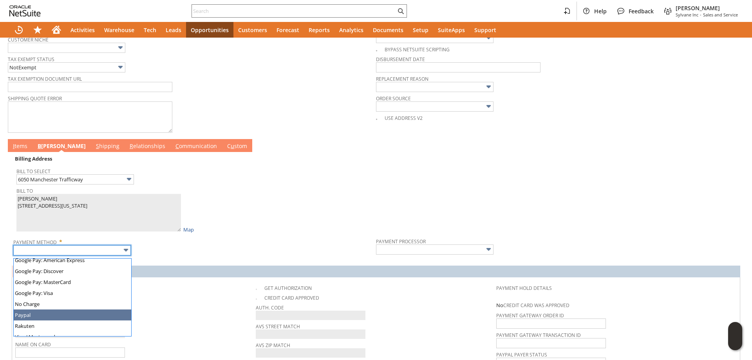
scroll to position [219, 0]
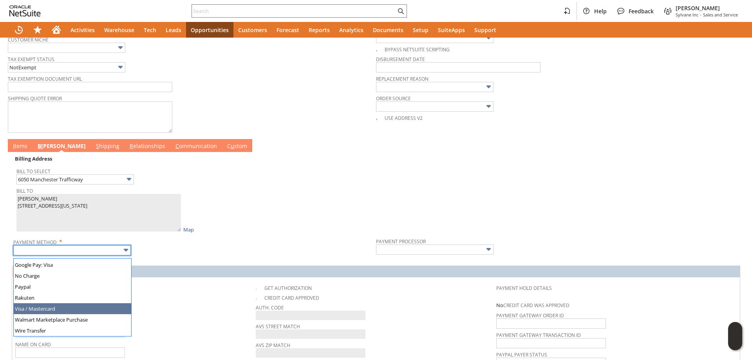
drag, startPoint x: 40, startPoint y: 299, endPoint x: 41, endPoint y: 307, distance: 7.9
type input "Visa / Mastercard"
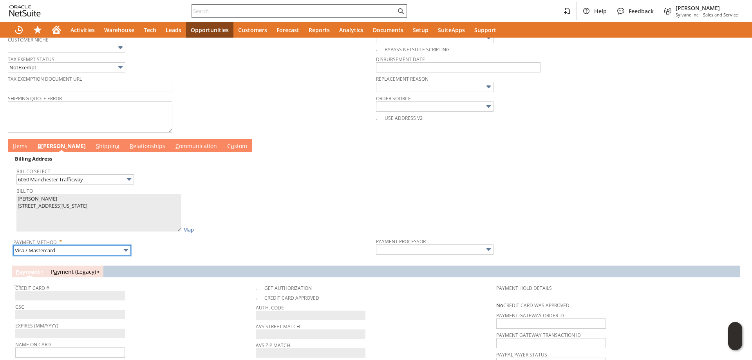
type input "Braintree"
checkbox input "true"
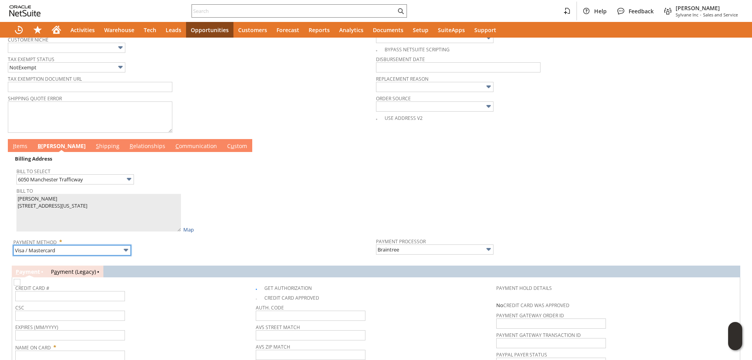
scroll to position [0, 0]
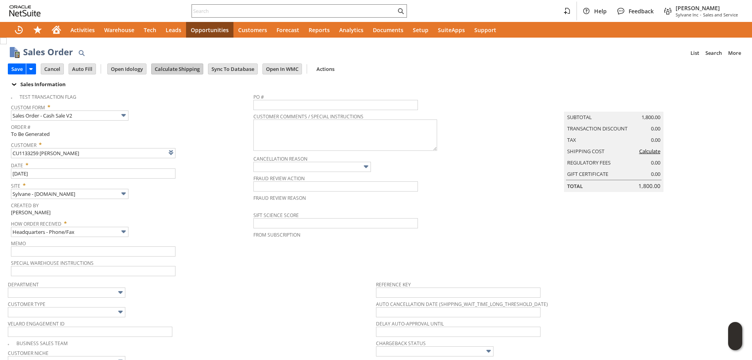
click at [163, 67] on input "Calculate Shipping" at bounding box center [177, 69] width 51 height 10
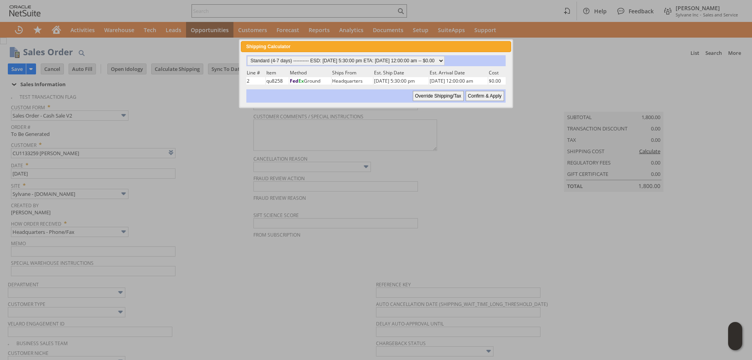
click at [479, 97] on input "Confirm & Apply" at bounding box center [485, 96] width 38 height 10
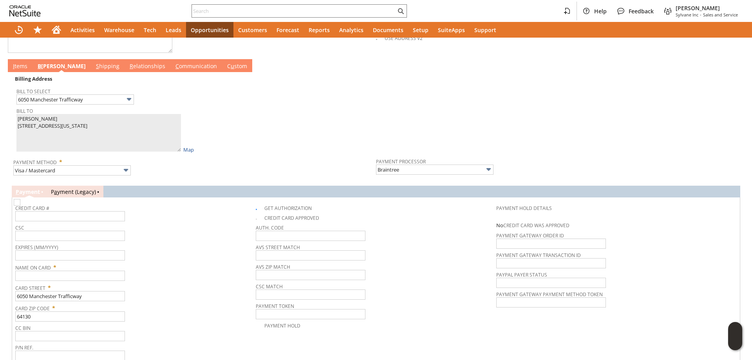
scroll to position [352, 0]
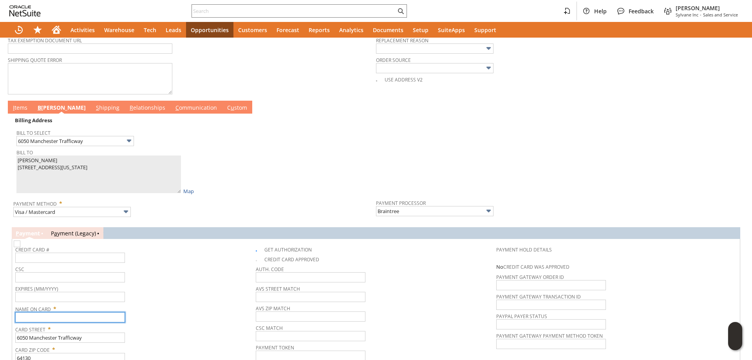
paste input "[PERSON_NAME]"
type input "[PERSON_NAME]"
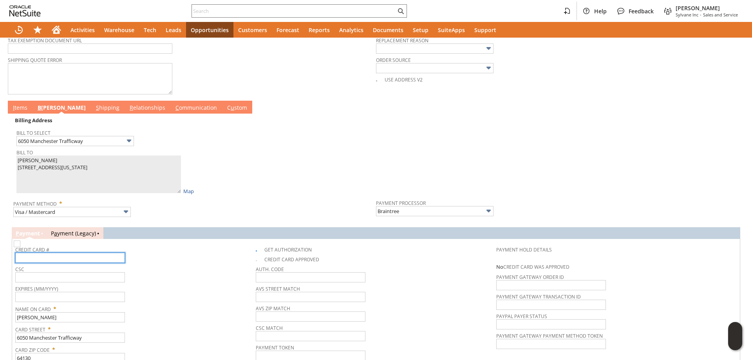
click at [69, 262] on input "text" at bounding box center [70, 258] width 110 height 10
type input "4147202712749793"
click at [65, 299] on input "text" at bounding box center [70, 297] width 110 height 10
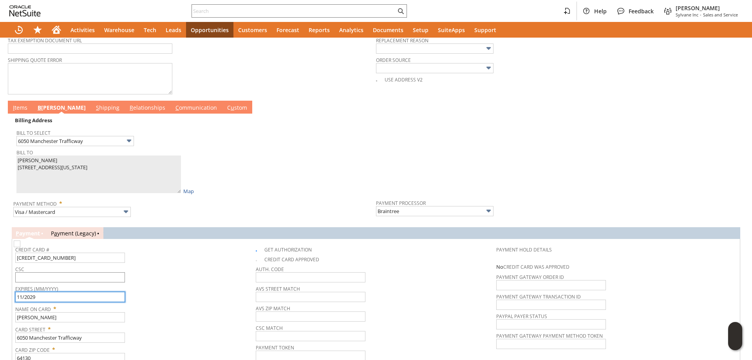
type input "11/2029"
click at [73, 282] on input "text" at bounding box center [70, 277] width 110 height 10
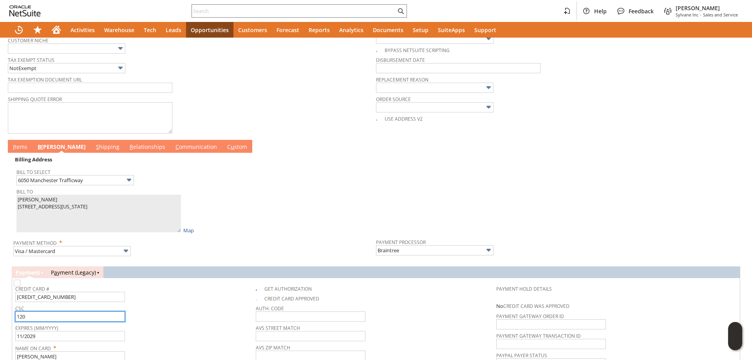
type input "120"
click at [174, 148] on link "C ommunication" at bounding box center [196, 147] width 45 height 9
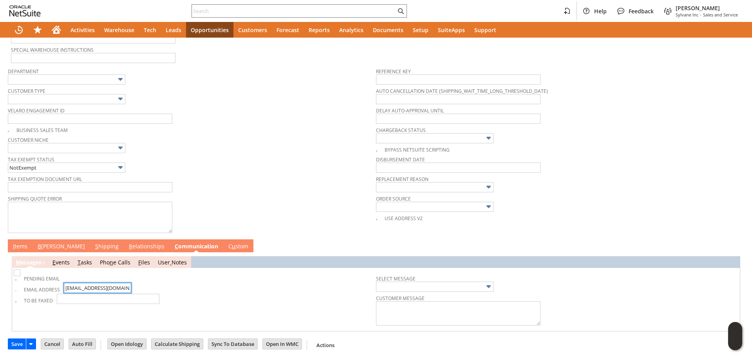
scroll to position [0, 18]
drag, startPoint x: 88, startPoint y: 288, endPoint x: 131, endPoint y: 287, distance: 43.5
click at [131, 287] on td "Email Address BobC@greenlightdispensary.com" at bounding box center [195, 288] width 361 height 11
click at [181, 292] on td "Email Address BobC@greenlightdispensary.com" at bounding box center [195, 288] width 361 height 11
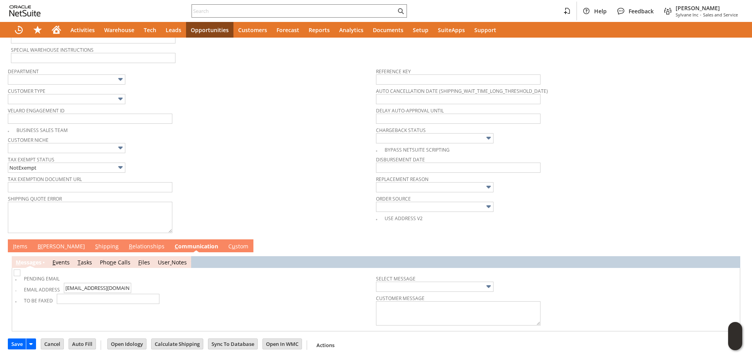
click at [18, 249] on link "I tems" at bounding box center [20, 247] width 18 height 9
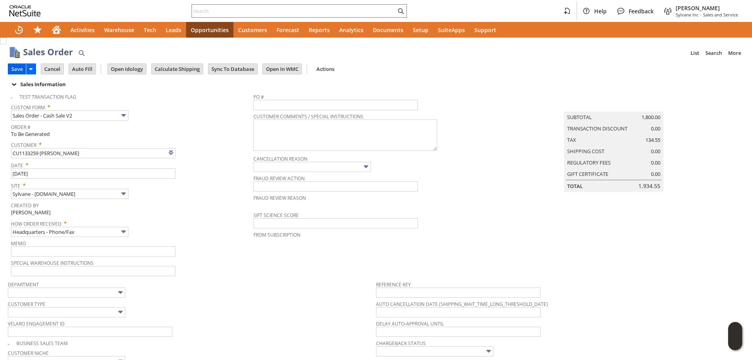
click at [17, 71] on input "Save" at bounding box center [17, 69] width 18 height 10
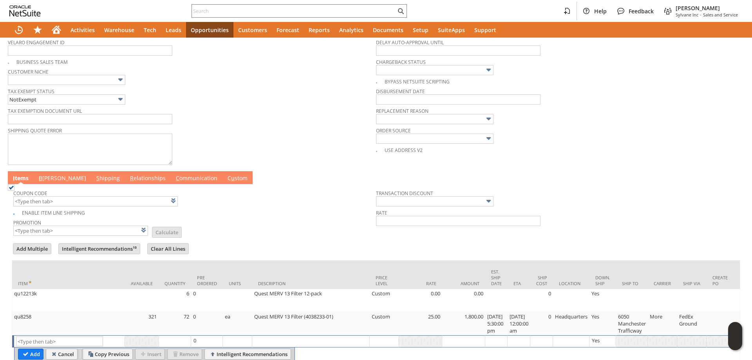
scroll to position [321, 0]
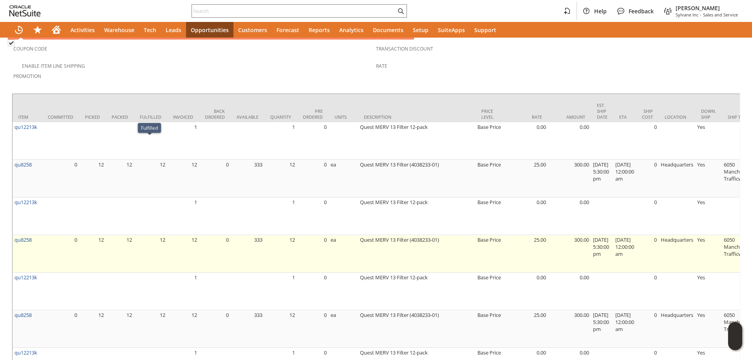
scroll to position [434, 0]
